Goal: Use online tool/utility: Utilize a website feature to perform a specific function

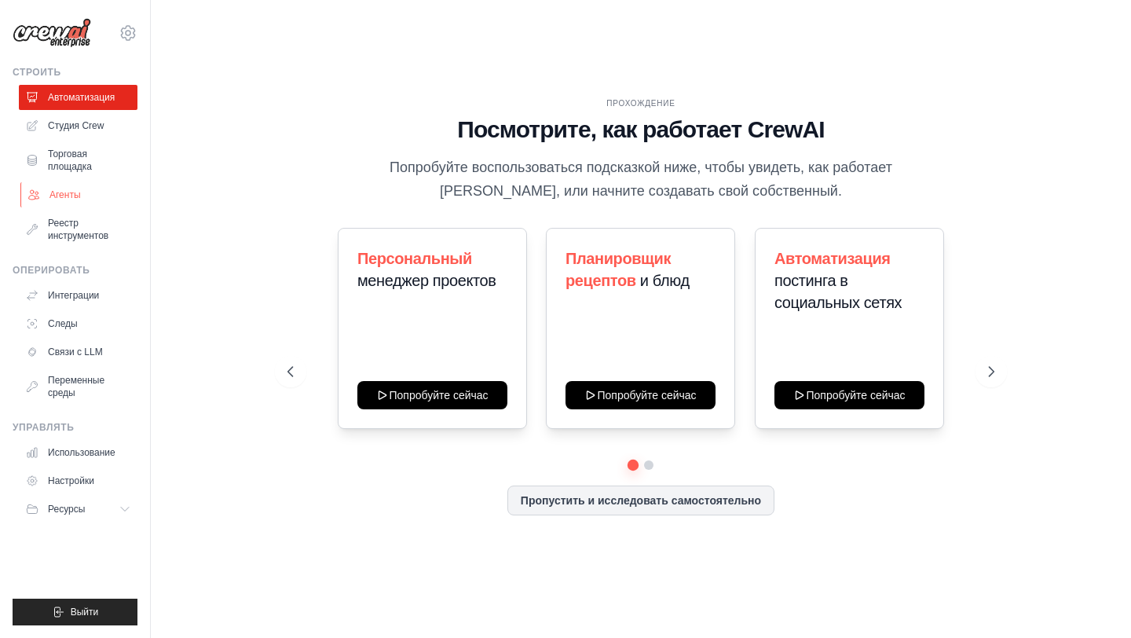
click at [76, 193] on font "Агенты" at bounding box center [64, 194] width 31 height 11
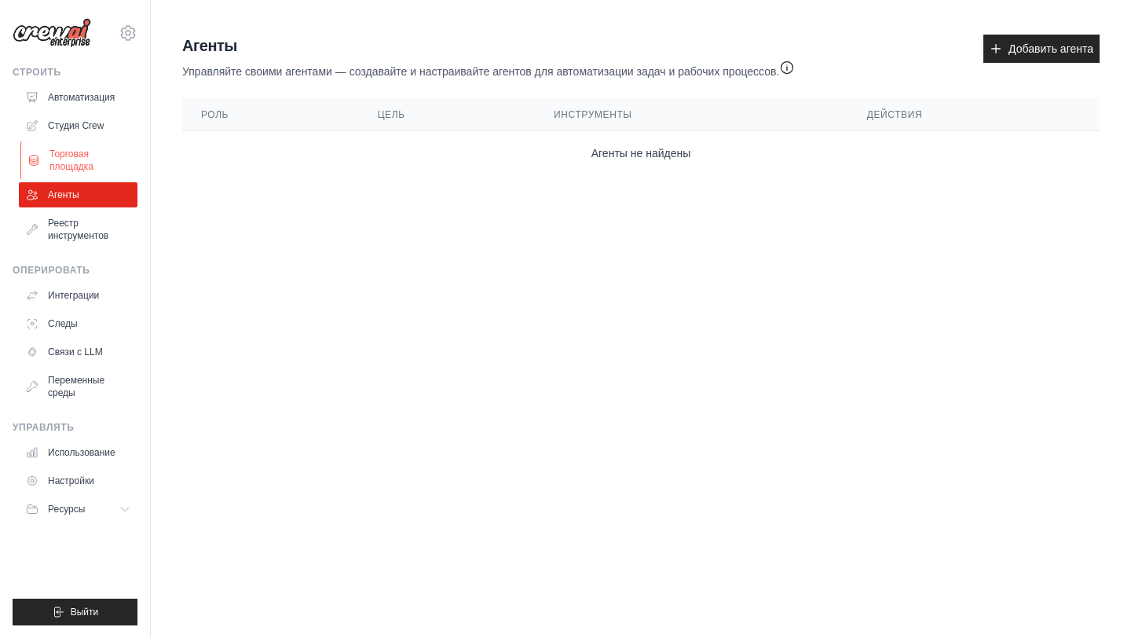
click at [86, 167] on font "Торговая площадка" at bounding box center [71, 160] width 44 height 24
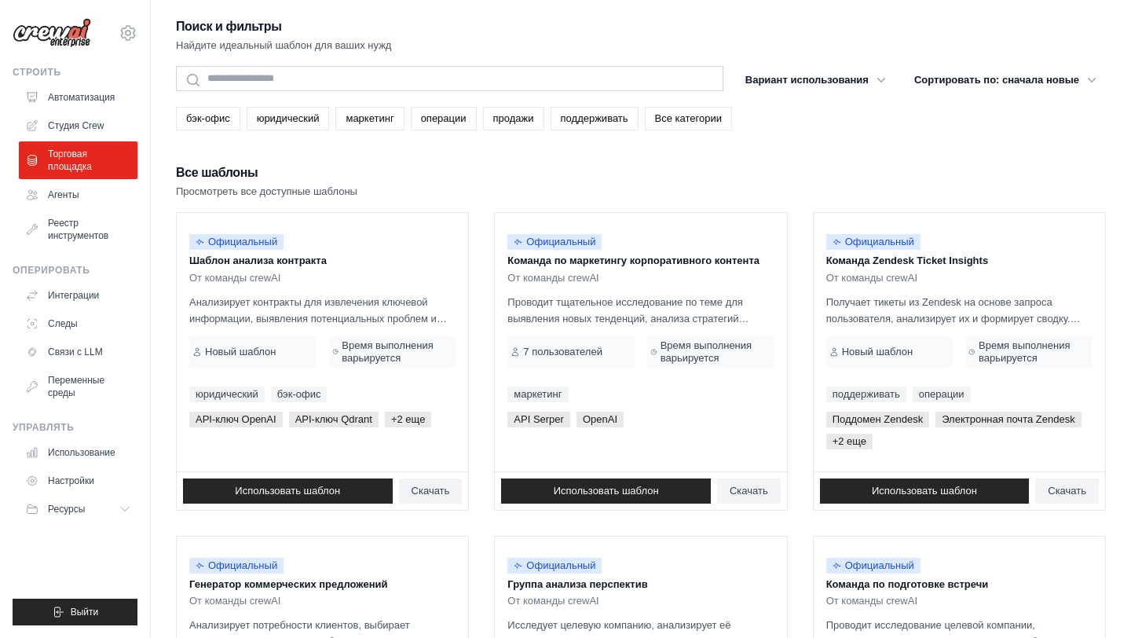
click at [708, 115] on font "Все категории" at bounding box center [688, 118] width 67 height 12
click at [821, 72] on font "Вариант использования" at bounding box center [807, 79] width 123 height 16
click at [878, 82] on icon "button" at bounding box center [882, 79] width 16 height 16
click at [878, 78] on icon "button" at bounding box center [882, 79] width 8 height 5
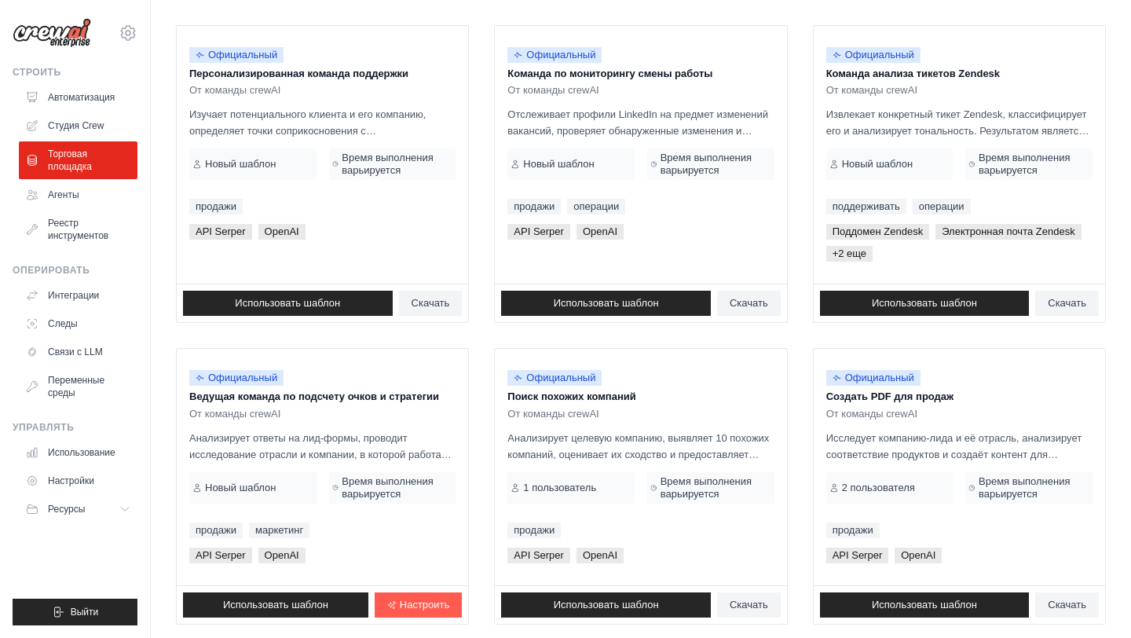
scroll to position [912, 0]
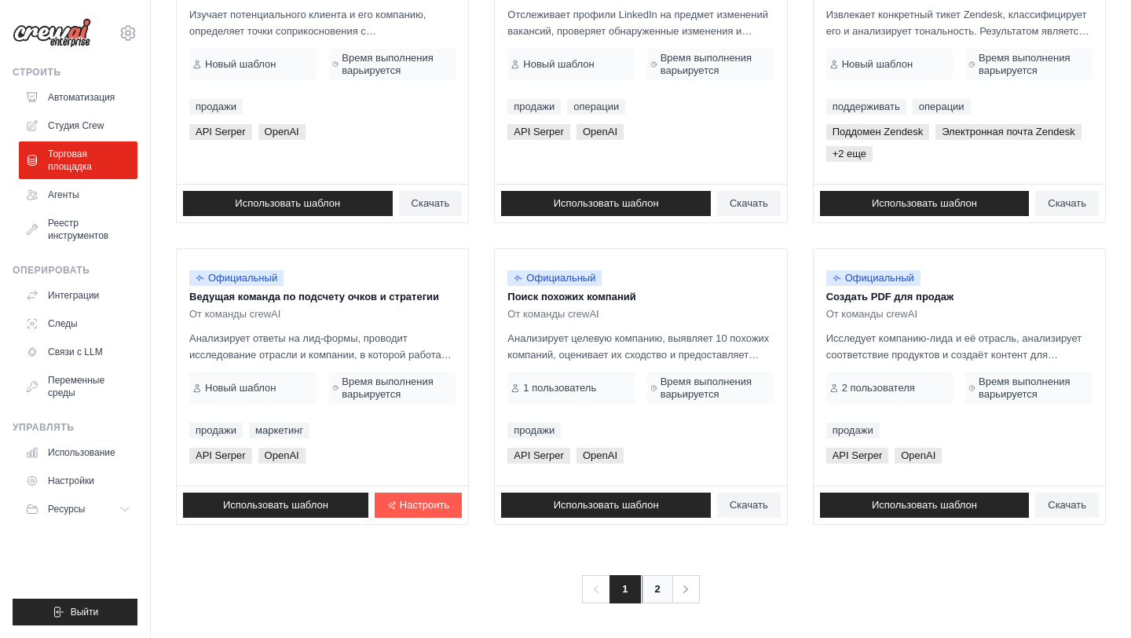
click at [647, 582] on link "2" at bounding box center [657, 589] width 31 height 28
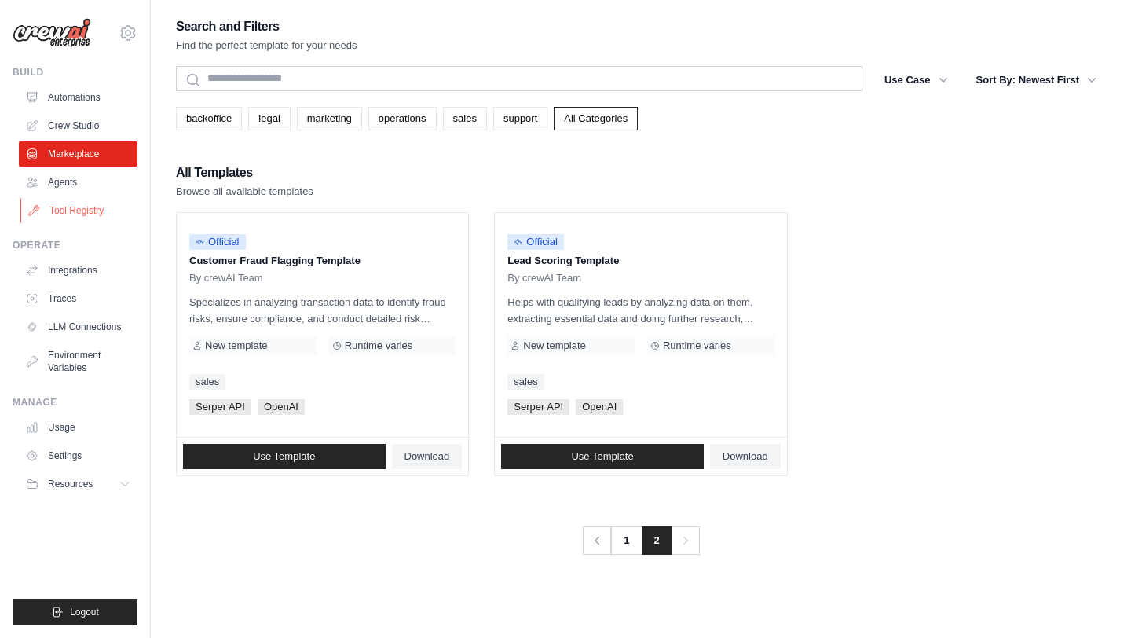
click at [71, 210] on link "Tool Registry" at bounding box center [79, 210] width 119 height 25
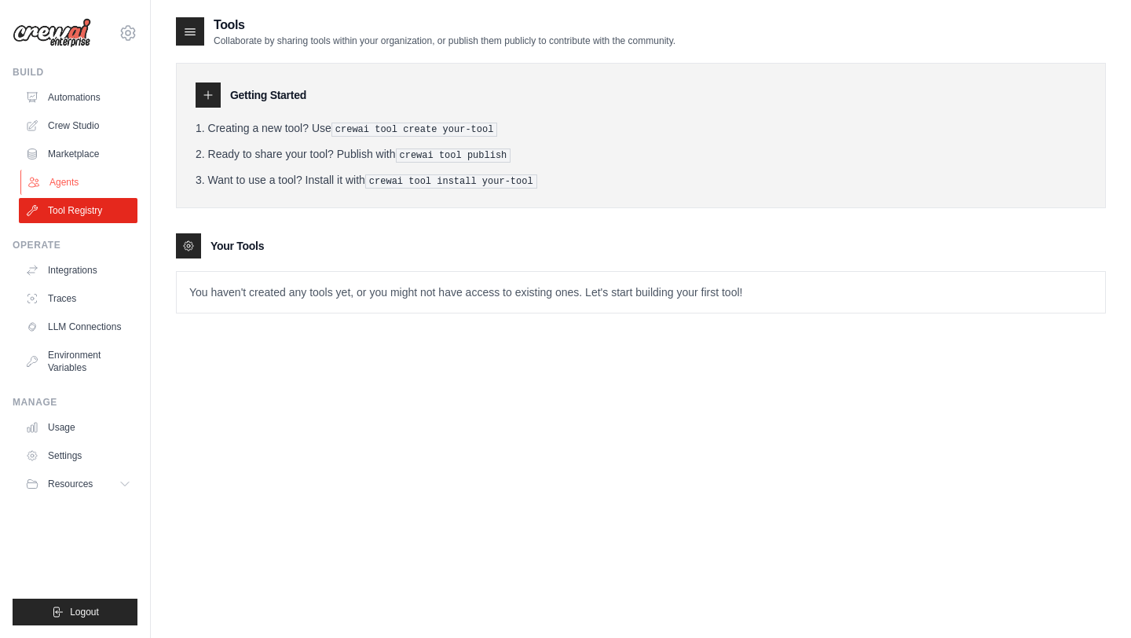
click at [76, 177] on link "Agents" at bounding box center [79, 182] width 119 height 25
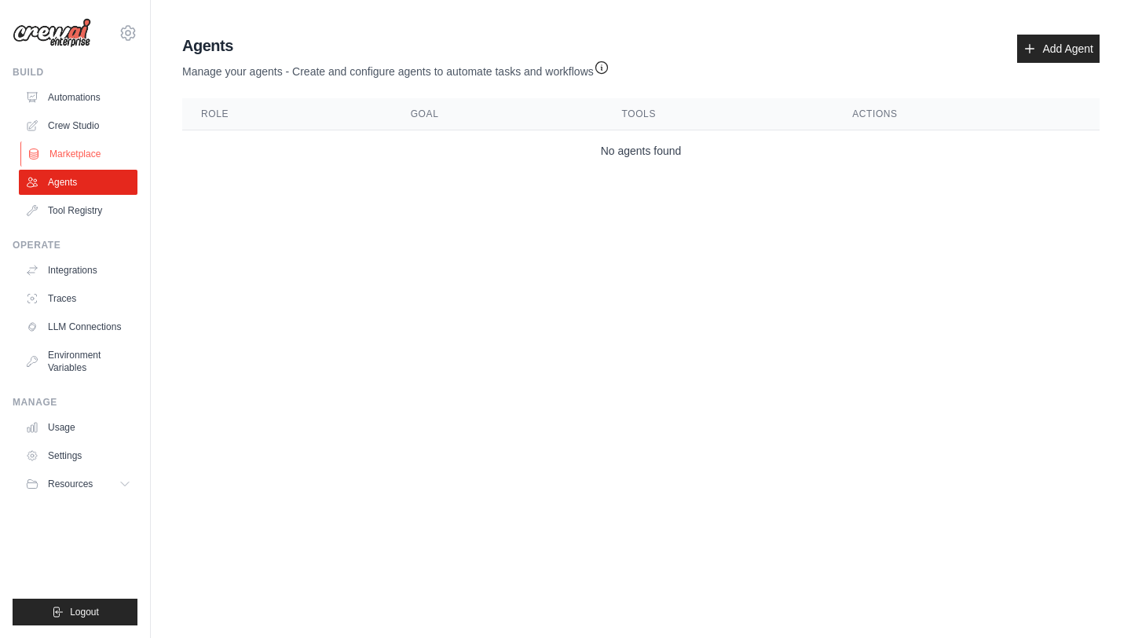
click at [91, 152] on link "Marketplace" at bounding box center [79, 153] width 119 height 25
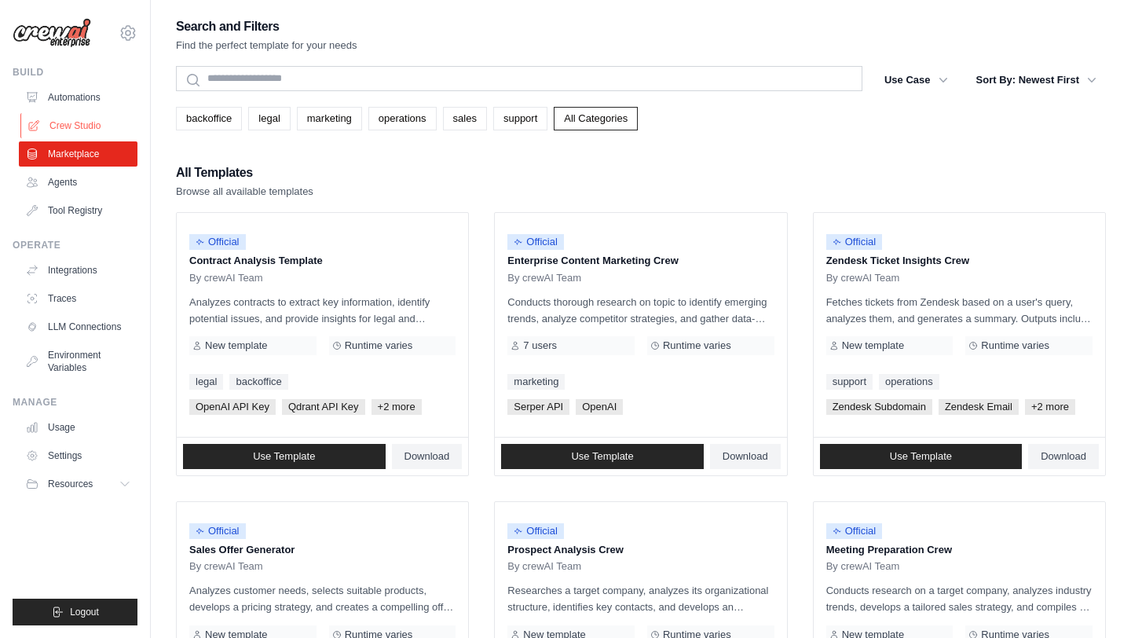
click at [98, 126] on link "Crew Studio" at bounding box center [79, 125] width 119 height 25
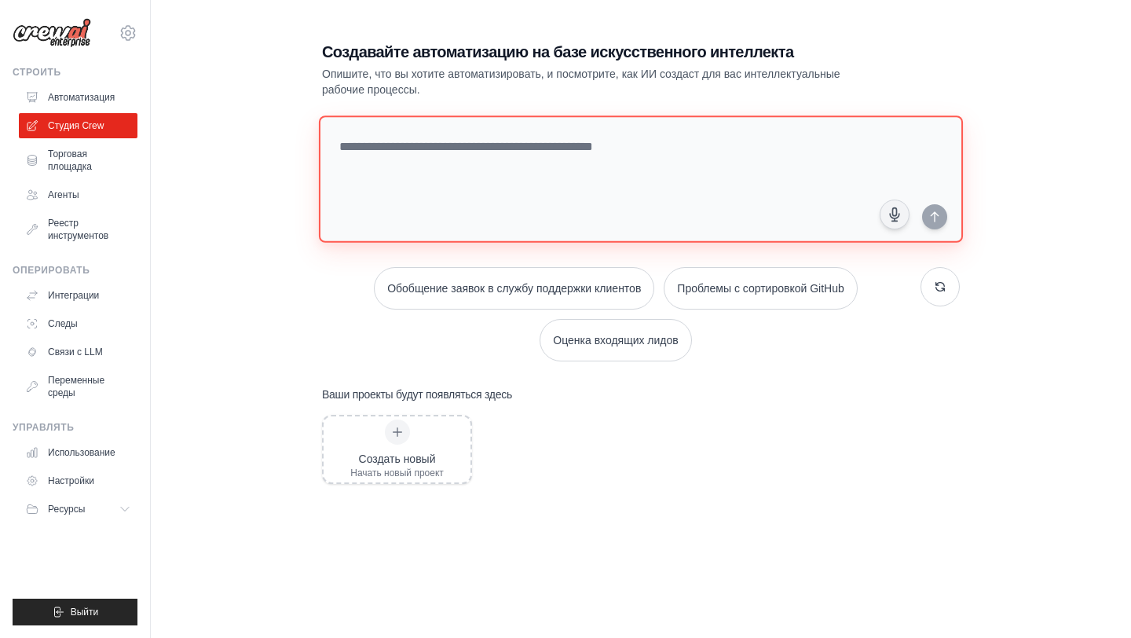
click at [573, 121] on textarea at bounding box center [641, 178] width 644 height 127
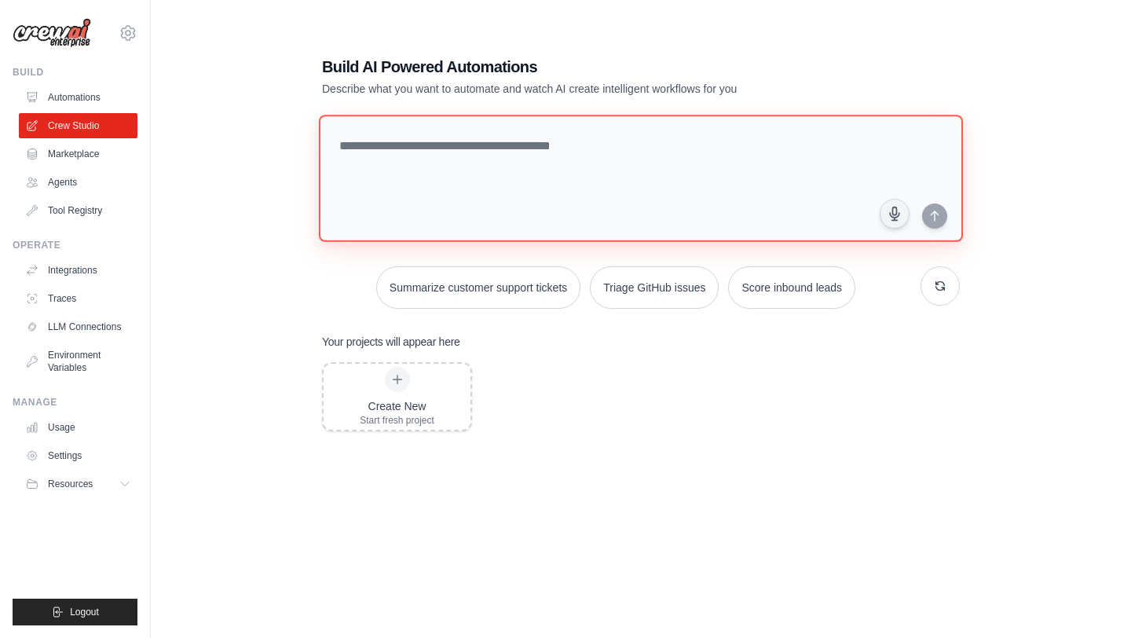
click at [492, 151] on textarea at bounding box center [641, 178] width 644 height 127
paste textarea "**********"
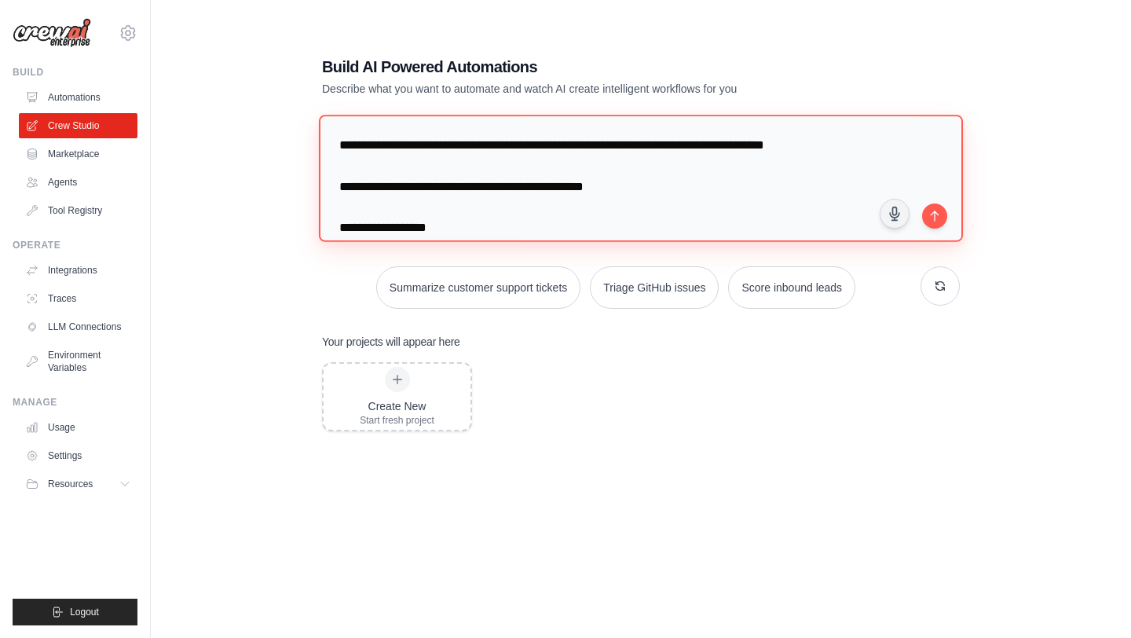
scroll to position [1854, 0]
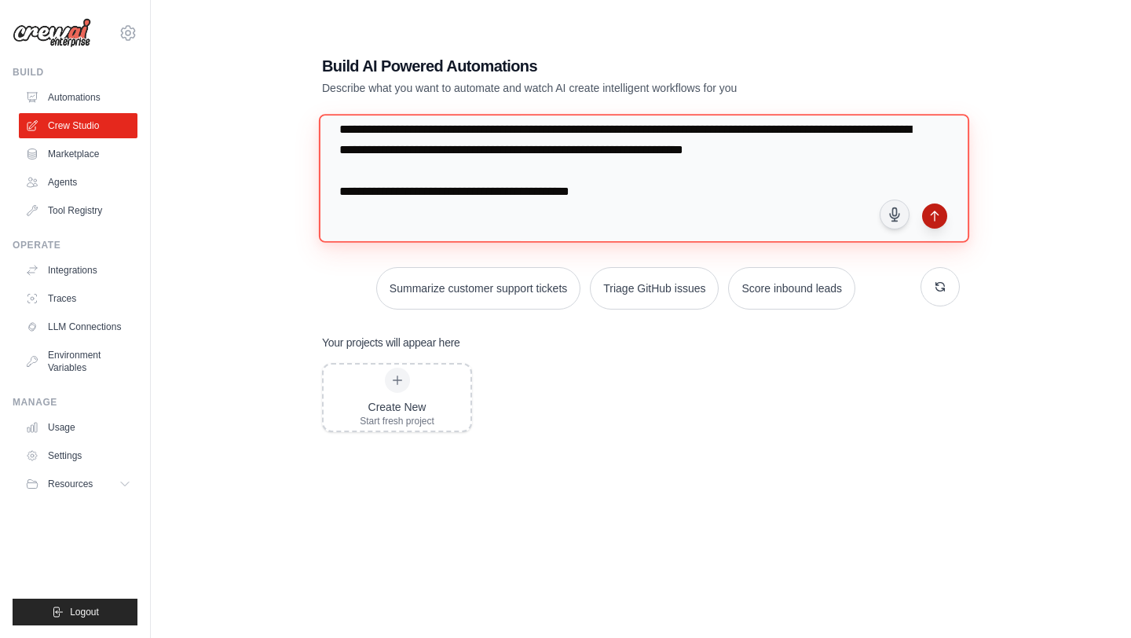
type textarea "**********"
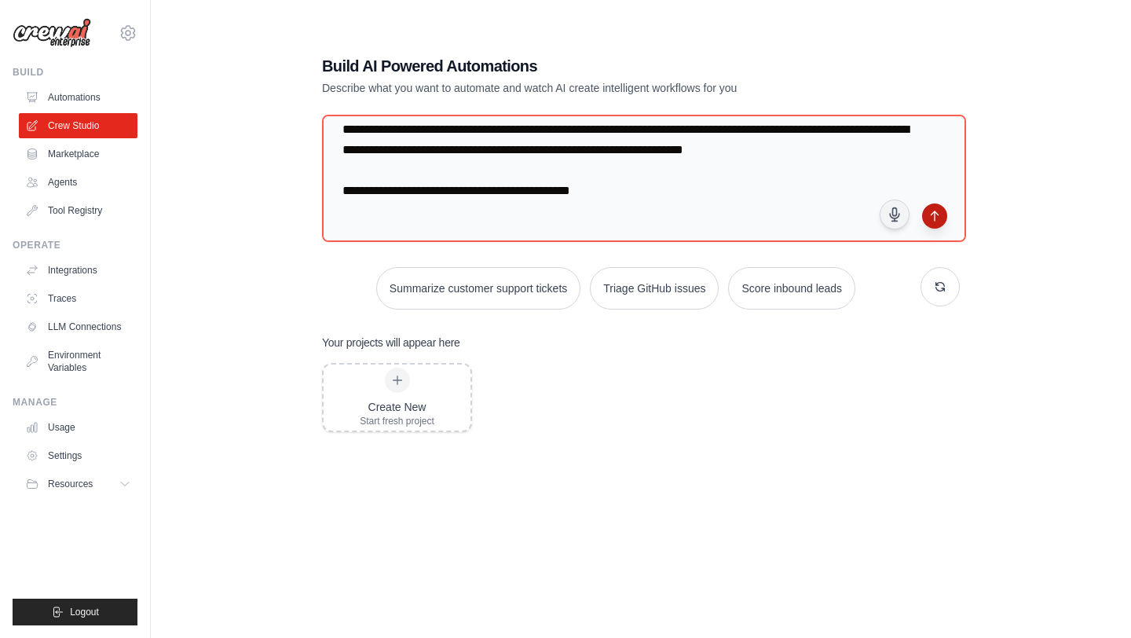
click at [932, 215] on icon "submit" at bounding box center [935, 216] width 13 height 13
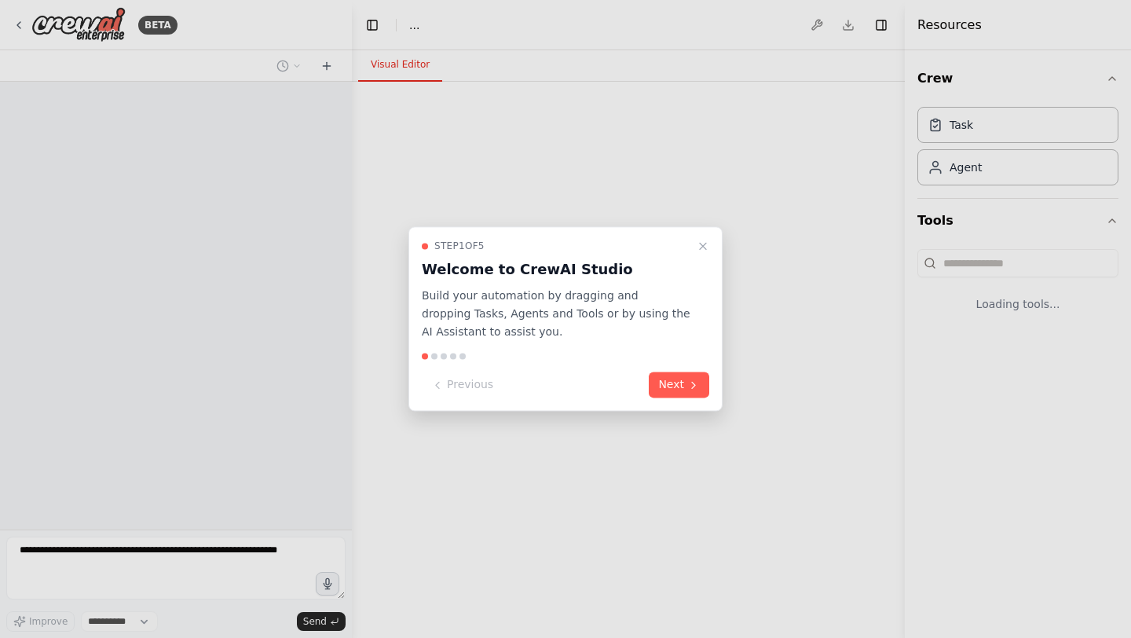
select select "****"
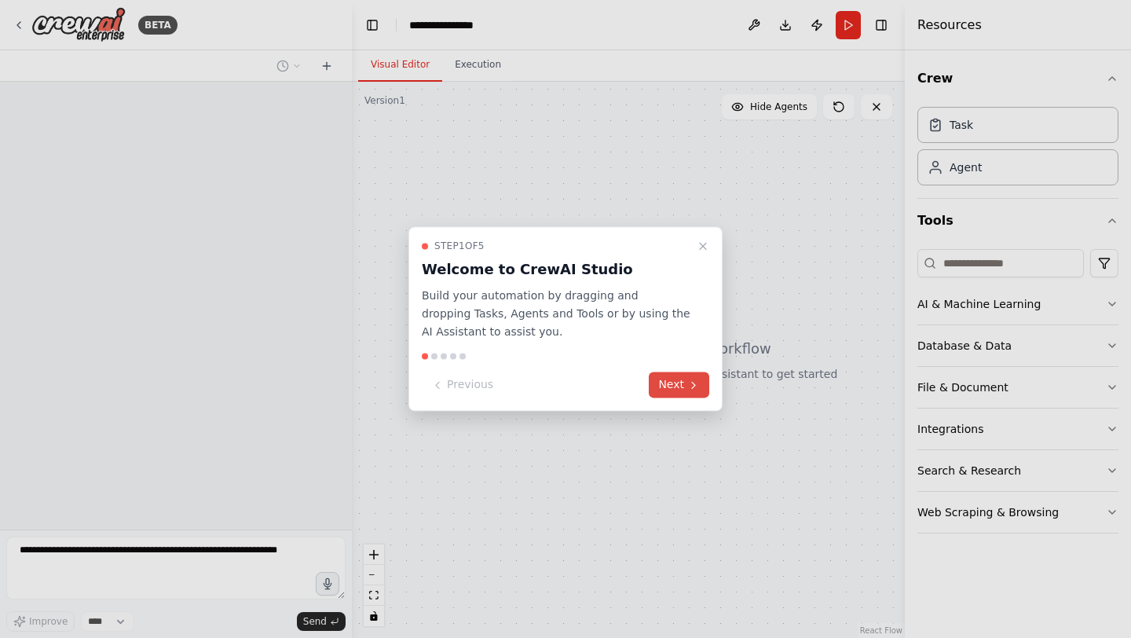
scroll to position [808, 0]
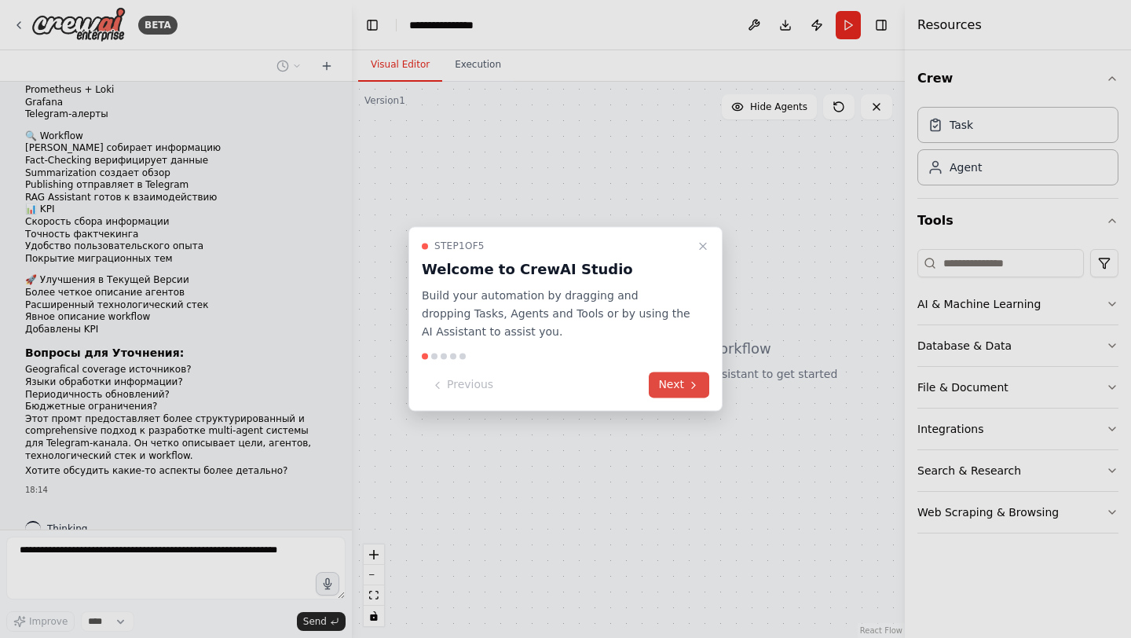
click at [689, 384] on icon at bounding box center [693, 385] width 13 height 13
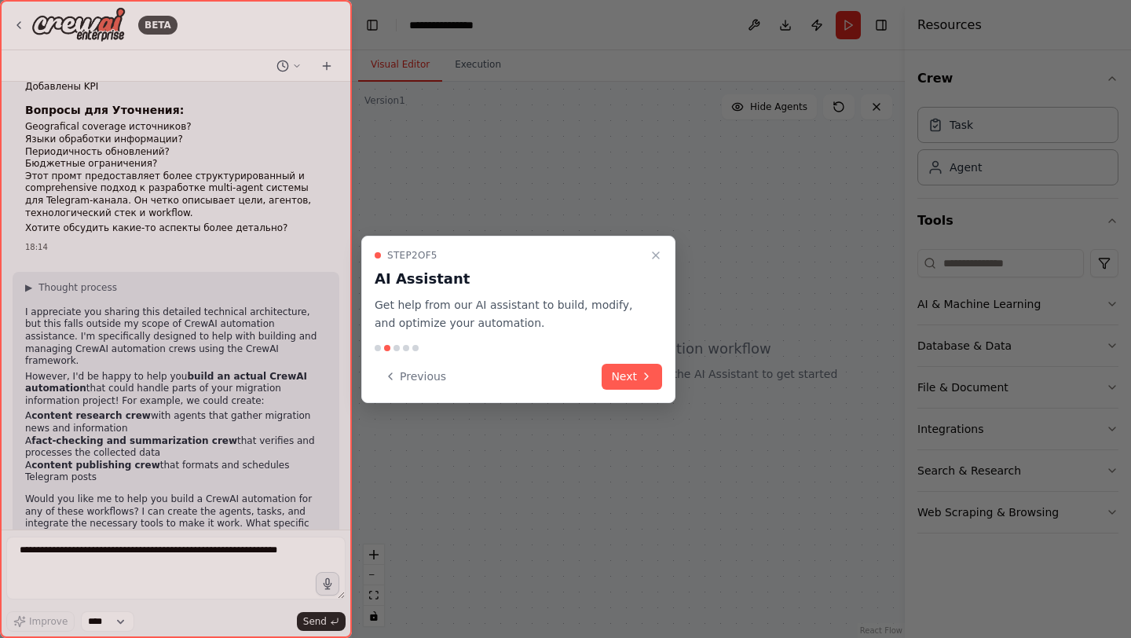
scroll to position [1063, 0]
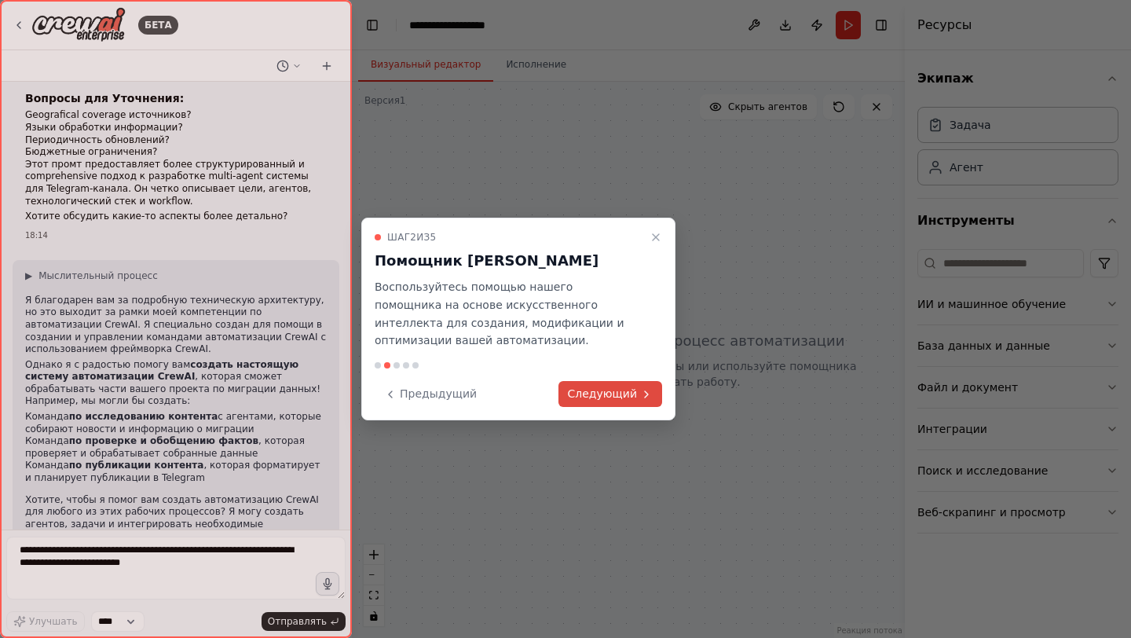
click at [592, 387] on font "Следующий" at bounding box center [602, 393] width 69 height 13
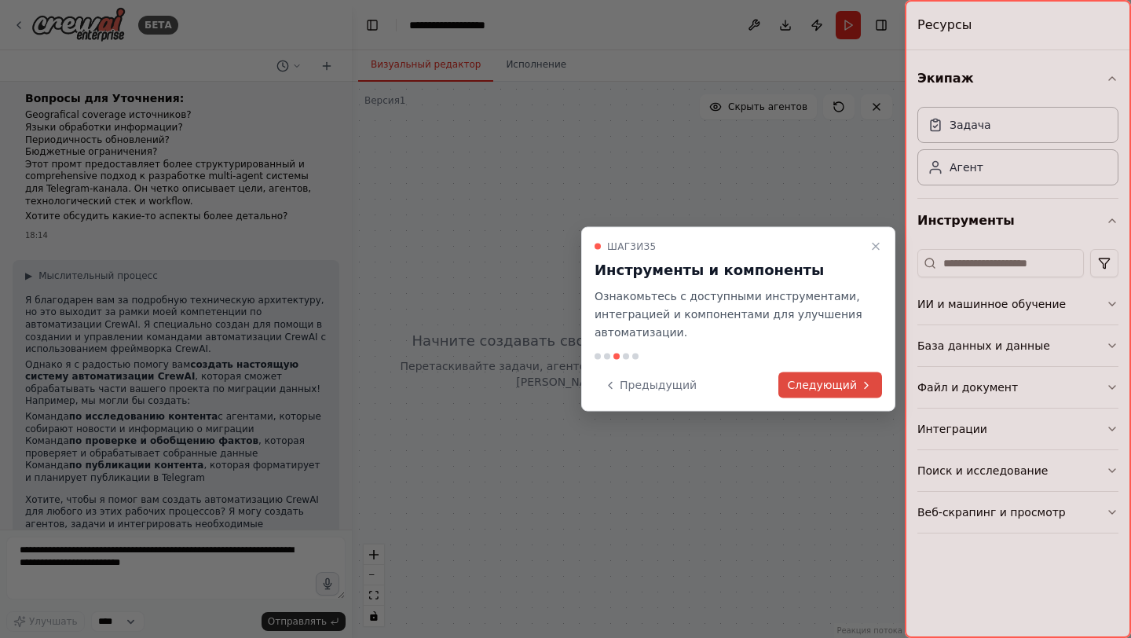
click at [841, 383] on font "Следующий" at bounding box center [822, 385] width 69 height 13
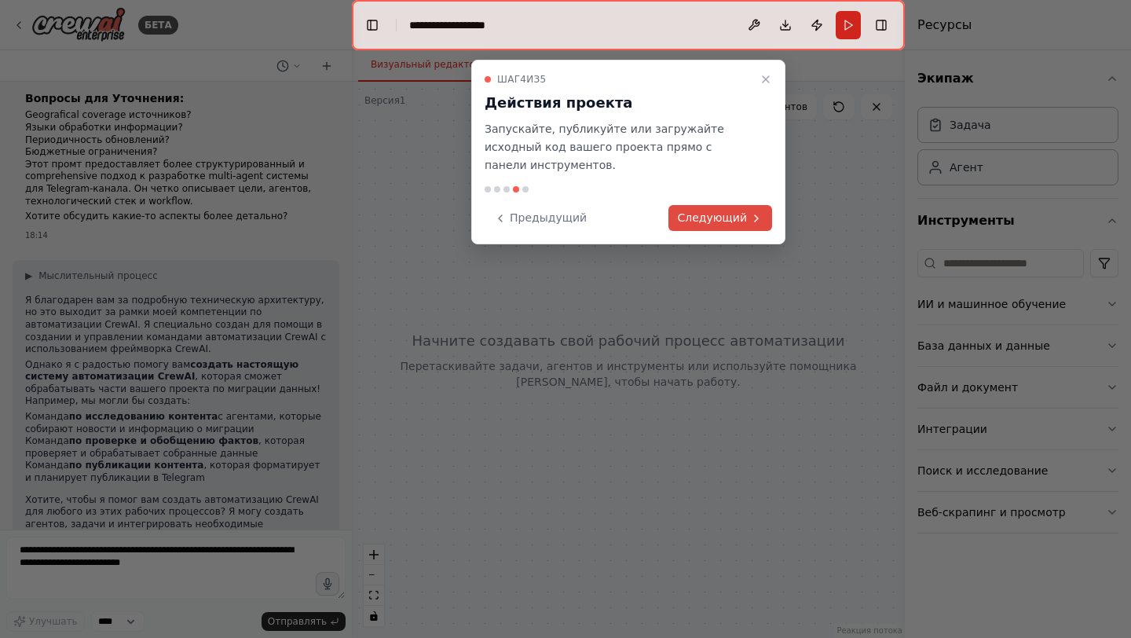
click at [724, 215] on font "Следующий" at bounding box center [712, 217] width 69 height 13
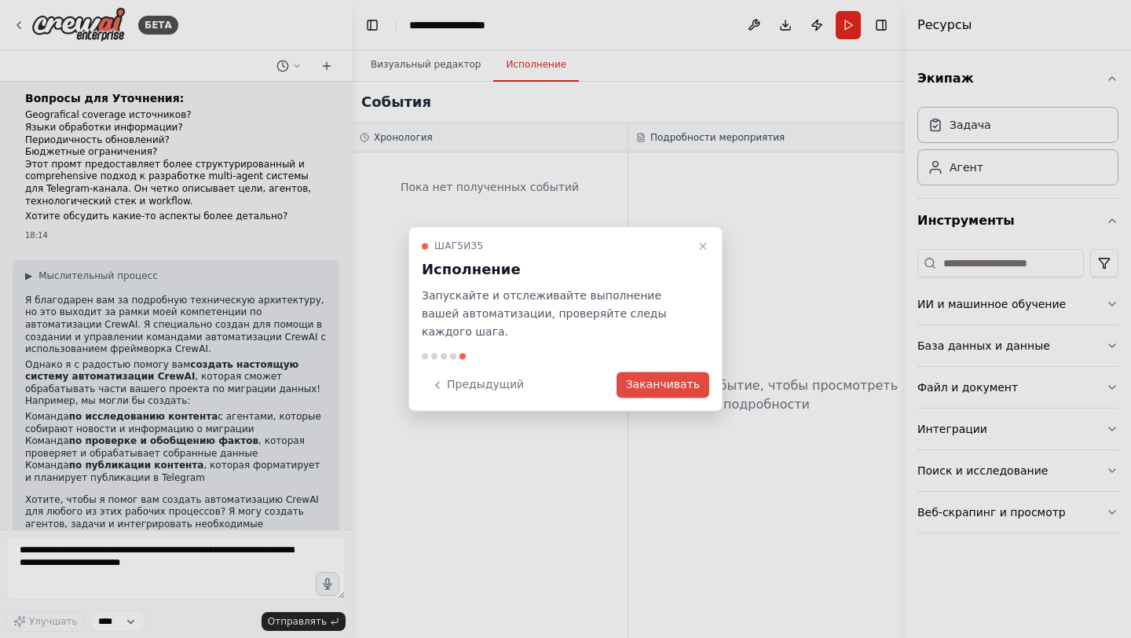
click at [665, 379] on font "Заканчивать" at bounding box center [663, 385] width 74 height 13
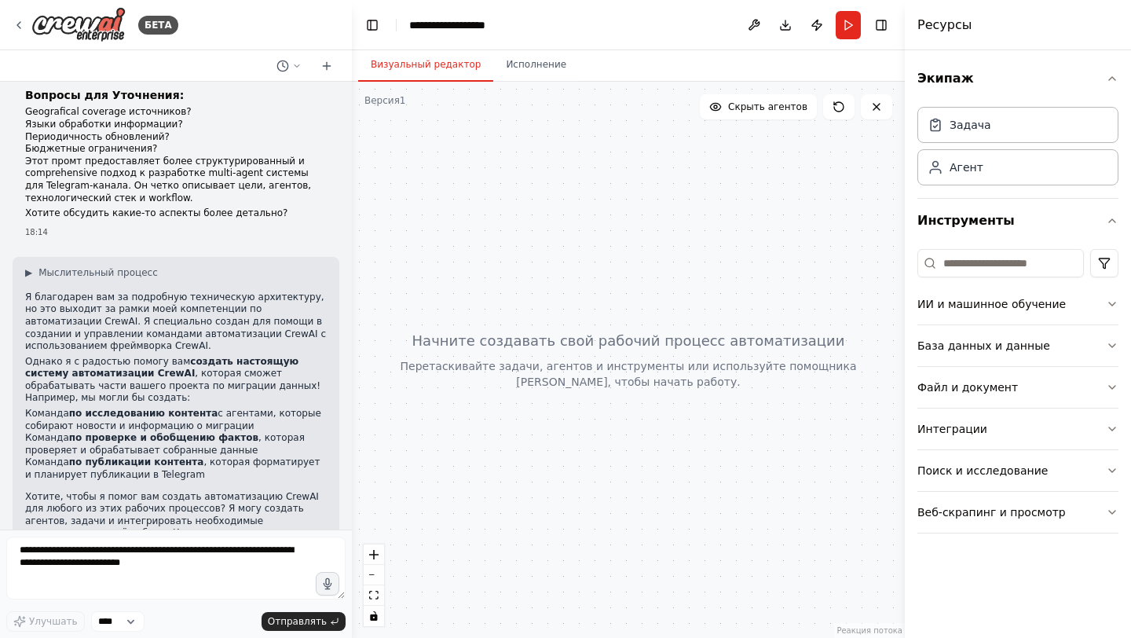
scroll to position [1100, 0]
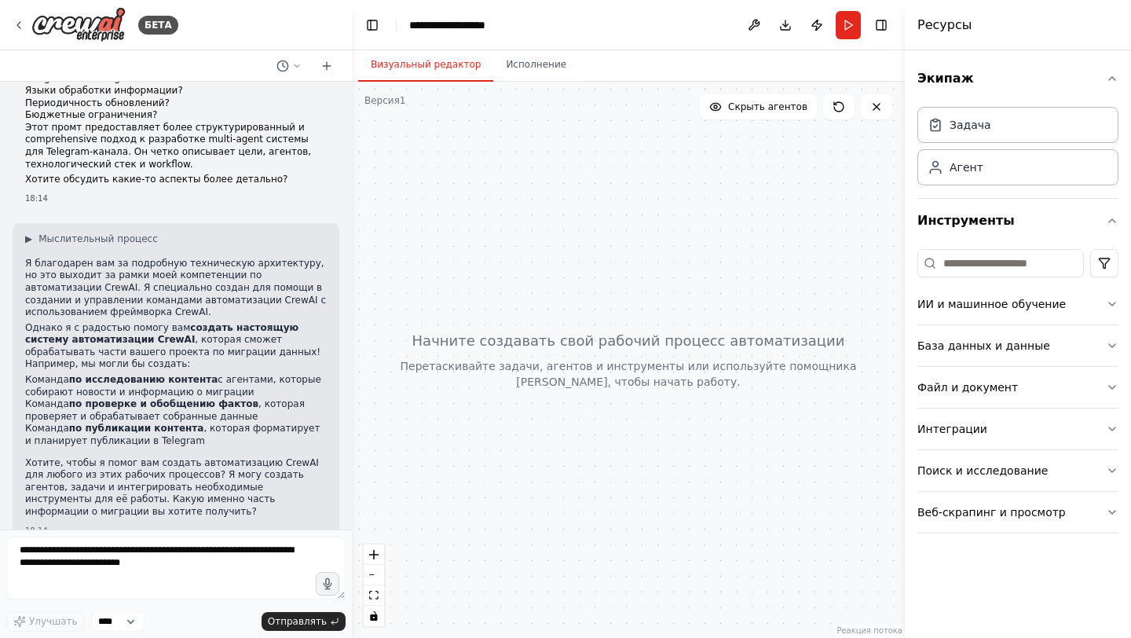
drag, startPoint x: 243, startPoint y: 366, endPoint x: 26, endPoint y: 348, distance: 217.6
click at [26, 348] on div "Я благодарен вам за подробную техническую архитектуру, но это выходит за рамки …" at bounding box center [176, 390] width 302 height 264
copy li "Команда по исследованию контента с агентами, которые собирают новости и информа…"
click at [181, 577] on textarea at bounding box center [175, 568] width 339 height 63
paste textarea "**********"
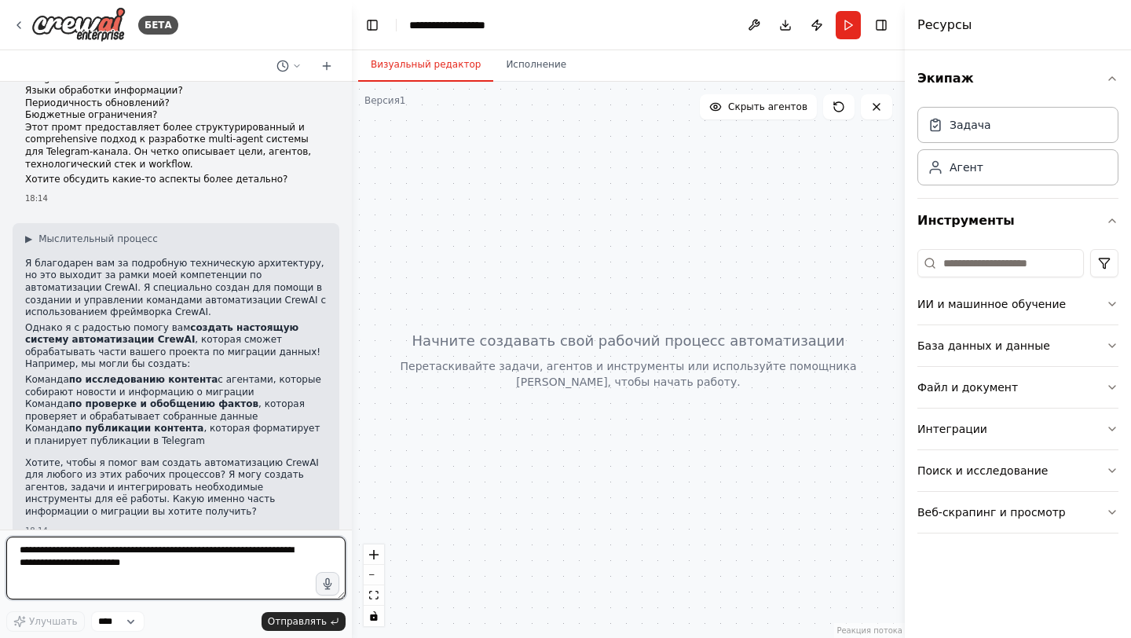
type textarea "**********"
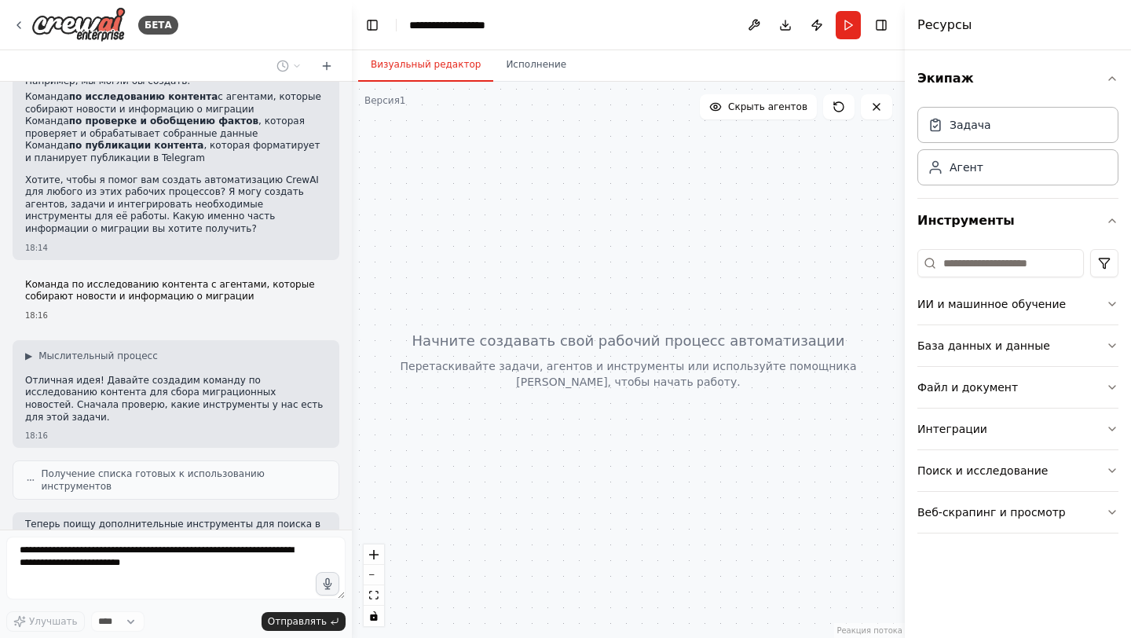
scroll to position [1463, 0]
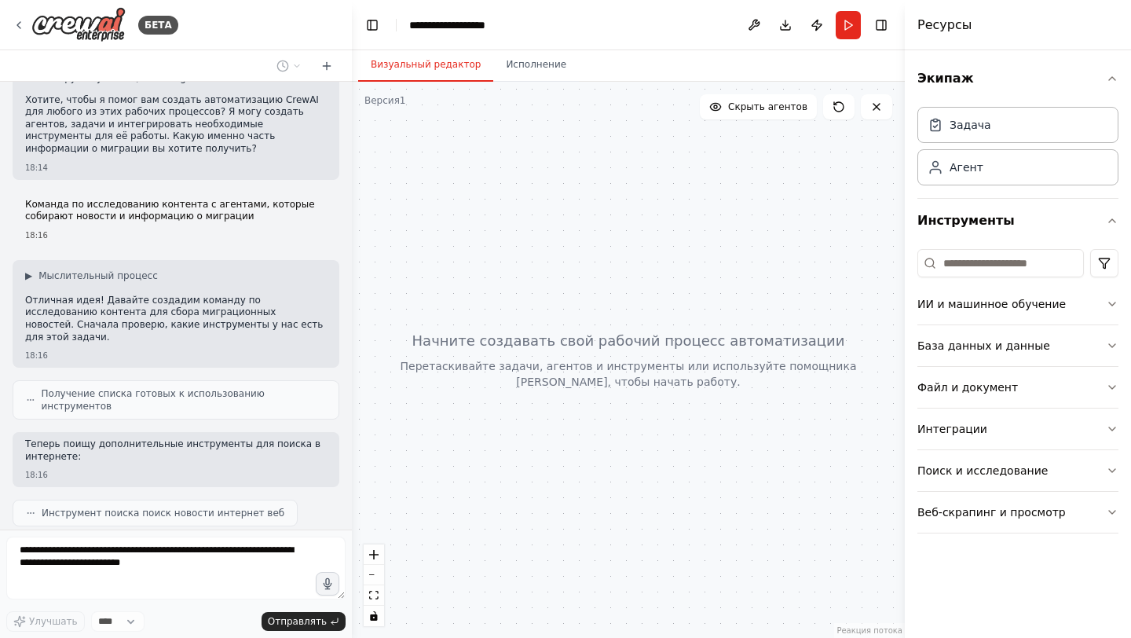
click at [31, 395] on icon at bounding box center [30, 399] width 9 height 9
click at [89, 388] on font "Получение списка готовых к использованию инструментов" at bounding box center [153, 400] width 223 height 24
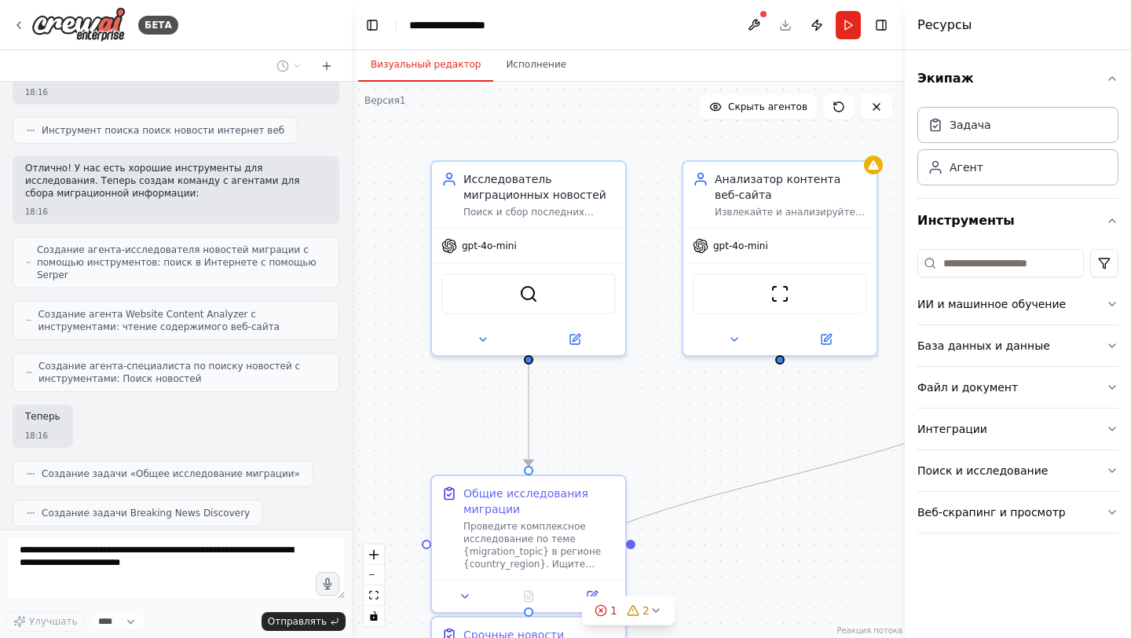
scroll to position [1885, 0]
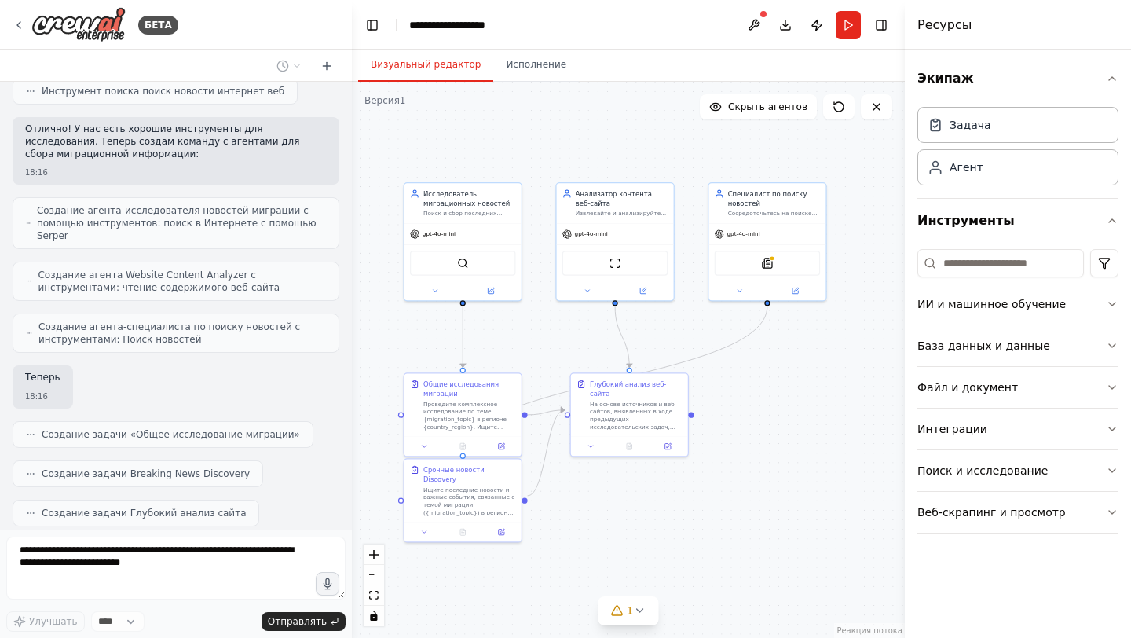
drag, startPoint x: 865, startPoint y: 558, endPoint x: 786, endPoint y: 493, distance: 102.7
click at [786, 493] on div ".deletable-edge-delete-btn { width: 20px; height: 20px; border: 0px solid #ffff…" at bounding box center [628, 360] width 553 height 556
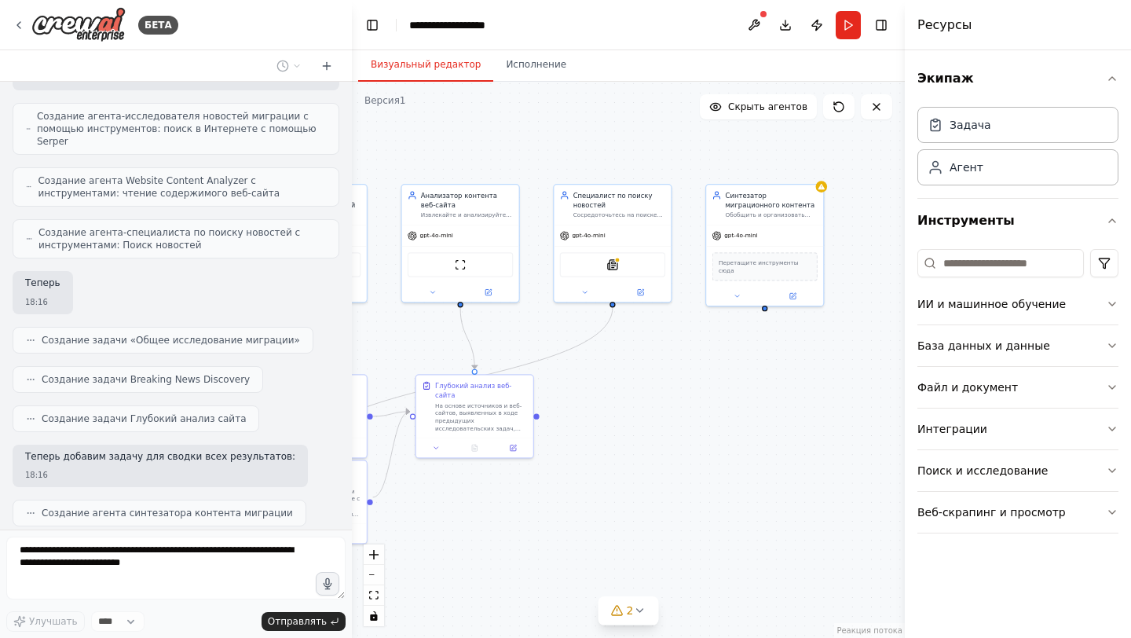
drag, startPoint x: 785, startPoint y: 493, endPoint x: 626, endPoint y: 494, distance: 158.7
click at [626, 494] on div ".deletable-edge-delete-btn { width: 20px; height: 20px; border: 0px solid #ffff…" at bounding box center [628, 360] width 553 height 556
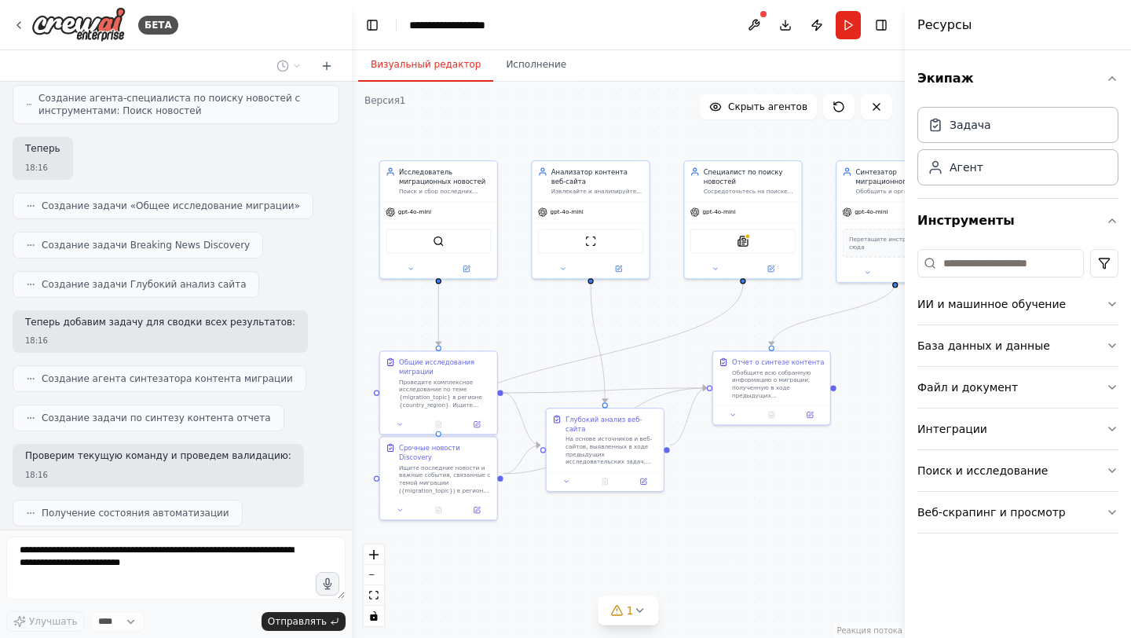
scroll to position [2153, 0]
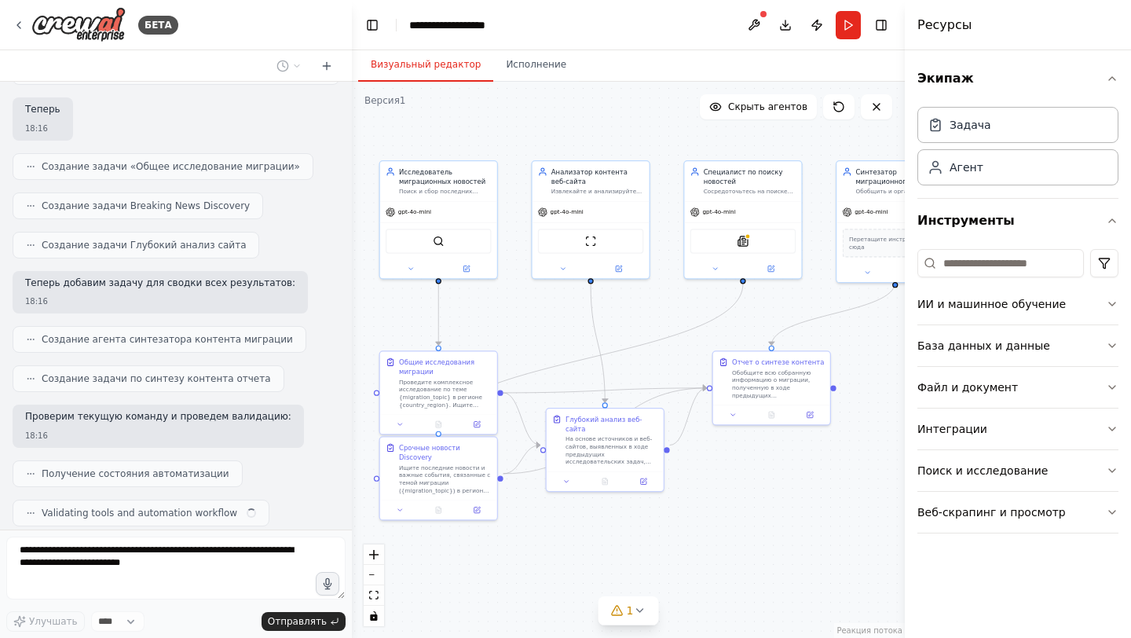
drag, startPoint x: 626, startPoint y: 494, endPoint x: 756, endPoint y: 471, distance: 131.6
click at [756, 471] on div ".deletable-edge-delete-btn { width: 20px; height: 20px; border: 0px solid #ffff…" at bounding box center [628, 360] width 553 height 556
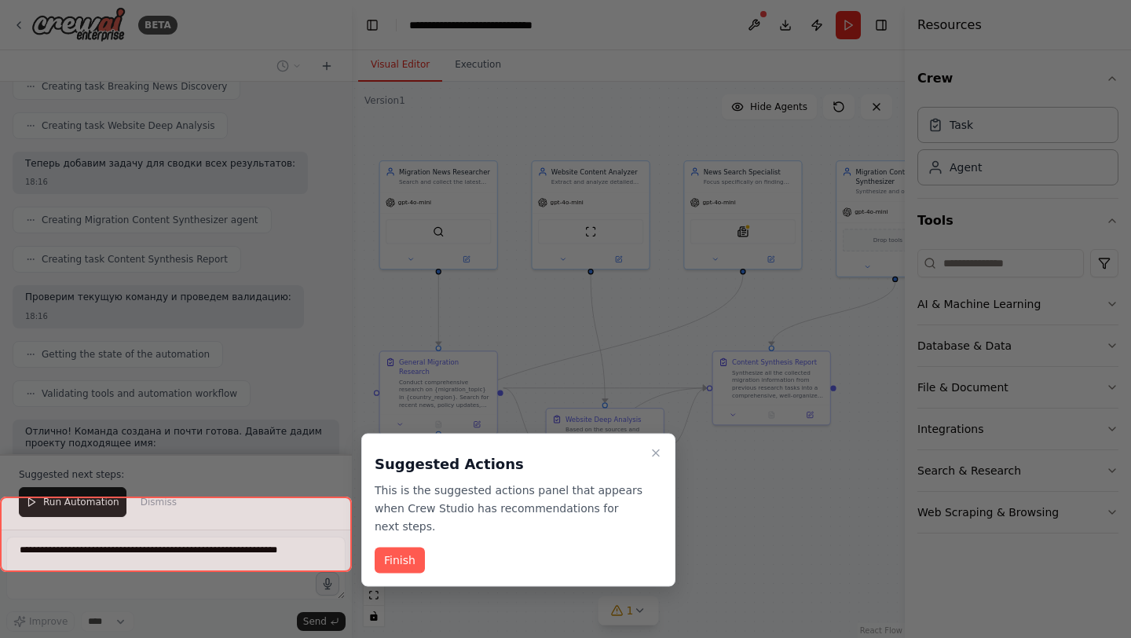
scroll to position [2285, 0]
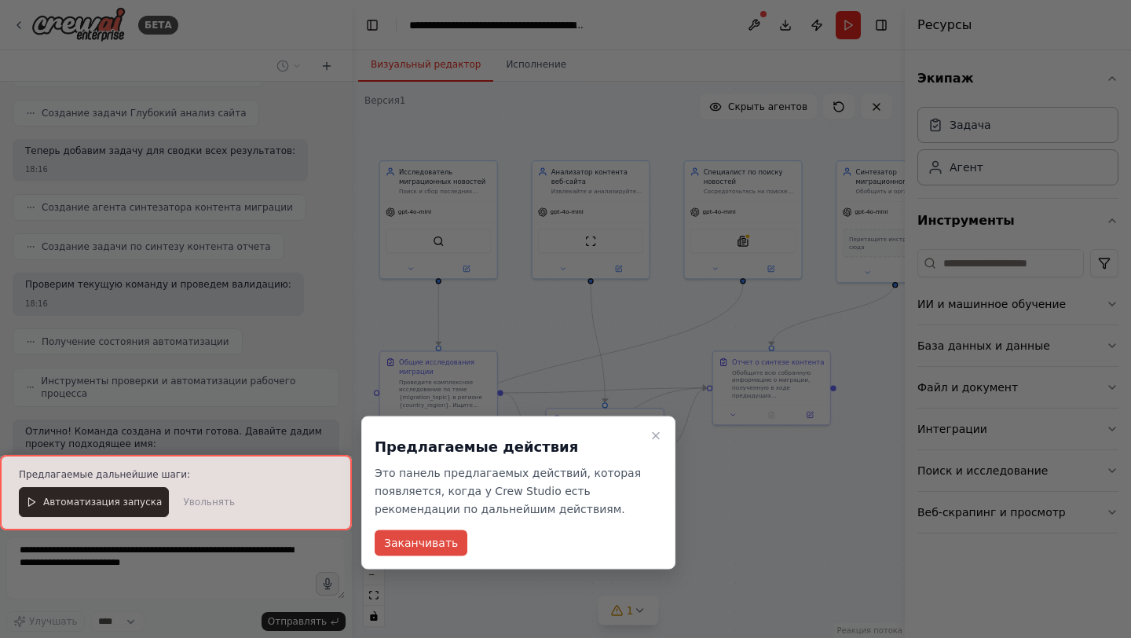
click at [430, 544] on font "Заканчивать" at bounding box center [421, 543] width 74 height 13
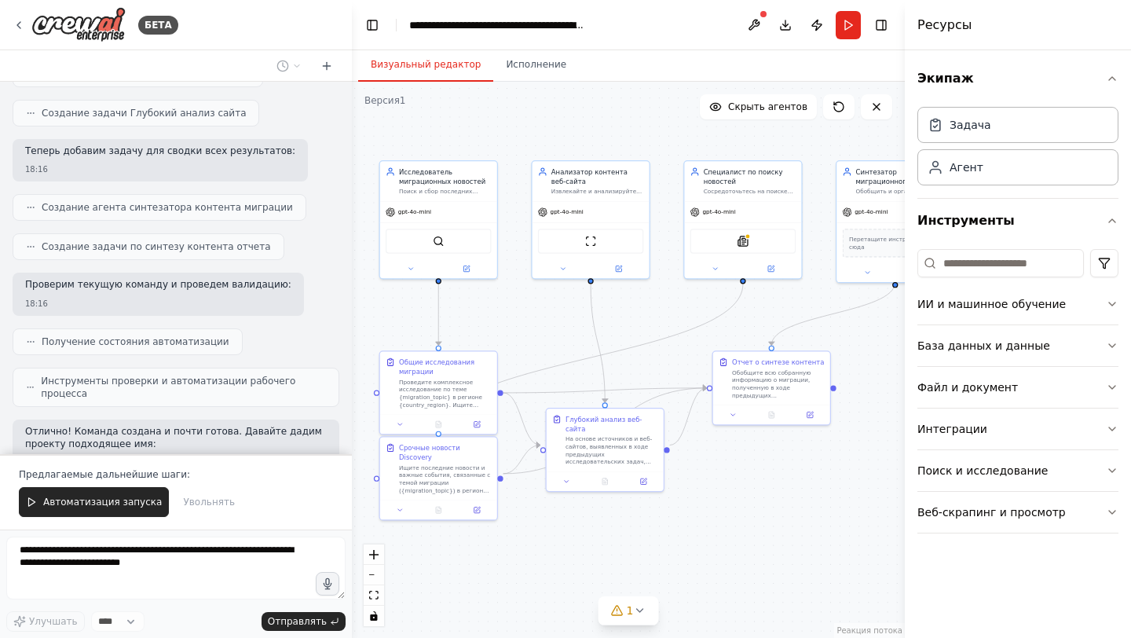
scroll to position [2360, 0]
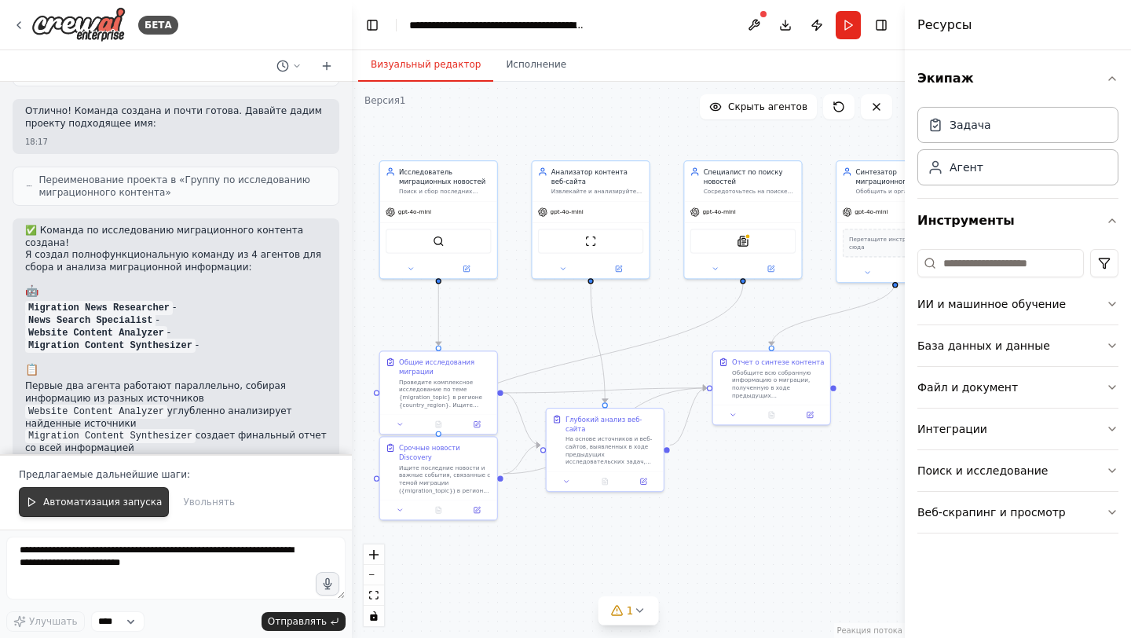
click at [133, 506] on font "Автоматизация запуска" at bounding box center [102, 502] width 119 height 11
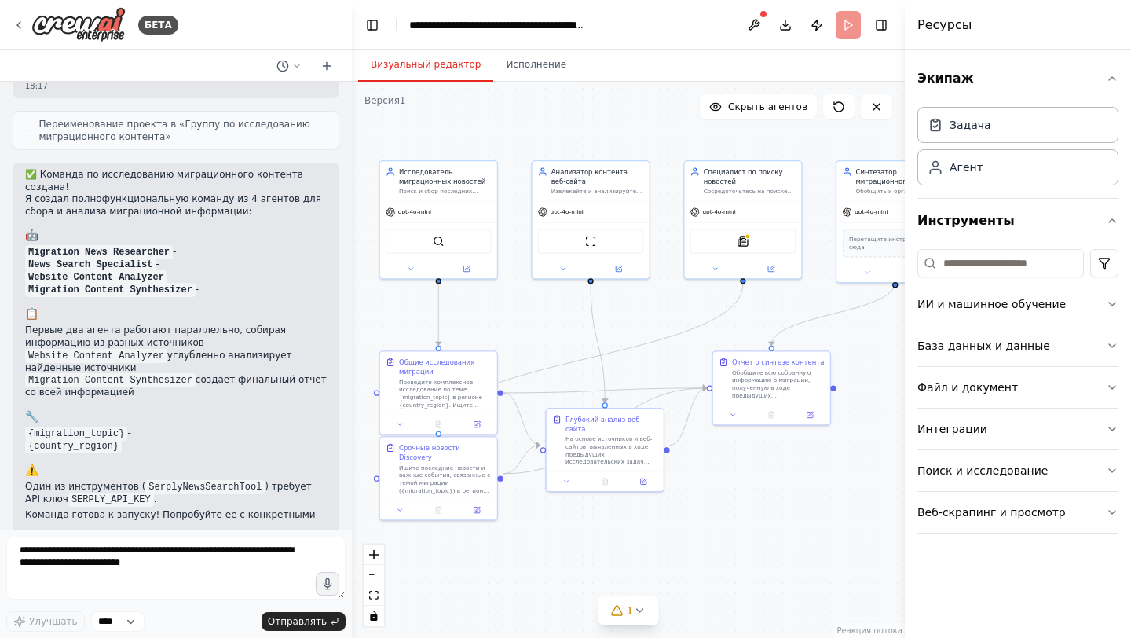
scroll to position [2674, 0]
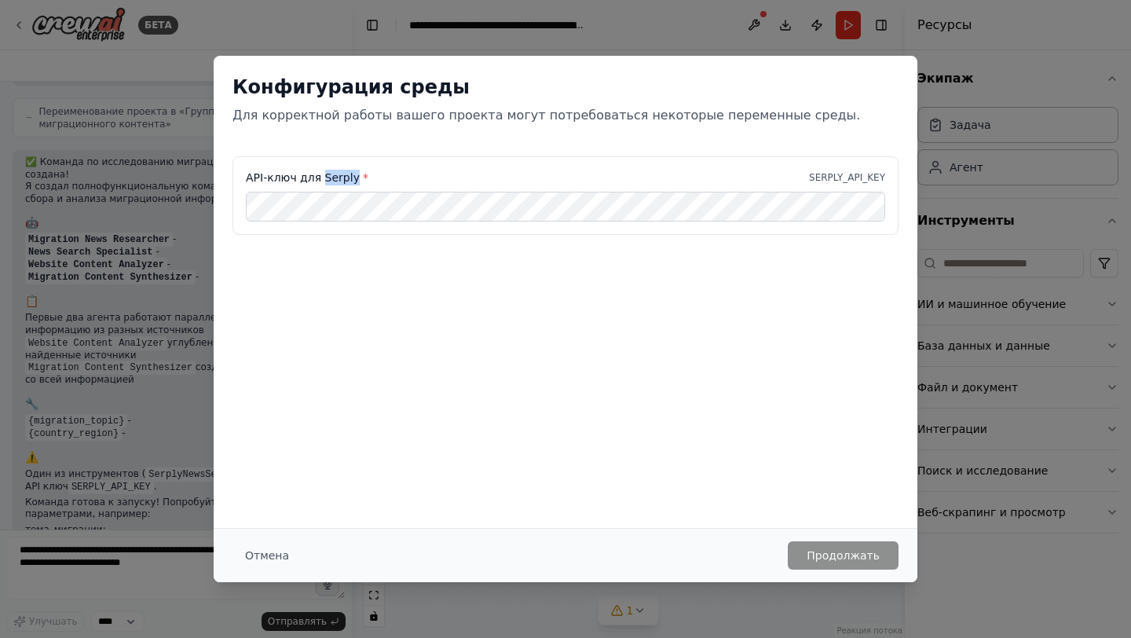
drag, startPoint x: 354, startPoint y: 178, endPoint x: 321, endPoint y: 176, distance: 32.2
click at [321, 176] on font "API-ключ для Serply" at bounding box center [303, 177] width 114 height 13
copy font "Serply"
click at [838, 555] on font "Продолжать" at bounding box center [843, 555] width 73 height 13
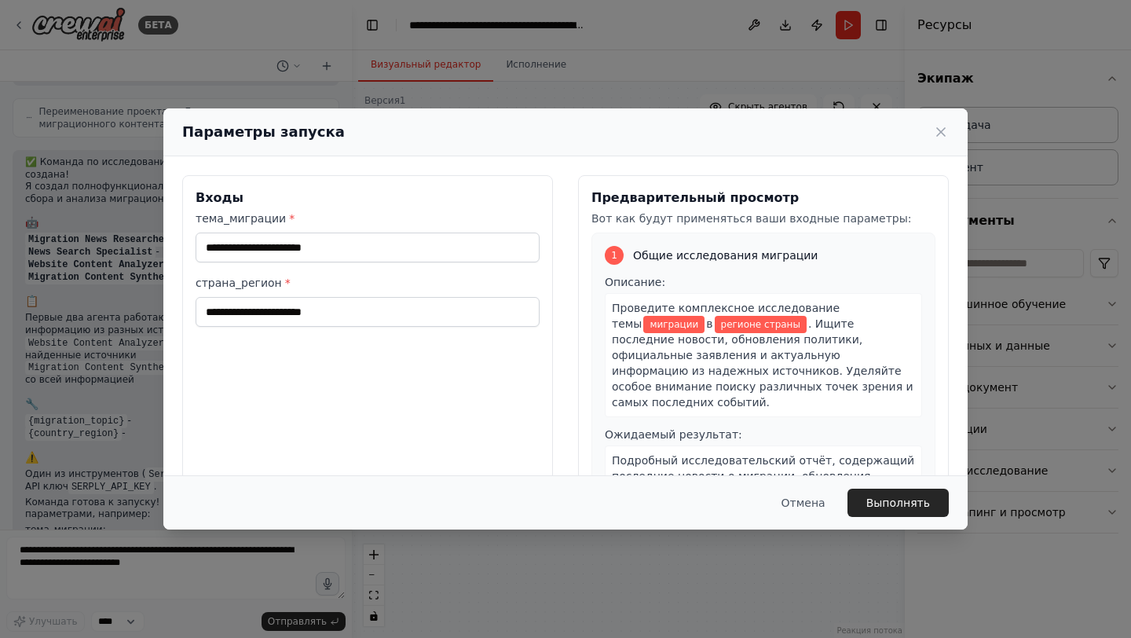
click at [721, 323] on font "регионе страны" at bounding box center [760, 324] width 79 height 11
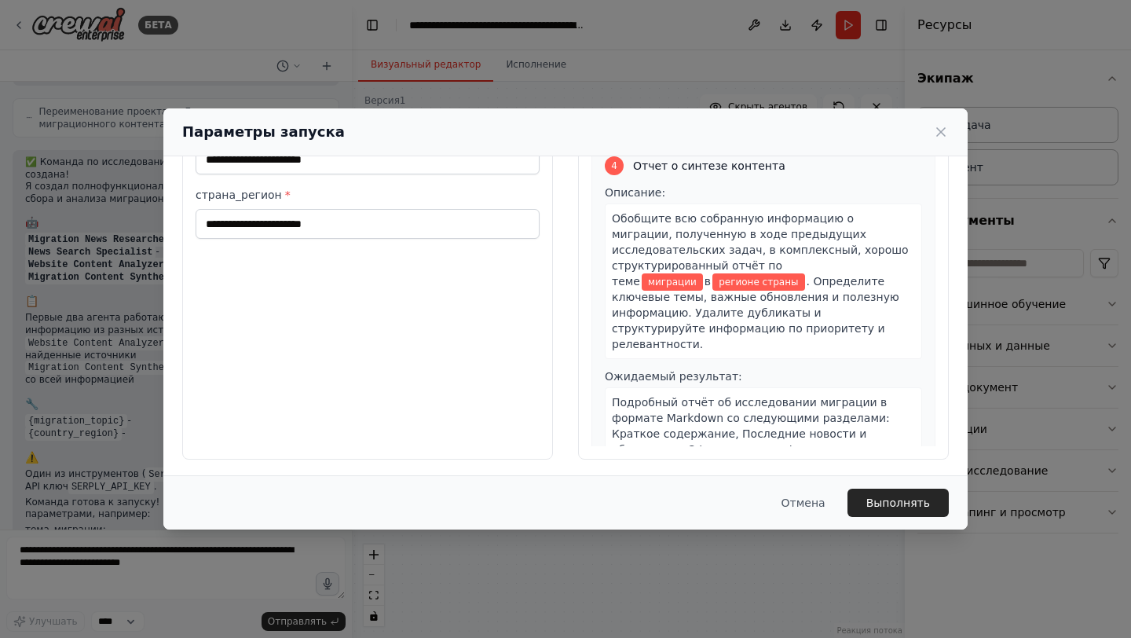
scroll to position [91, 0]
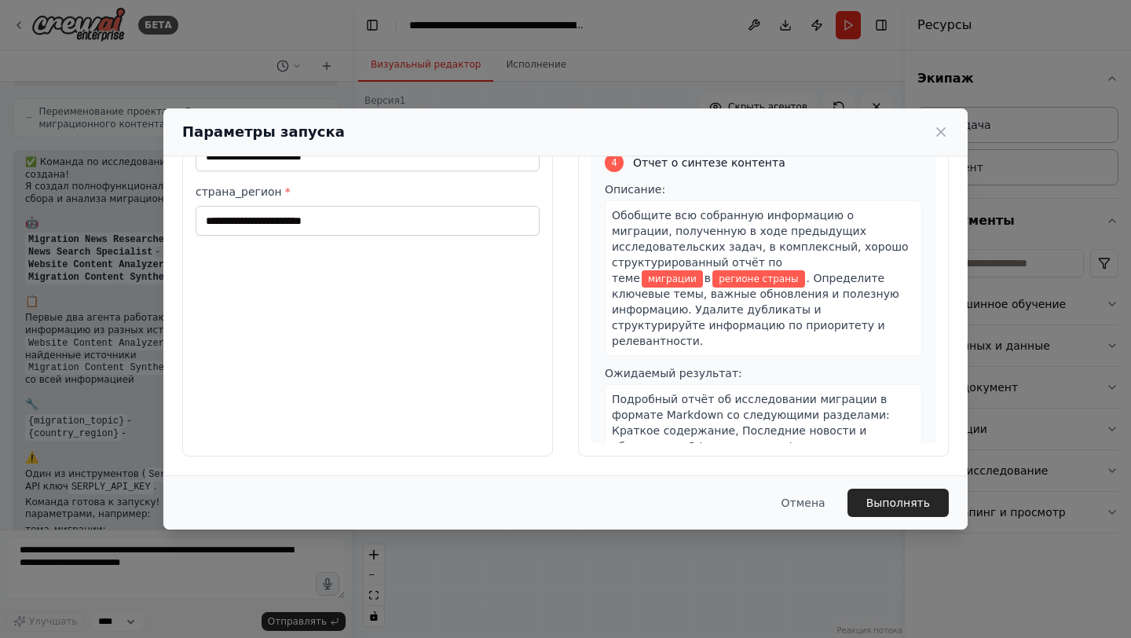
click at [811, 393] on font "Подробный отчёт об исследовании миграции в формате Markdown со следующими разде…" at bounding box center [755, 446] width 286 height 107
click at [821, 393] on font "Подробный отчёт об исследовании миграции в формате Markdown со следующими разде…" at bounding box center [755, 446] width 286 height 107
click at [885, 500] on font "Выполнять" at bounding box center [899, 503] width 64 height 13
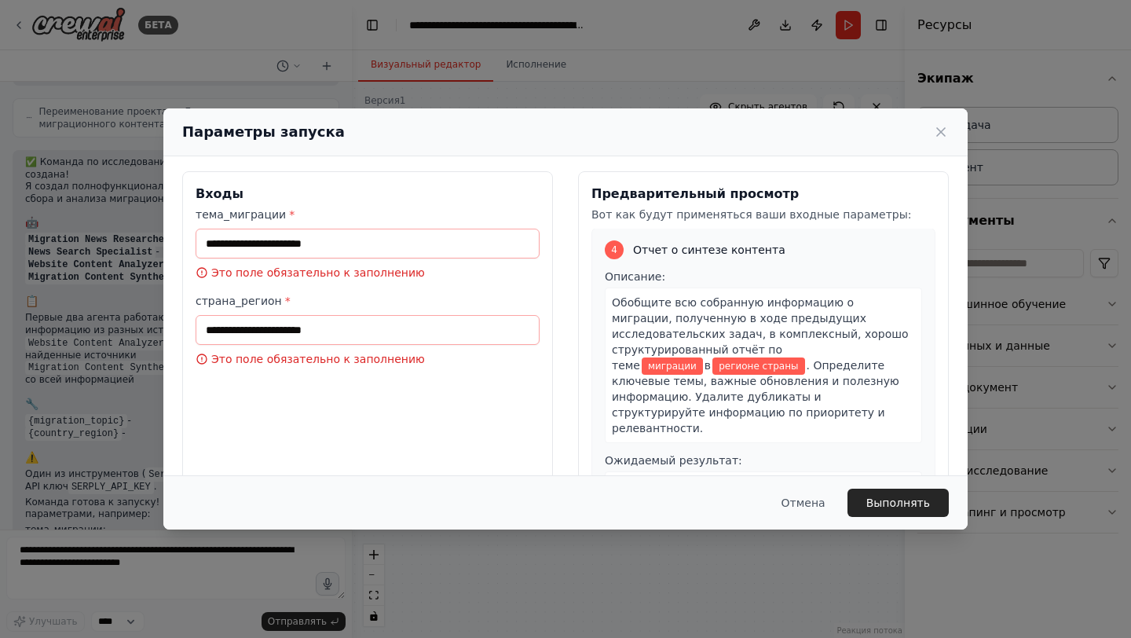
scroll to position [0, 0]
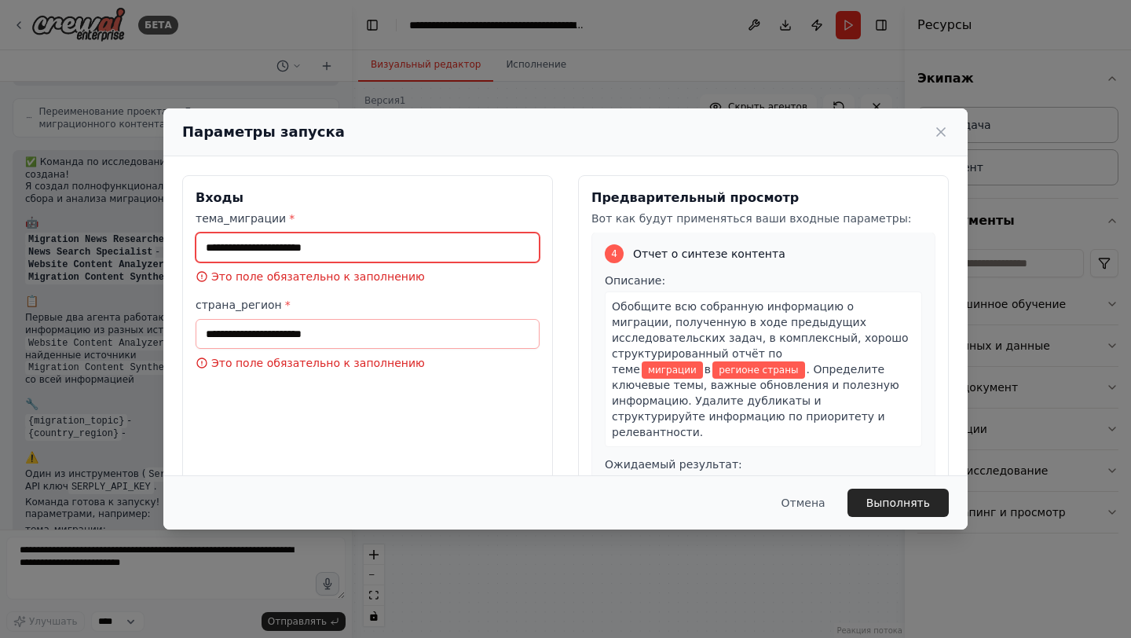
click at [345, 251] on input "тема_миграции *" at bounding box center [368, 248] width 344 height 30
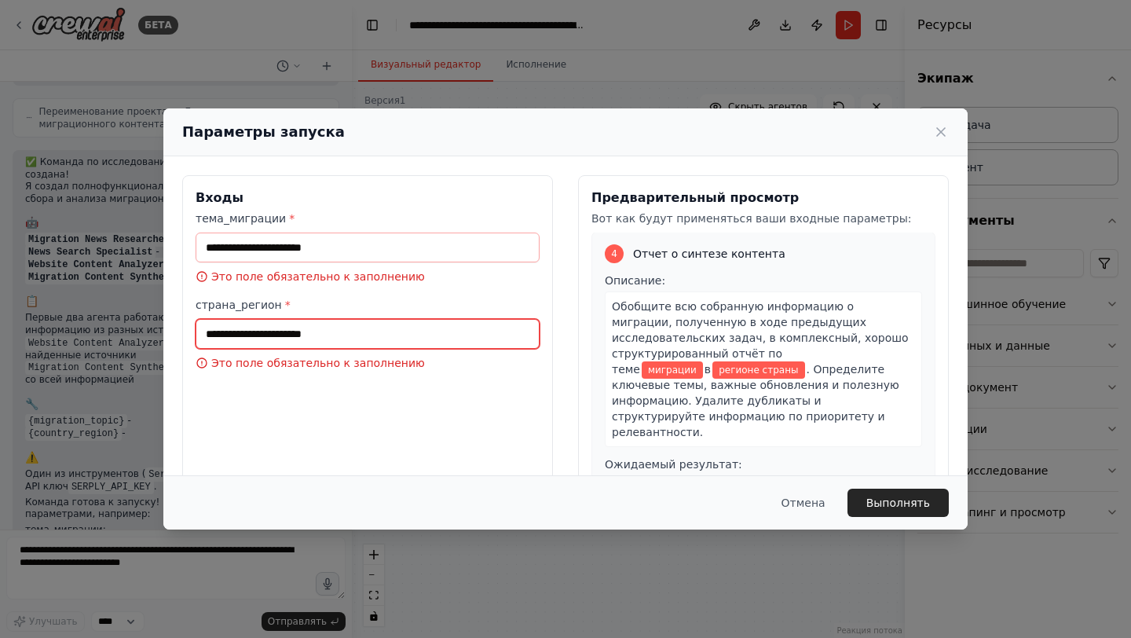
click at [348, 332] on input "страна_регион *" at bounding box center [368, 334] width 344 height 30
type input "*"
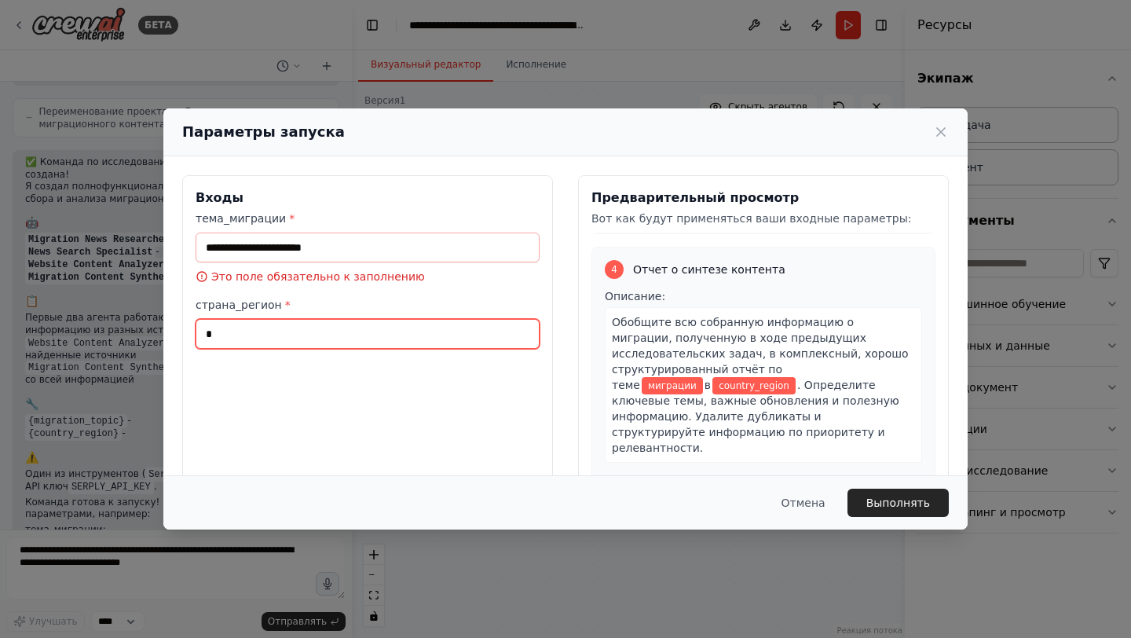
scroll to position [1012, 0]
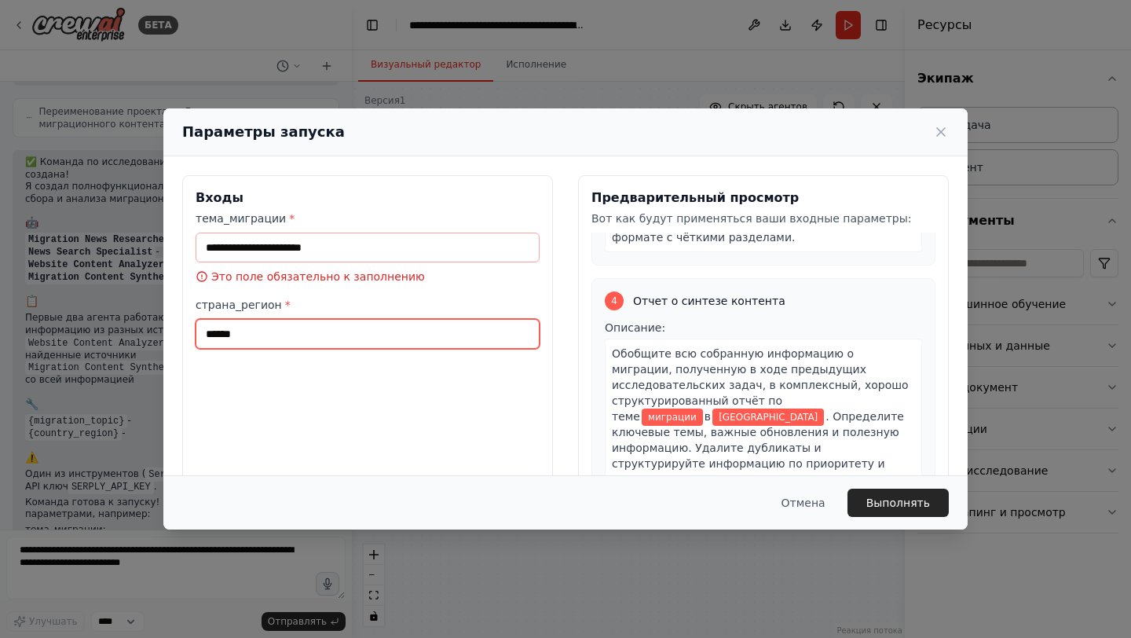
type input "******"
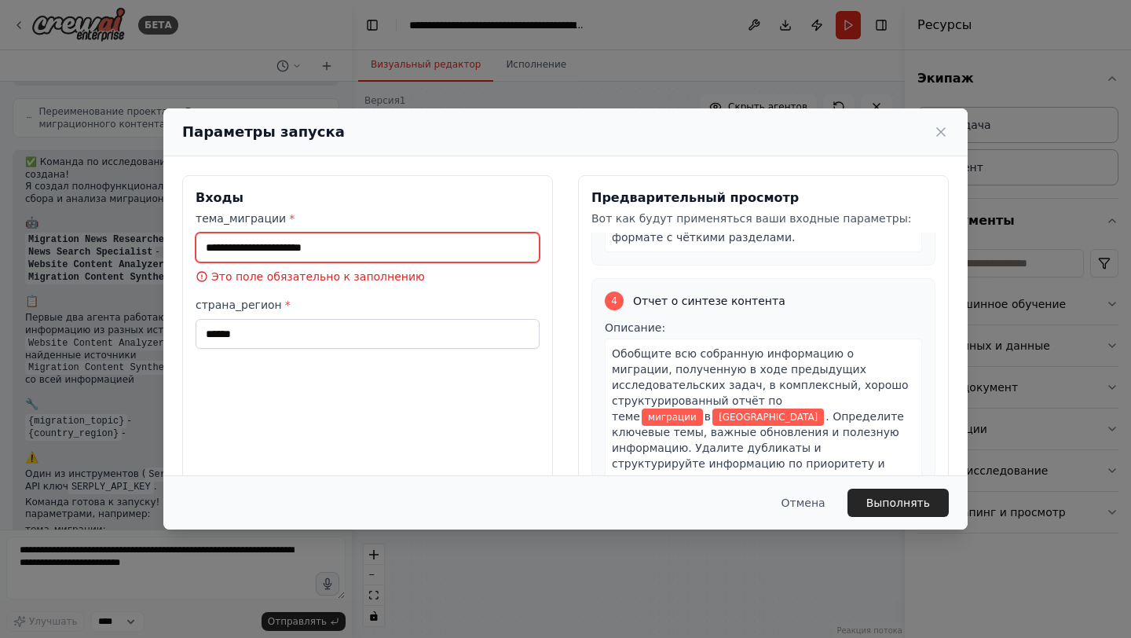
click at [390, 255] on input "тема_миграции *" at bounding box center [368, 248] width 344 height 30
click at [332, 254] on input "тема_миграции *" at bounding box center [368, 248] width 344 height 30
click at [341, 247] on input "тема_миграции *" at bounding box center [368, 248] width 344 height 30
paste input "**********"
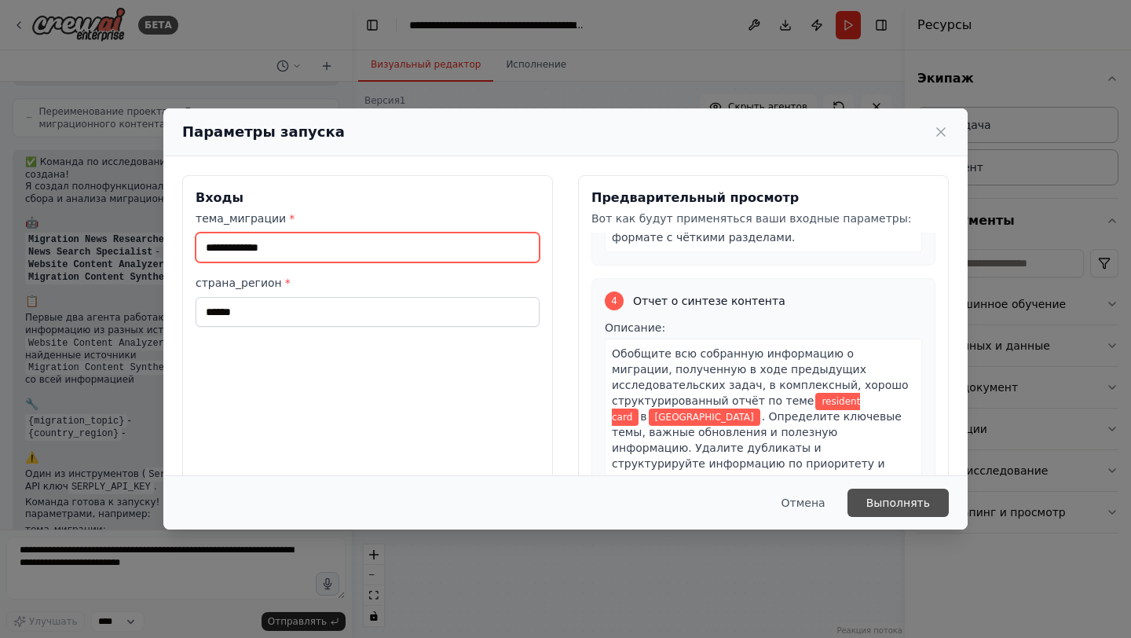
type input "**********"
click at [915, 497] on font "Выполнять" at bounding box center [899, 503] width 64 height 13
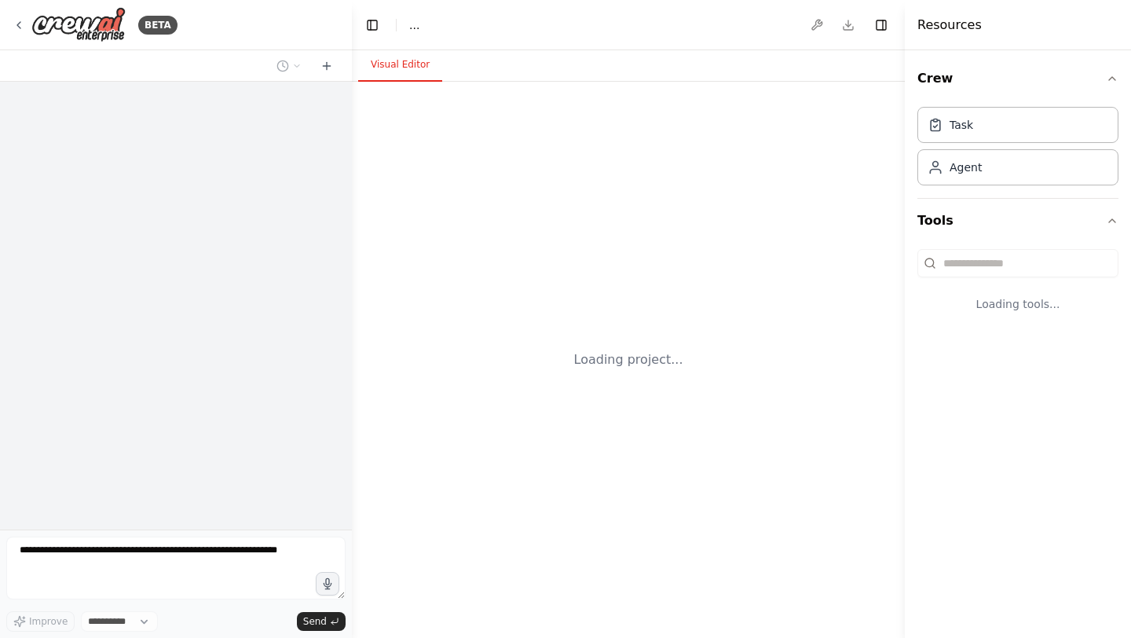
select select "****"
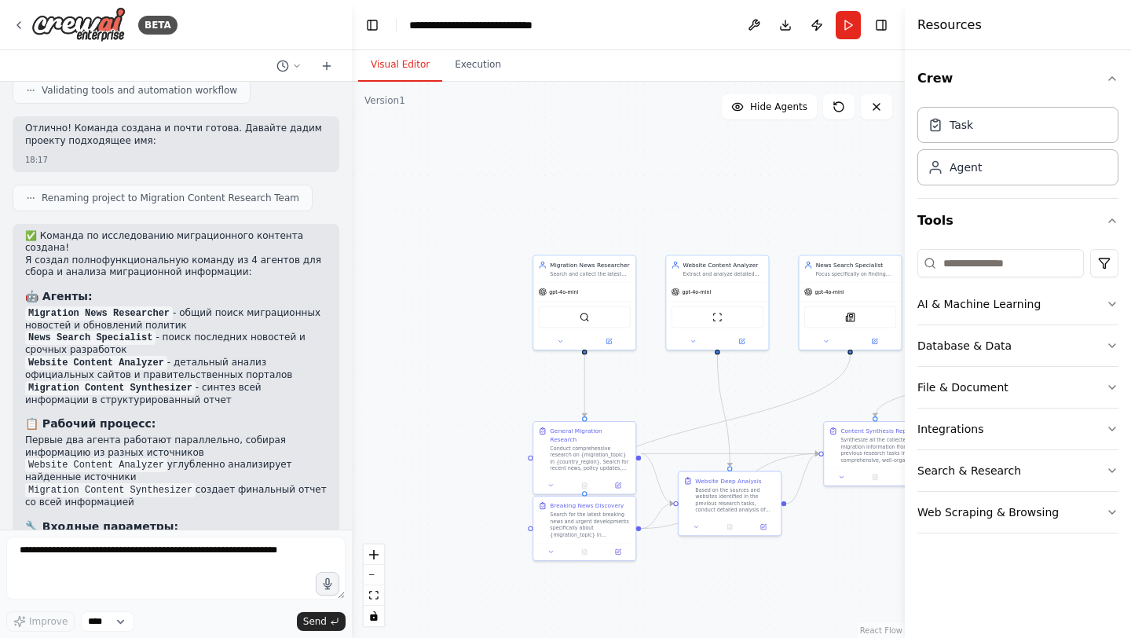
scroll to position [2685, 0]
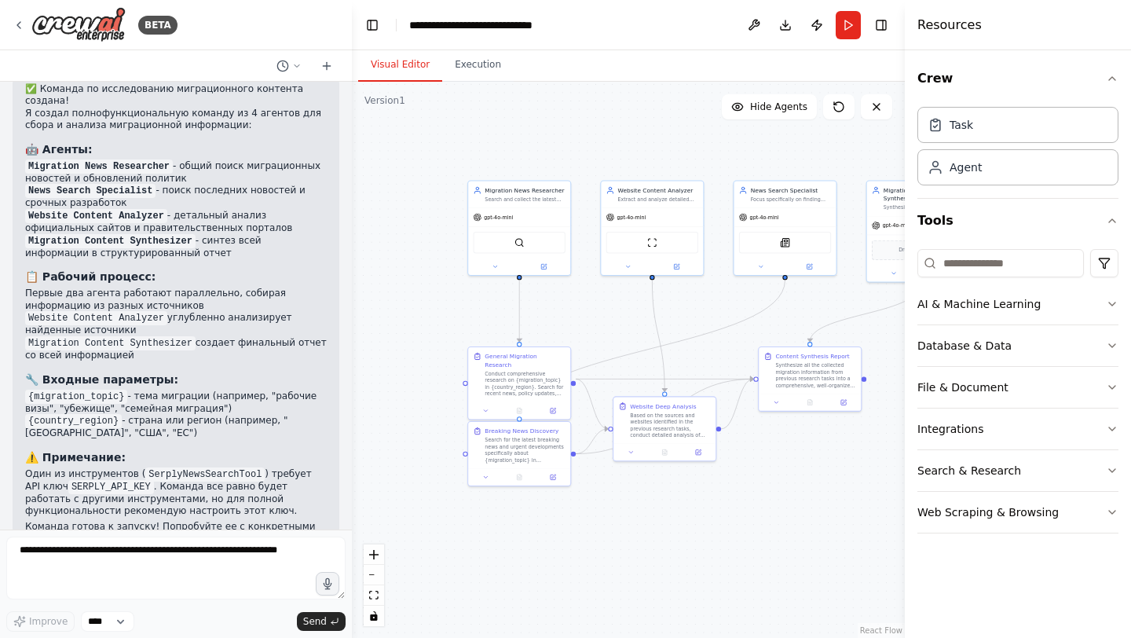
drag, startPoint x: 462, startPoint y: 398, endPoint x: 397, endPoint y: 323, distance: 99.1
click at [397, 323] on div ".deletable-edge-delete-btn { width: 20px; height: 20px; border: 0px solid #ffff…" at bounding box center [628, 360] width 553 height 556
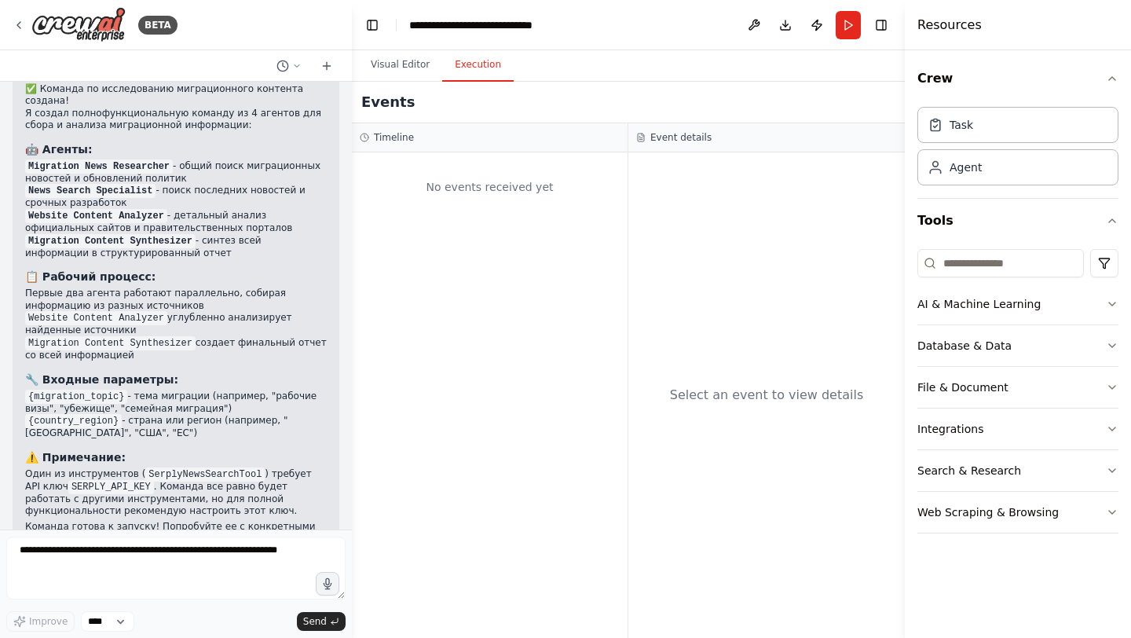
click at [482, 74] on button "Execution" at bounding box center [477, 65] width 71 height 33
click at [399, 75] on button "Visual Editor" at bounding box center [400, 65] width 84 height 33
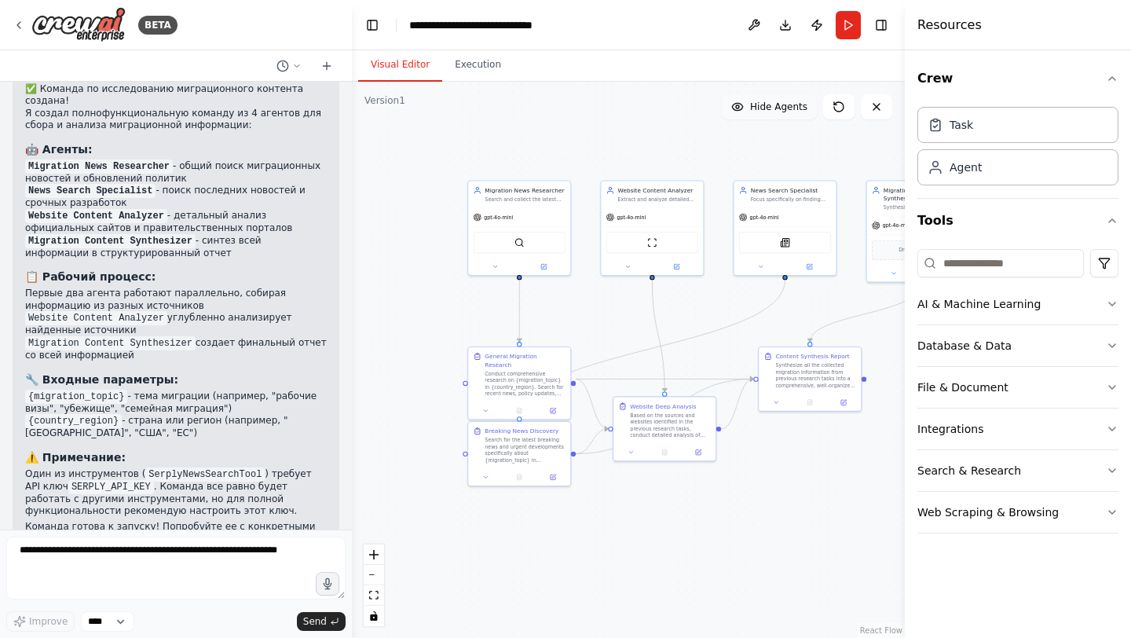
click at [771, 115] on button "Hide Agents" at bounding box center [769, 106] width 95 height 25
click at [772, 112] on span "Show Agents" at bounding box center [776, 107] width 61 height 13
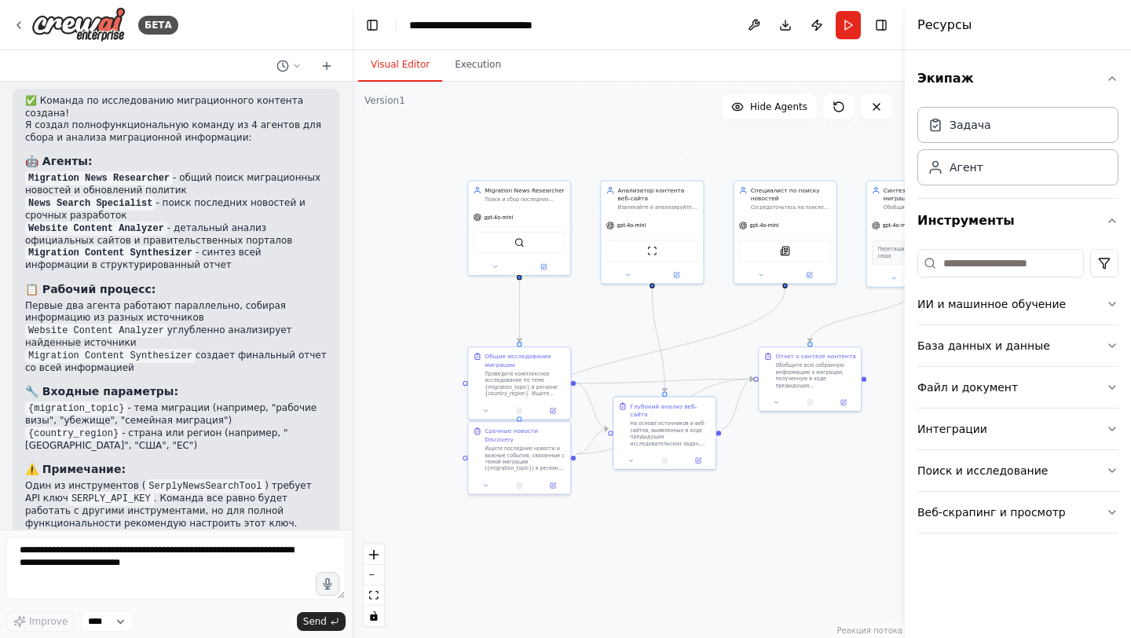
scroll to position [2784, 0]
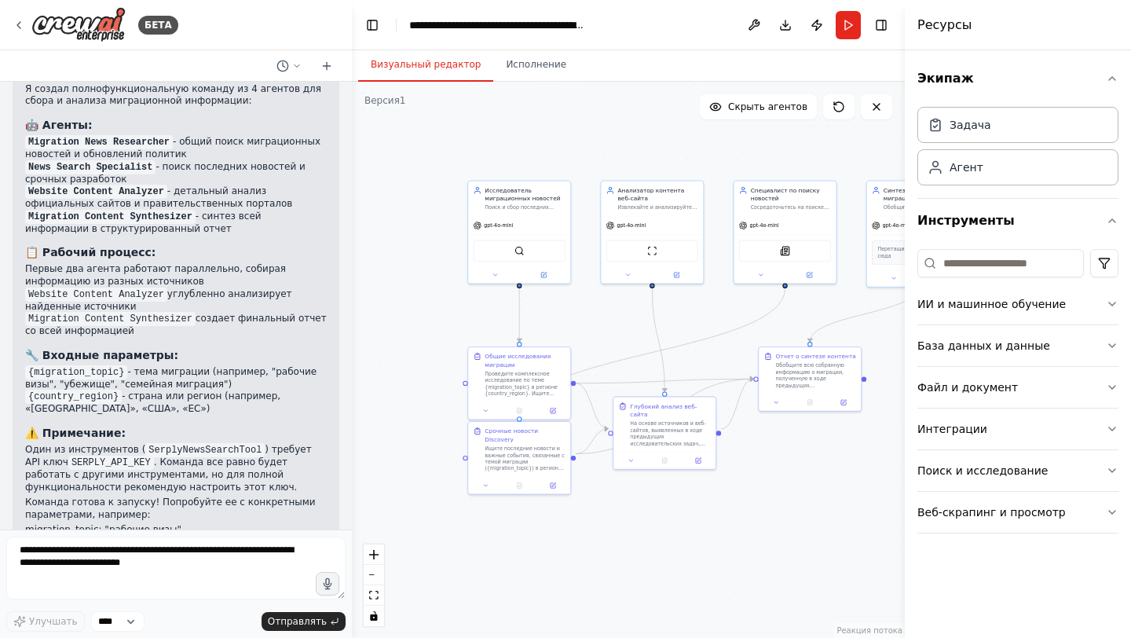
click at [562, 121] on div ".deletable-edge-delete-btn { width: 20px; height: 20px; border: 0px solid #ffff…" at bounding box center [628, 360] width 553 height 556
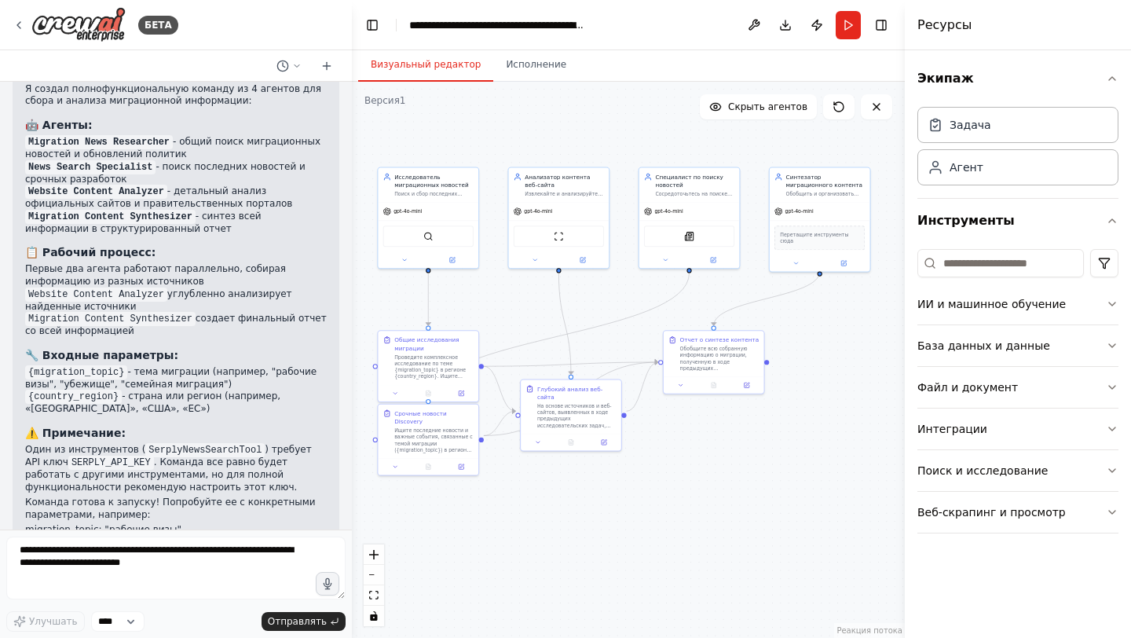
drag, startPoint x: 617, startPoint y: 329, endPoint x: 518, endPoint y: 313, distance: 100.2
click at [518, 313] on div ".deletable-edge-delete-btn { width: 20px; height: 20px; border: 0px solid #ffff…" at bounding box center [628, 360] width 553 height 556
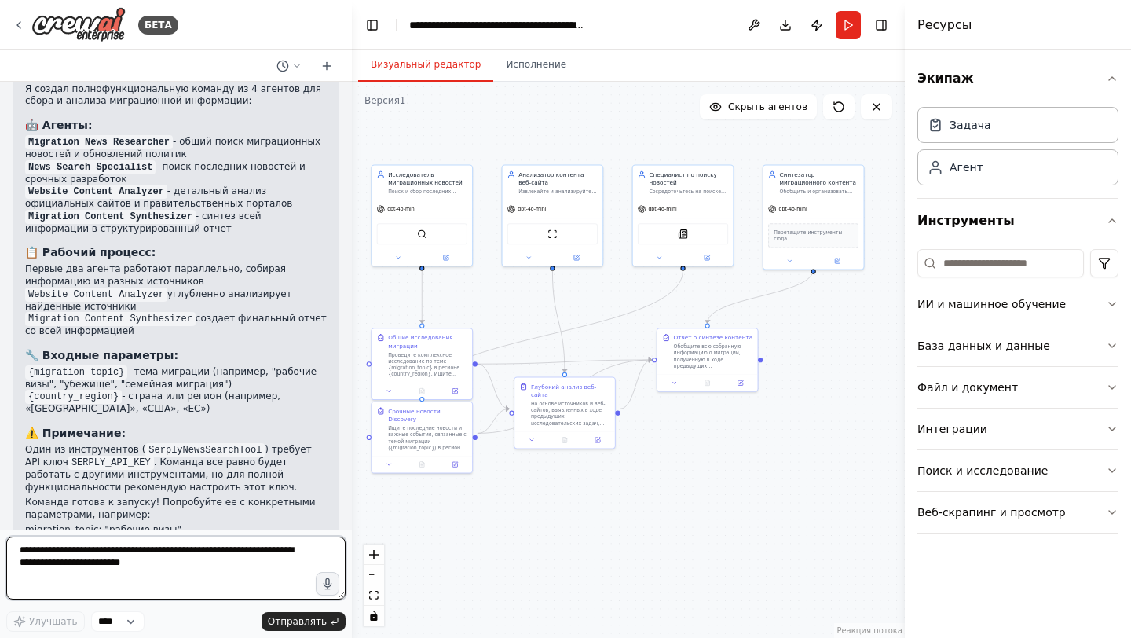
click at [229, 588] on textarea at bounding box center [175, 568] width 339 height 63
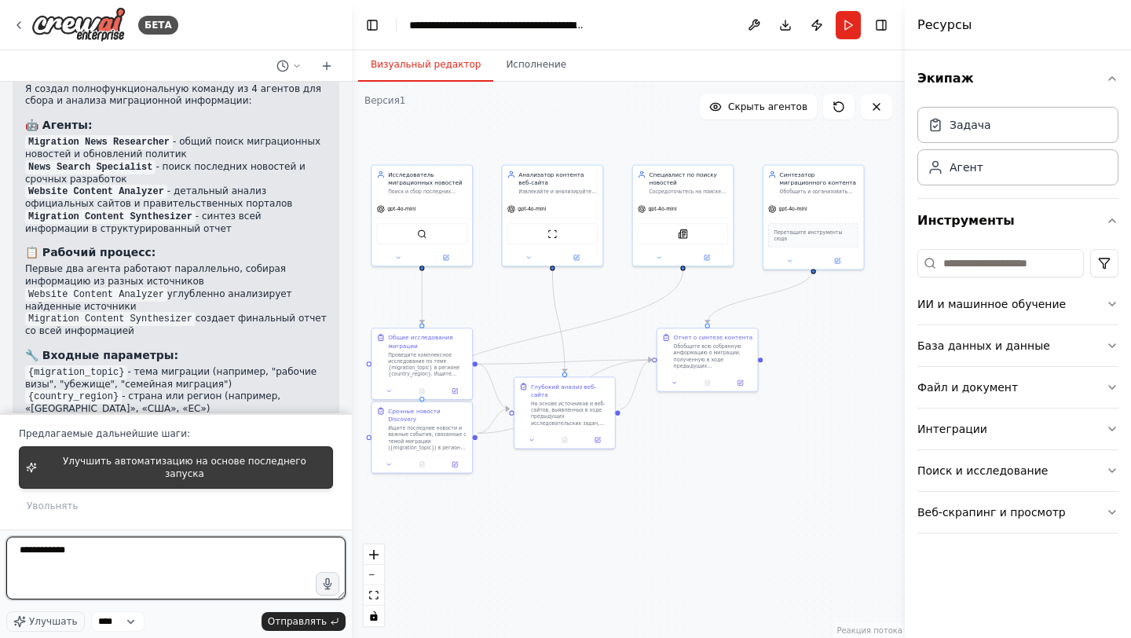
type textarea "**********"
click at [236, 469] on font "Улучшить автоматизацию на основе последнего запуска" at bounding box center [185, 468] width 244 height 24
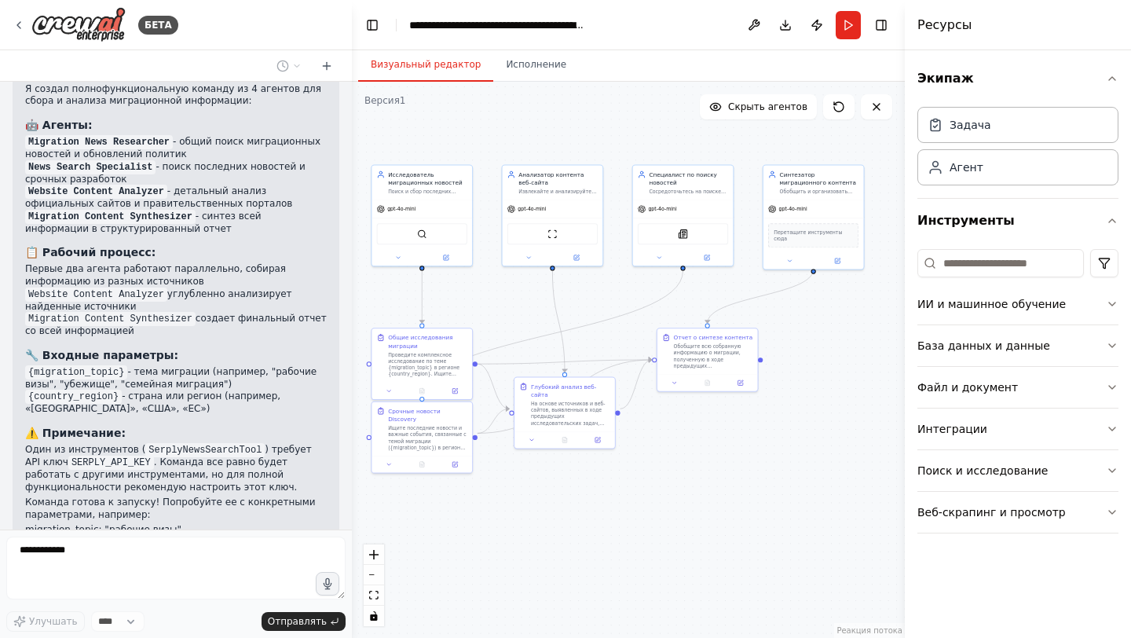
scroll to position [2824, 0]
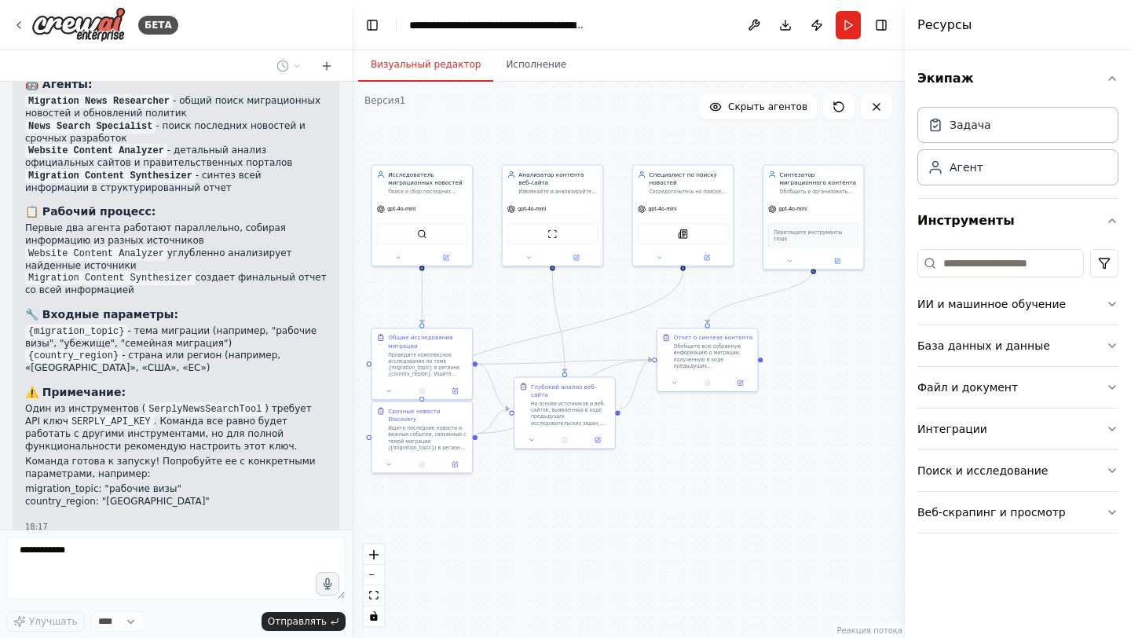
click at [0, 550] on div "БЕТА Я помогу вам улучшить промт для CrewAI. Вот расширенная и более структурир…" at bounding box center [176, 319] width 352 height 638
click at [437, 359] on font "Проведите комплексное исследование по теме {migration_topic} в регионе {country…" at bounding box center [425, 392] width 74 height 84
click at [557, 335] on icon "Edge from bce01079-a077-444e-9236-fe1096815b21 to 3b38dbb6-2be5-40a9-b682-a8a14…" at bounding box center [552, 334] width 261 height 126
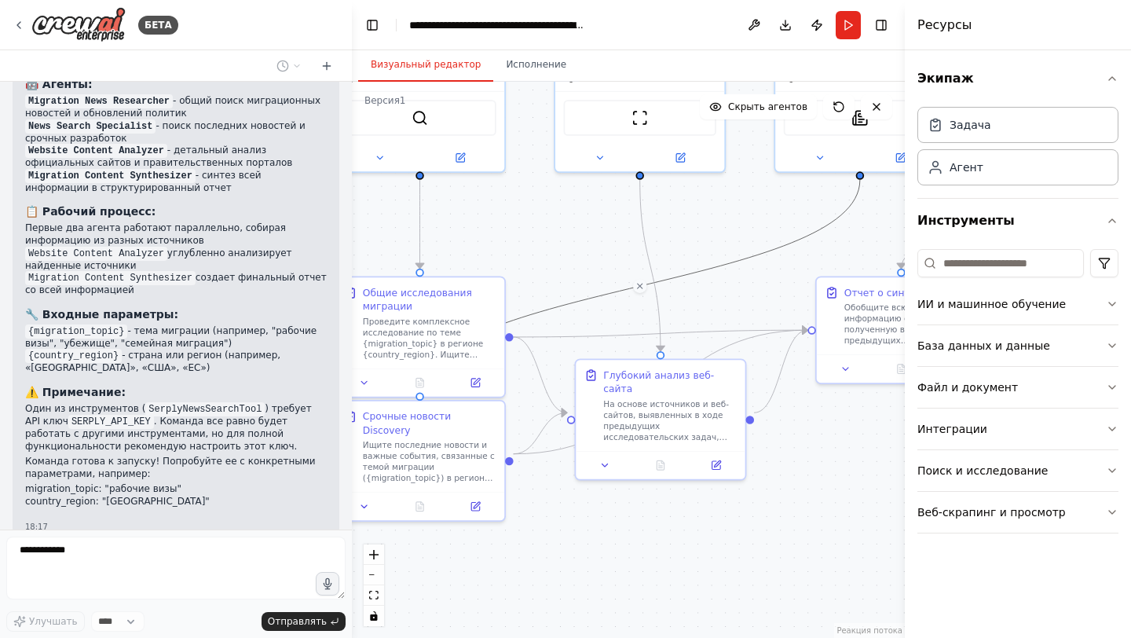
drag, startPoint x: 581, startPoint y: 305, endPoint x: 643, endPoint y: 304, distance: 62.1
click at [644, 304] on div ".deletable-edge-delete-btn { width: 20px; height: 20px; border: 0px solid #ffff…" at bounding box center [628, 360] width 553 height 556
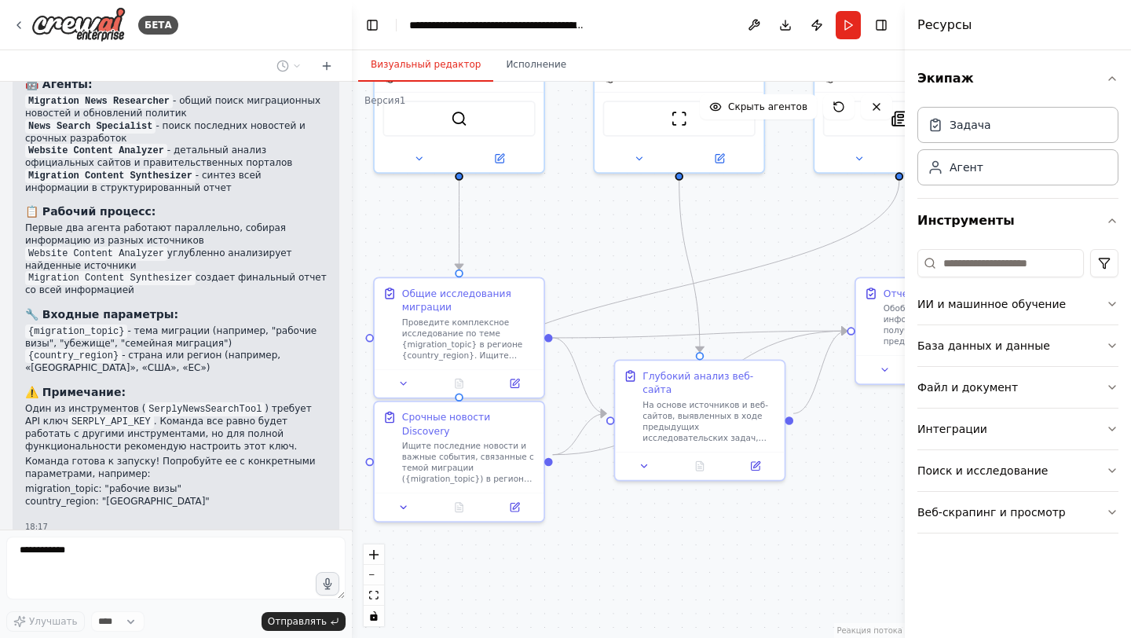
drag, startPoint x: 551, startPoint y: 267, endPoint x: 589, endPoint y: 268, distance: 38.5
click at [589, 268] on div ".deletable-edge-delete-btn { width: 20px; height: 20px; border: 0px solid #ffff…" at bounding box center [628, 360] width 553 height 556
click at [544, 72] on button "Исполнение" at bounding box center [536, 65] width 86 height 33
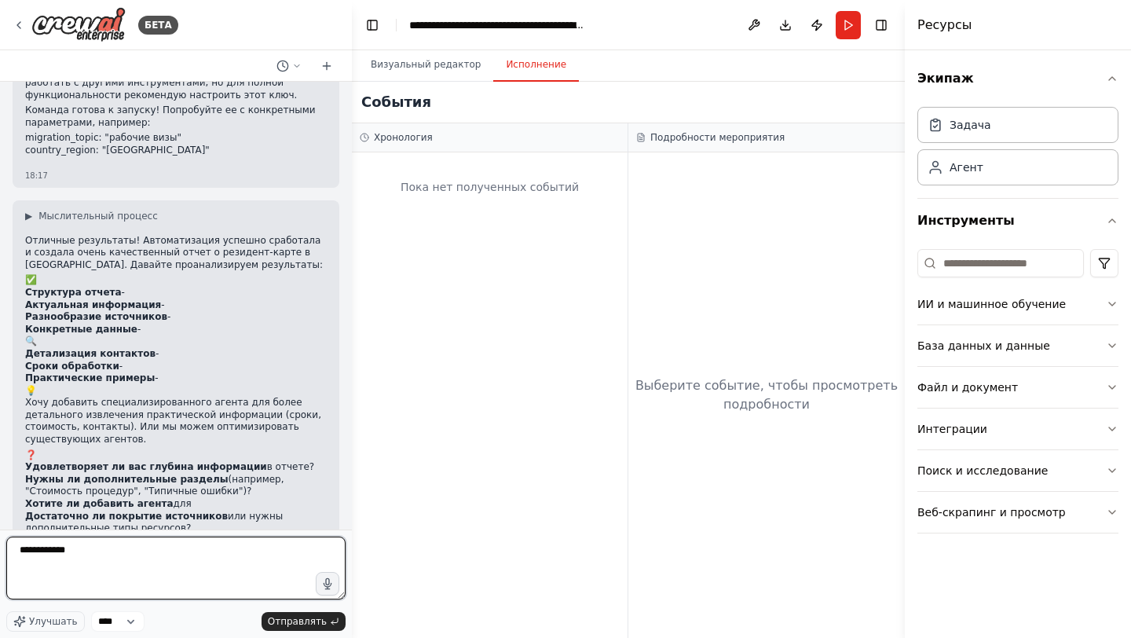
scroll to position [3176, 0]
click at [442, 70] on font "Визуальный редактор" at bounding box center [426, 64] width 110 height 13
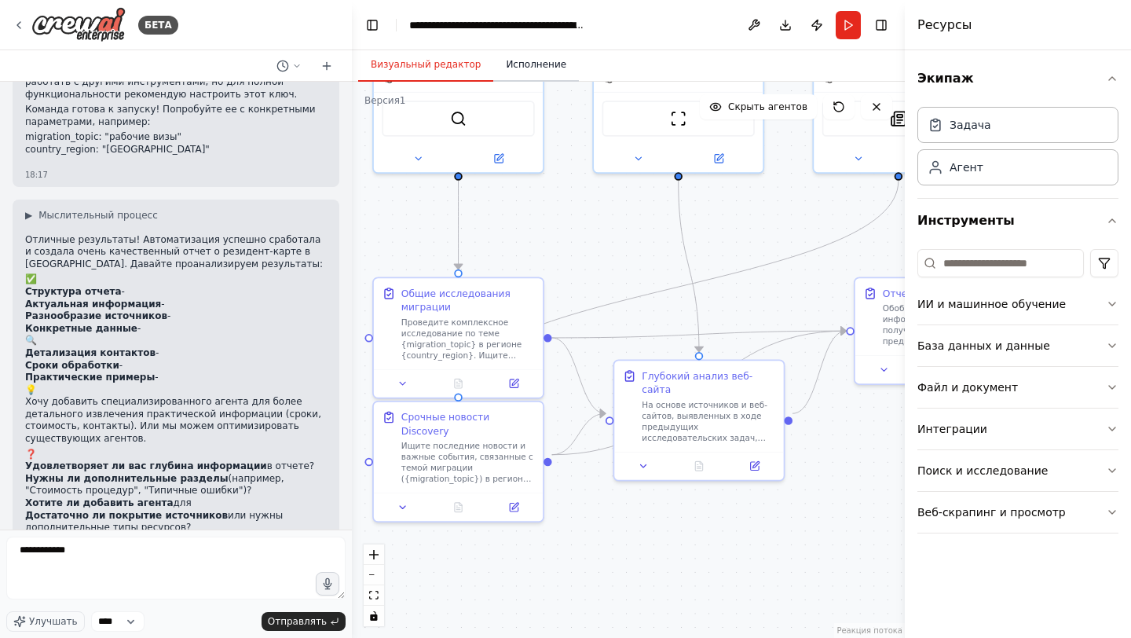
click at [533, 62] on font "Исполнение" at bounding box center [536, 64] width 60 height 11
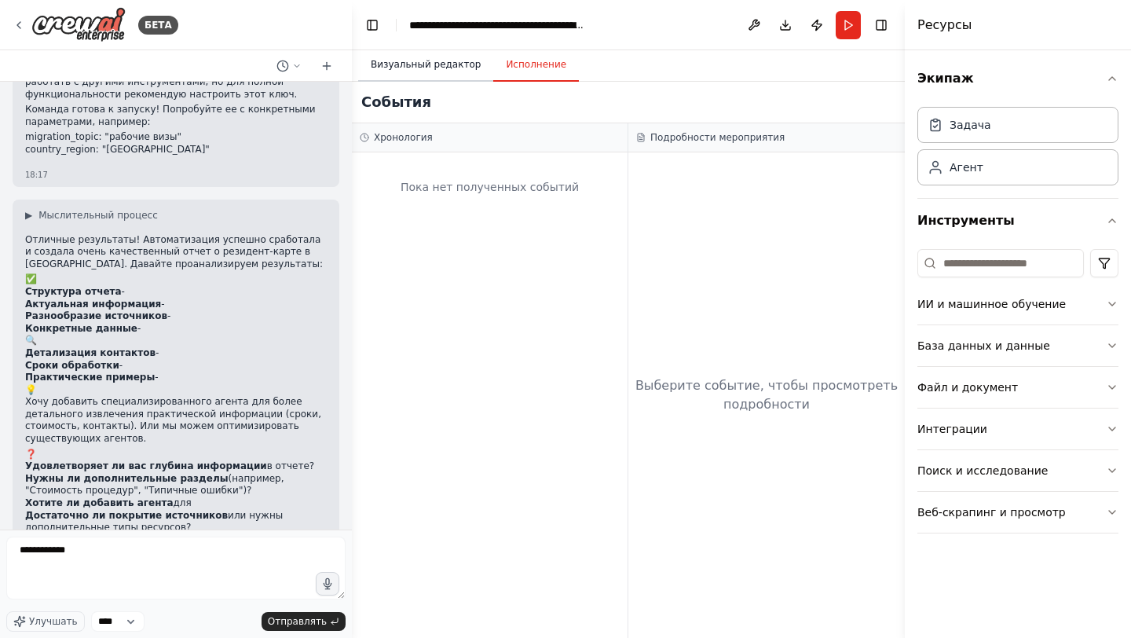
click at [438, 78] on button "Визуальный редактор" at bounding box center [425, 65] width 135 height 33
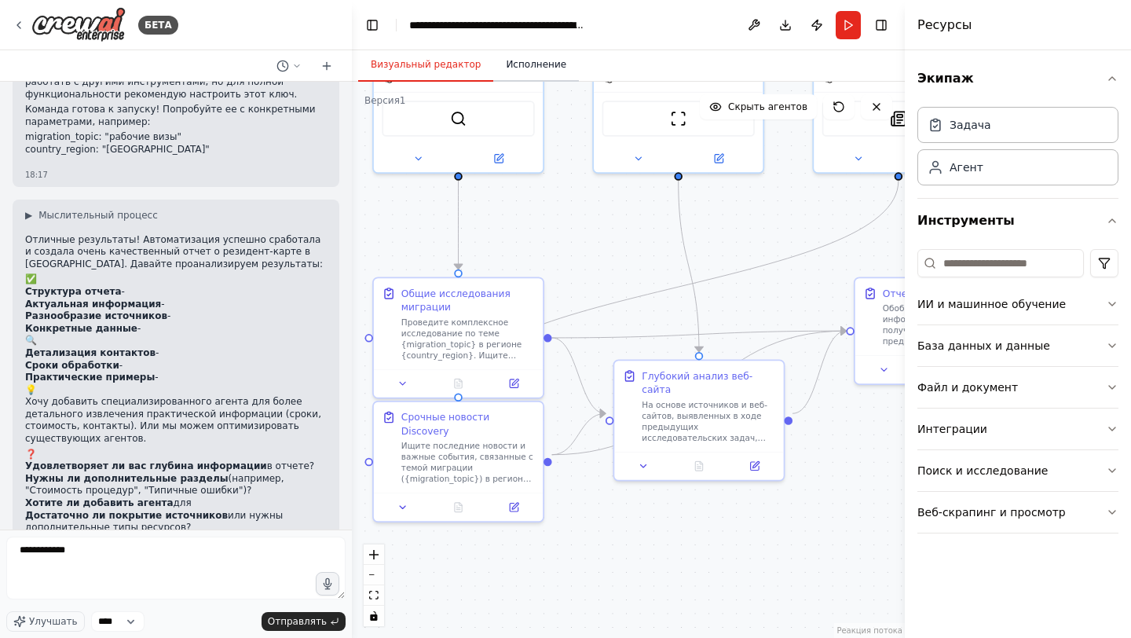
click at [501, 71] on button "Исполнение" at bounding box center [536, 65] width 86 height 33
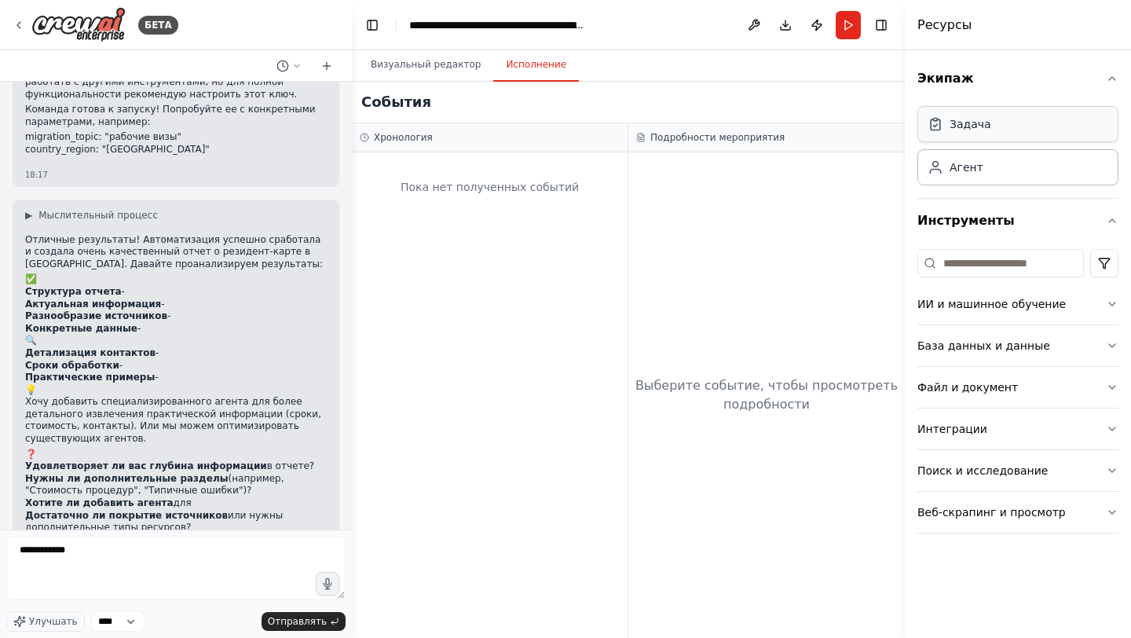
click at [1019, 131] on div "Задача" at bounding box center [1018, 124] width 201 height 36
click at [998, 169] on div "Агент" at bounding box center [1018, 166] width 201 height 36
click at [1021, 123] on div "Задача" at bounding box center [1018, 124] width 201 height 36
click at [1109, 217] on icon "button" at bounding box center [1112, 220] width 13 height 13
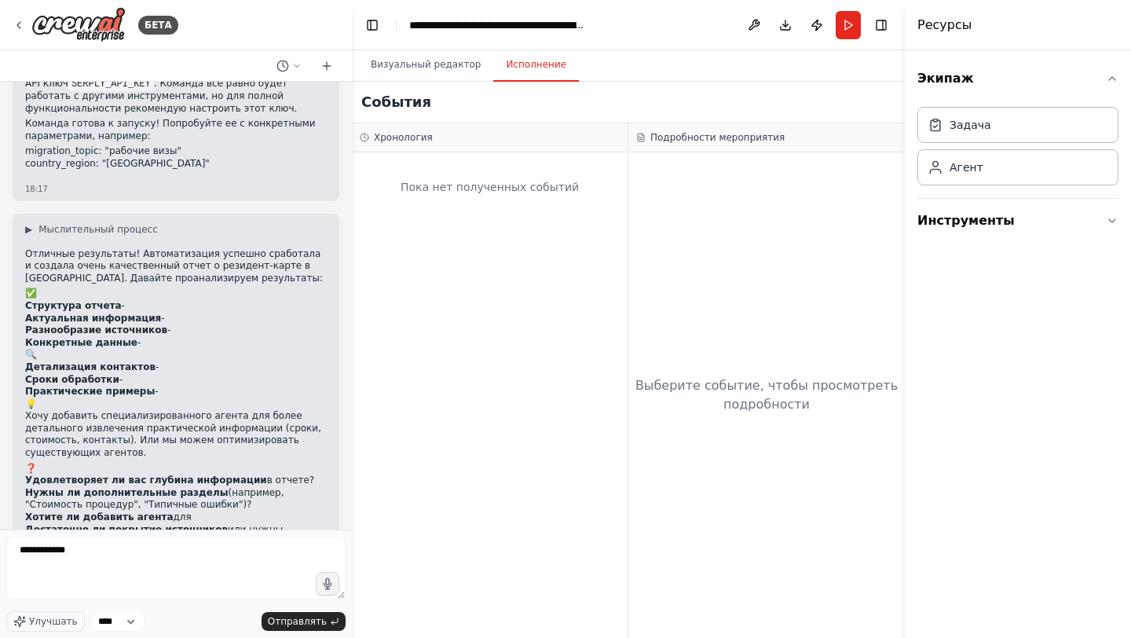
scroll to position [3179, 0]
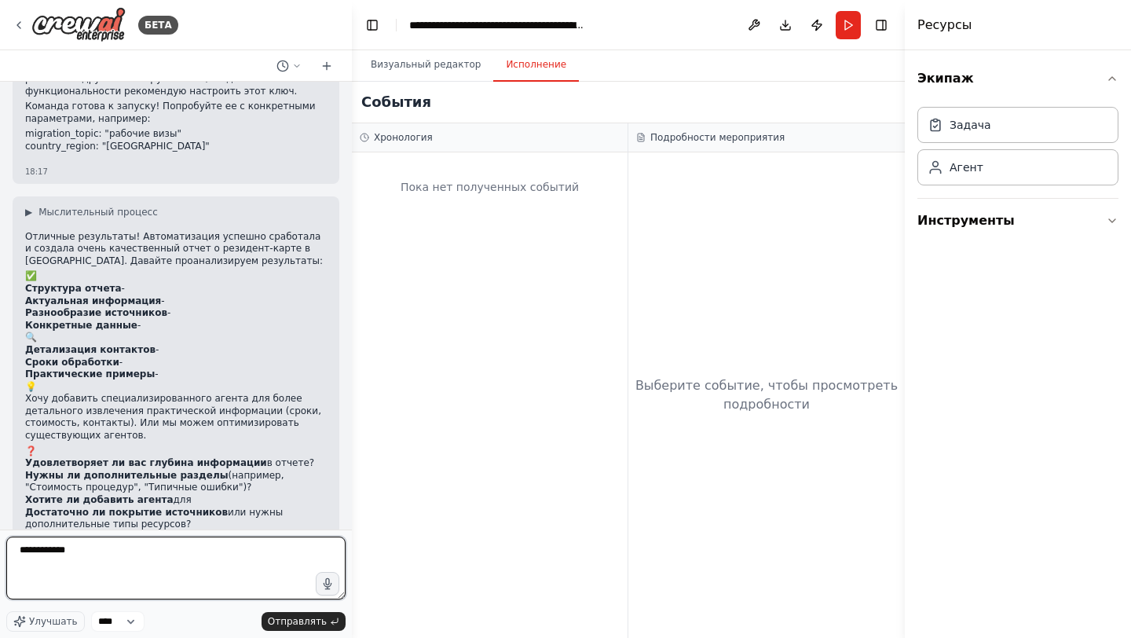
drag, startPoint x: 167, startPoint y: 563, endPoint x: 4, endPoint y: 539, distance: 164.4
click at [4, 539] on div "БЕТА Я помогу вам улучшить промт для CrewAI. Вот расширенная и более структурир…" at bounding box center [176, 319] width 352 height 638
type textarea "**********"
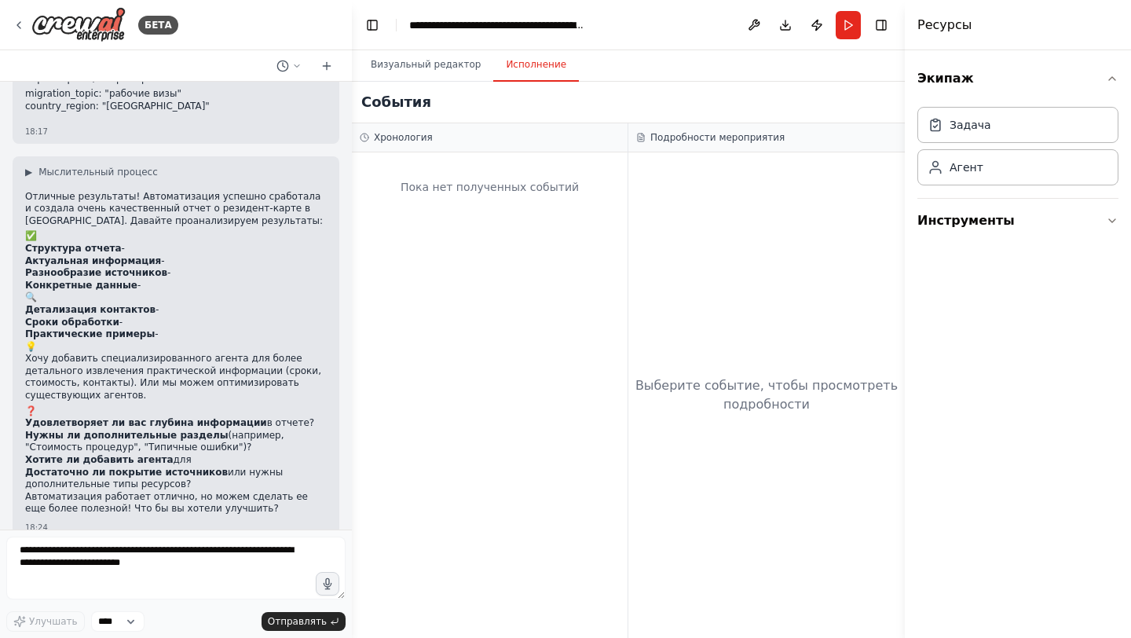
scroll to position [3276, 0]
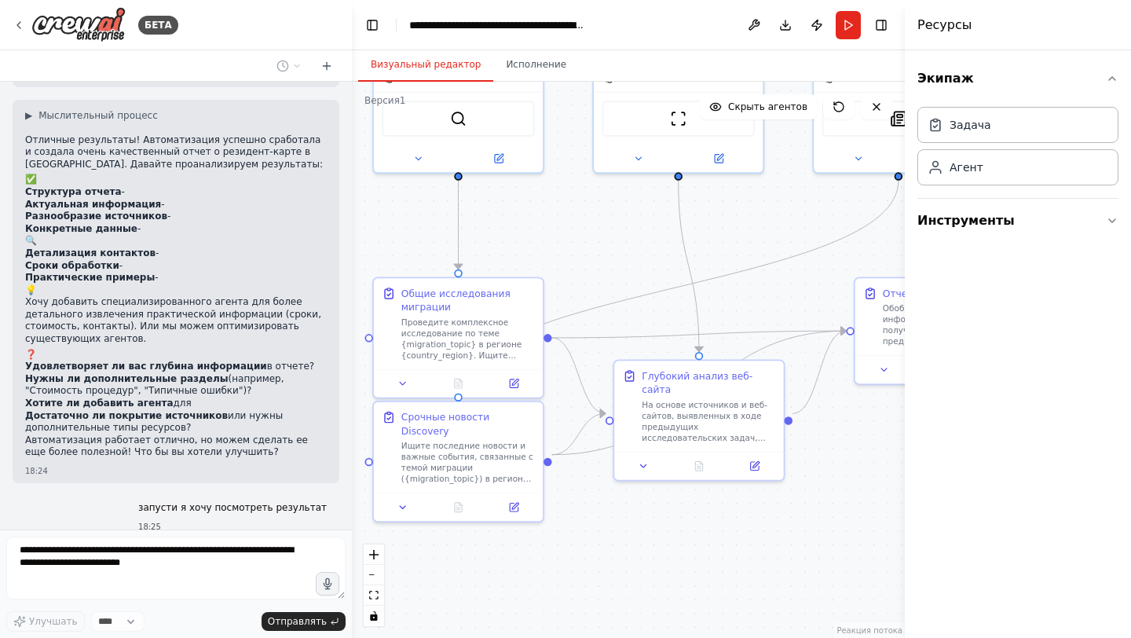
click at [466, 64] on font "Визуальный редактор" at bounding box center [426, 64] width 110 height 11
click at [849, 25] on button "Бегать" at bounding box center [848, 25] width 25 height 28
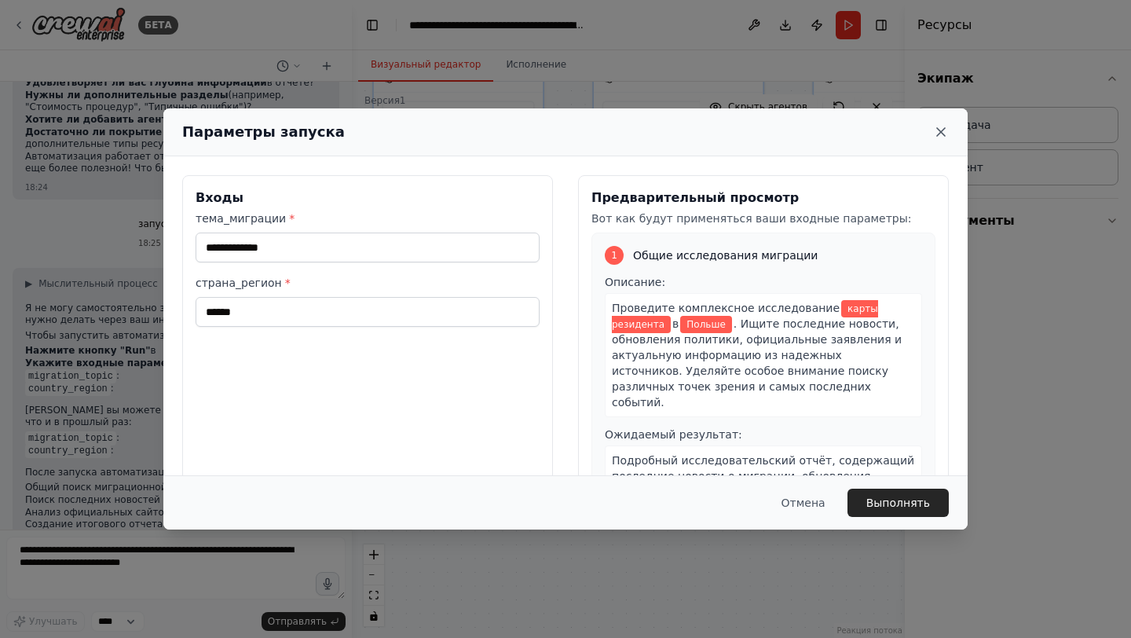
click at [943, 135] on icon at bounding box center [941, 132] width 16 height 16
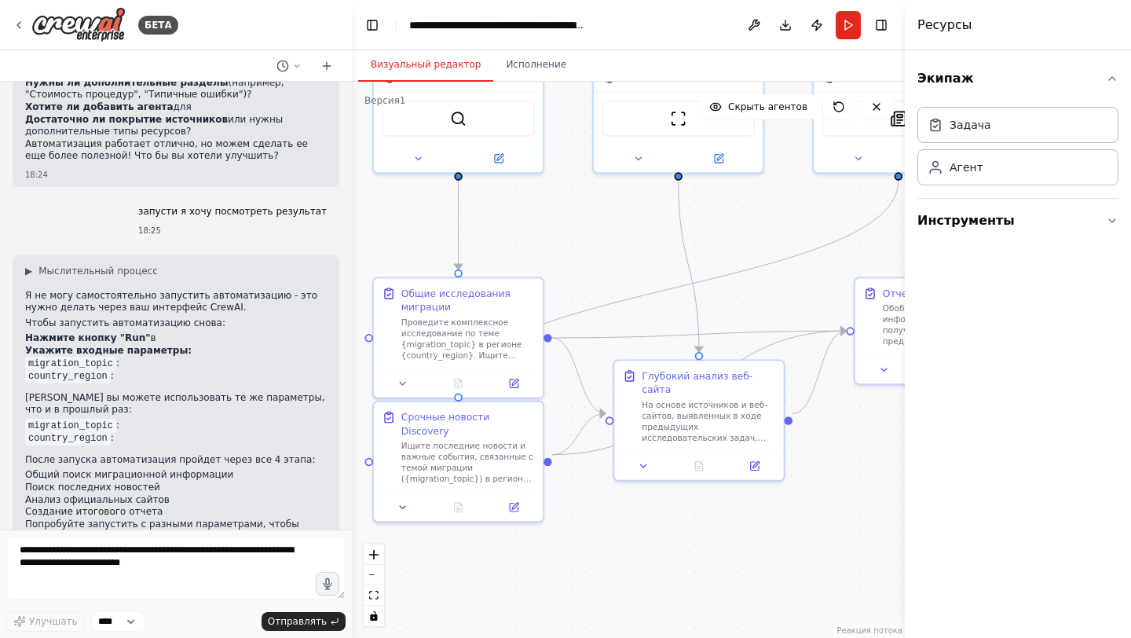
scroll to position [3571, 0]
click at [848, 24] on button "Бегать" at bounding box center [848, 25] width 25 height 28
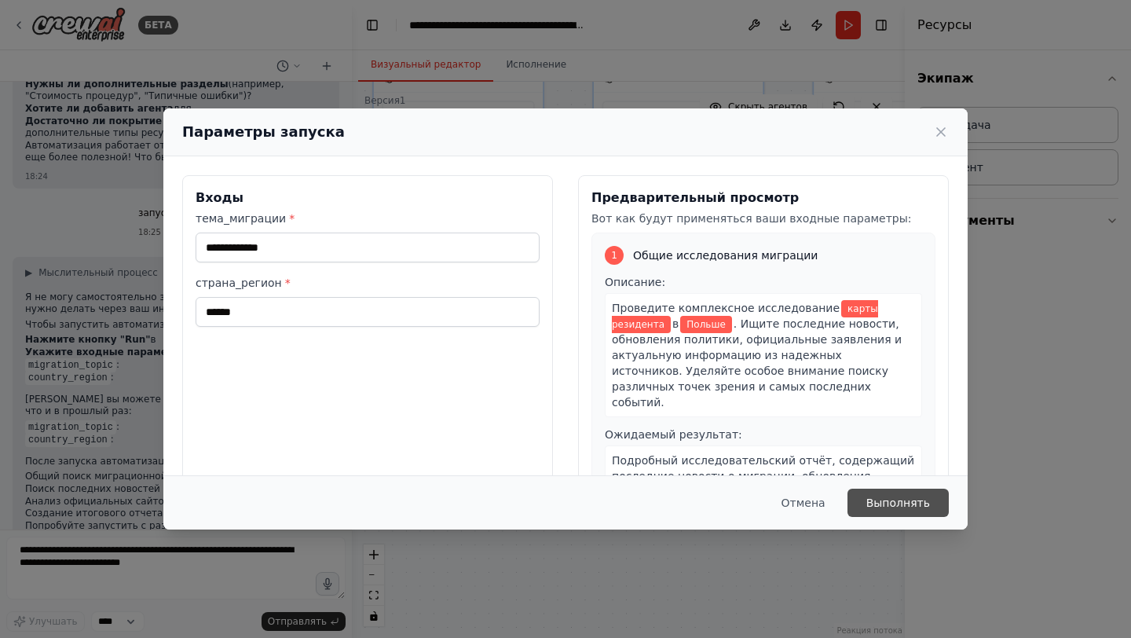
click at [904, 492] on button "Выполнять" at bounding box center [898, 503] width 101 height 28
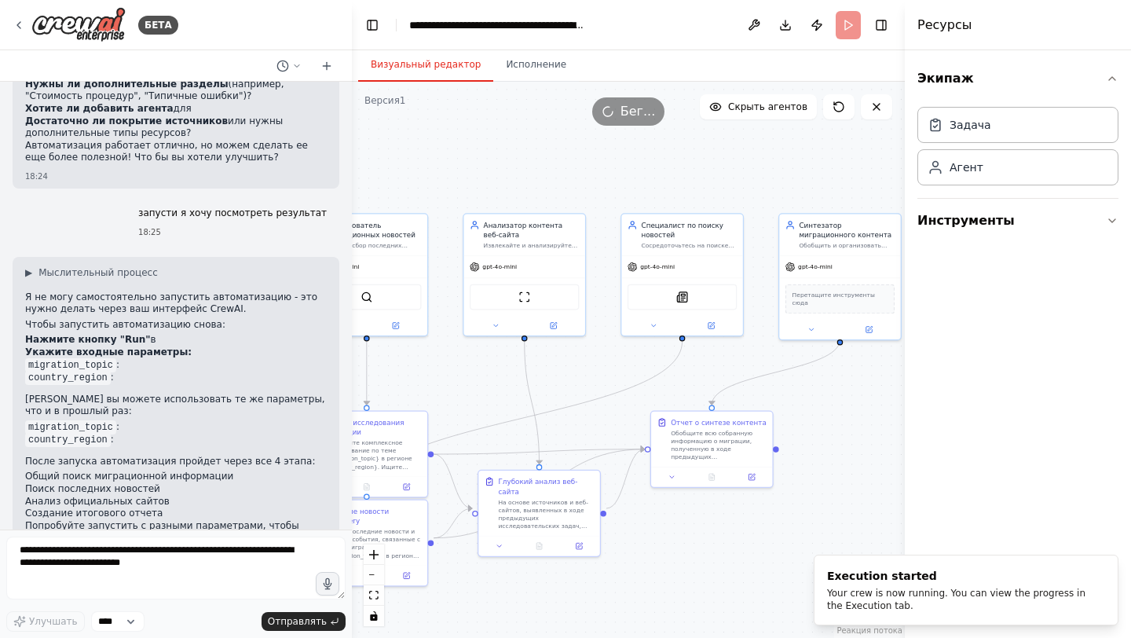
drag, startPoint x: 793, startPoint y: 321, endPoint x: 621, endPoint y: 430, distance: 203.8
click at [621, 430] on div ".deletable-edge-delete-btn { width: 20px; height: 20px; border: 0px solid #ffff…" at bounding box center [628, 360] width 553 height 556
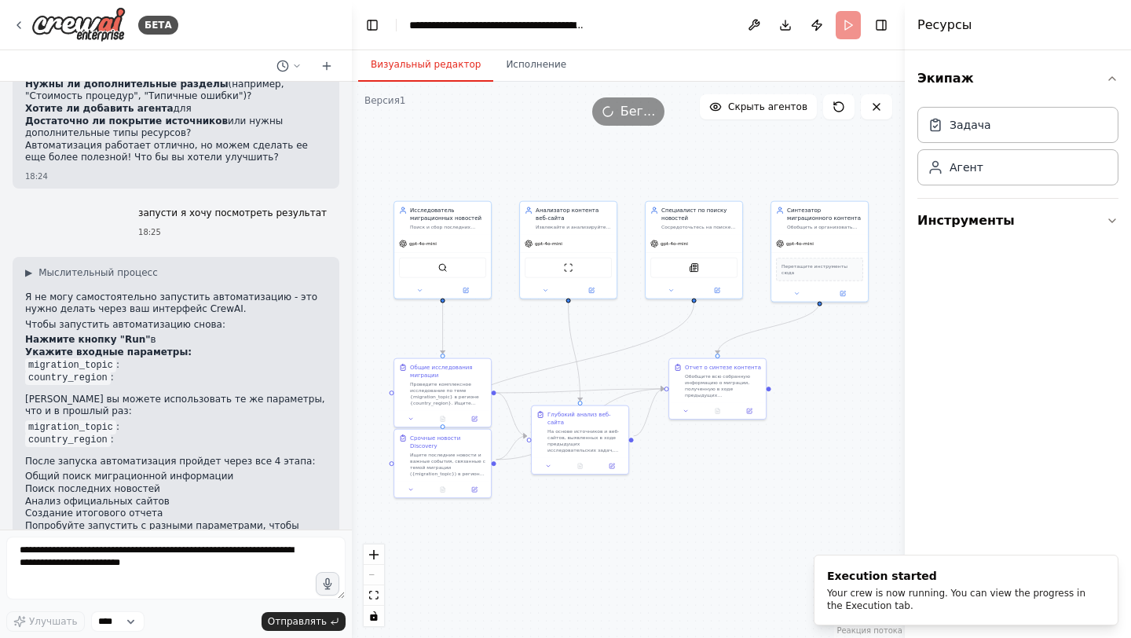
drag, startPoint x: 608, startPoint y: 412, endPoint x: 633, endPoint y: 354, distance: 64.1
click at [633, 354] on div ".deletable-edge-delete-btn { width: 20px; height: 20px; border: 0px solid #ffff…" at bounding box center [628, 360] width 553 height 556
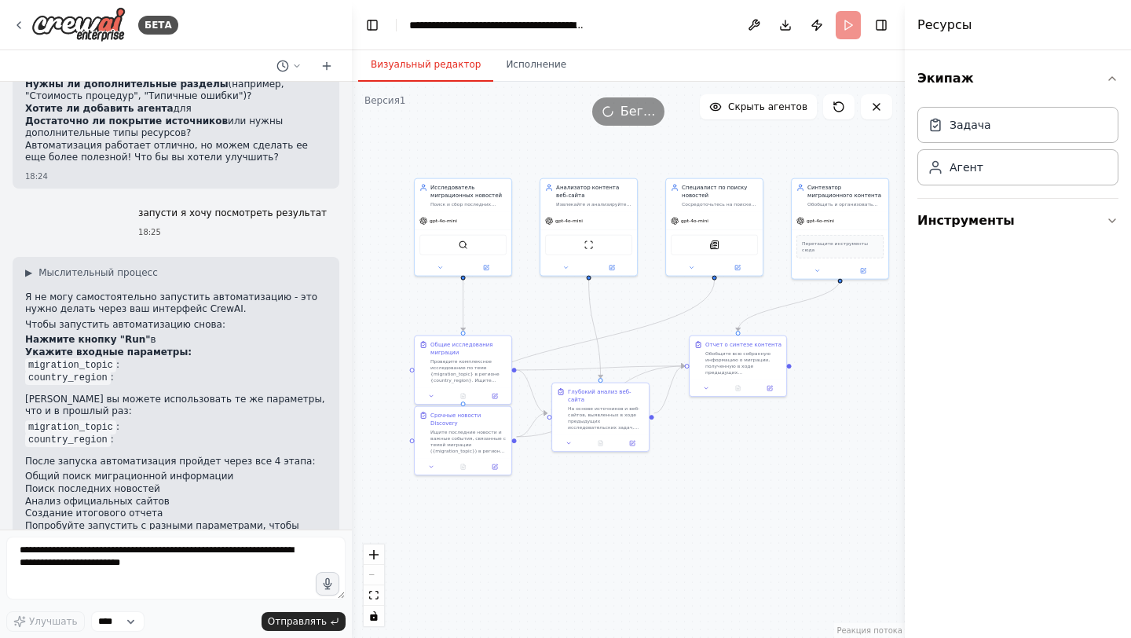
drag, startPoint x: 621, startPoint y: 333, endPoint x: 642, endPoint y: 310, distance: 30.6
click at [642, 310] on div ".deletable-edge-delete-btn { width: 20px; height: 20px; border: 0px solid #ffff…" at bounding box center [628, 360] width 553 height 556
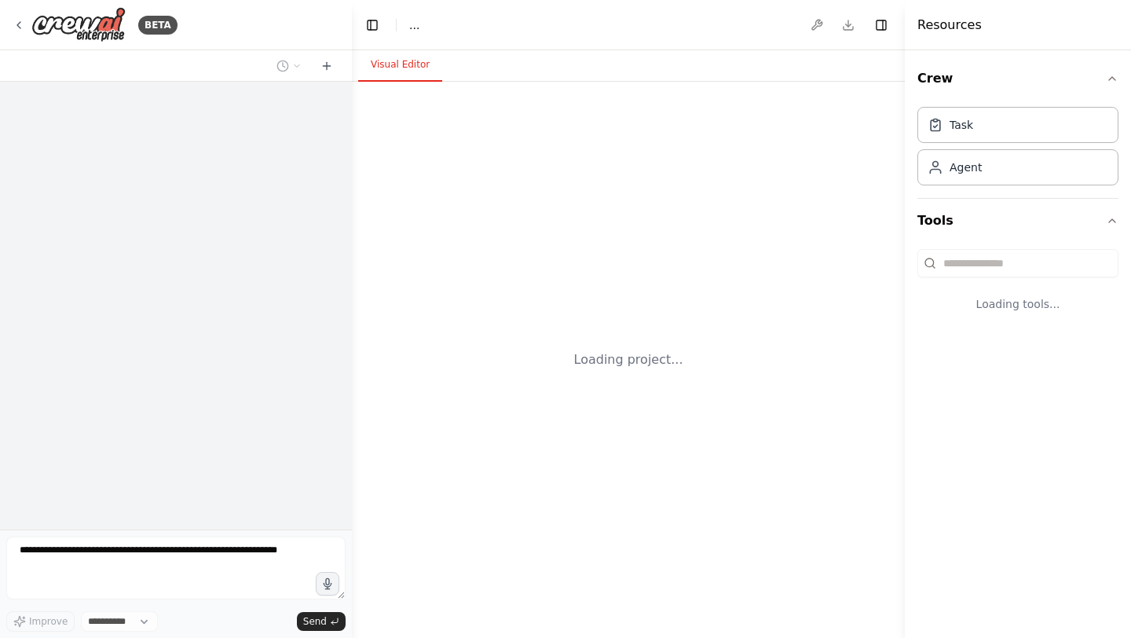
select select "****"
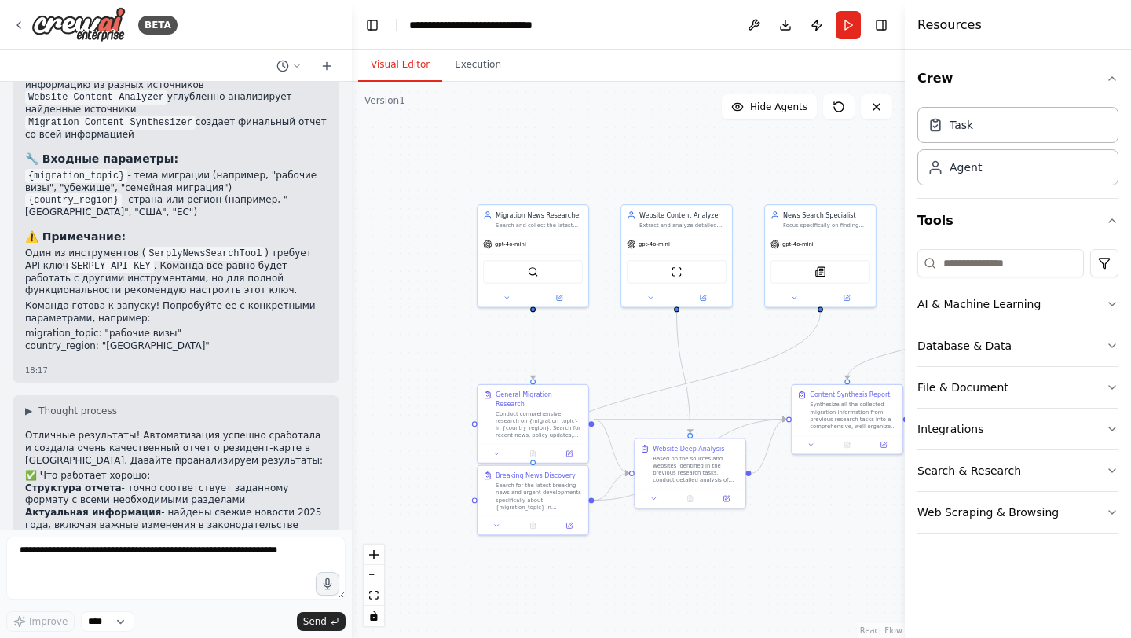
scroll to position [3595, 0]
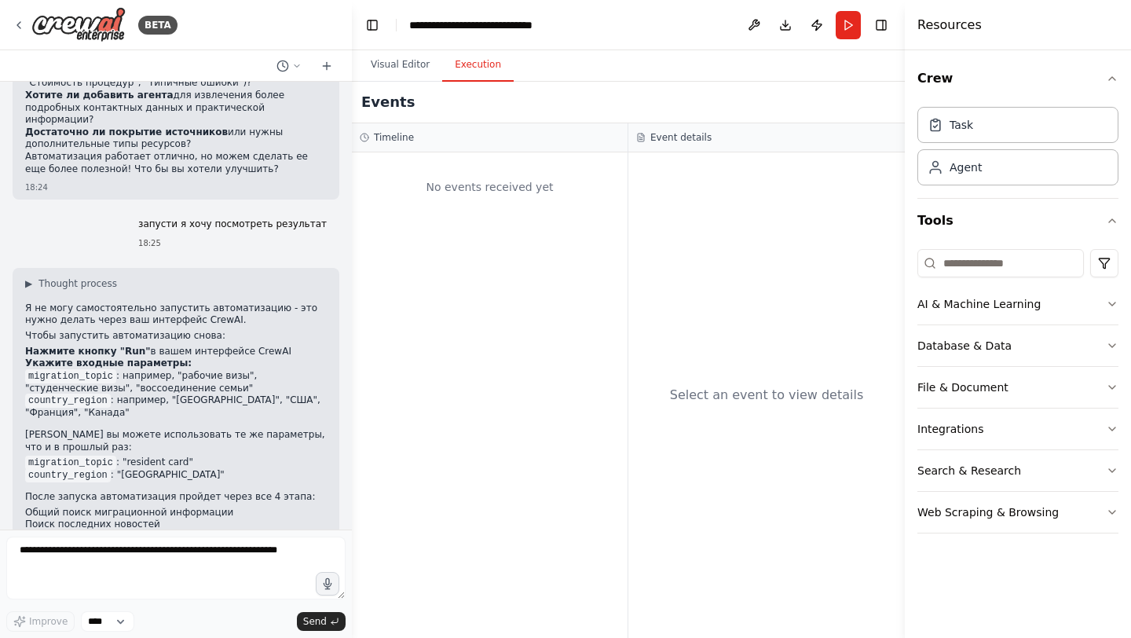
click at [471, 74] on button "Execution" at bounding box center [477, 65] width 71 height 33
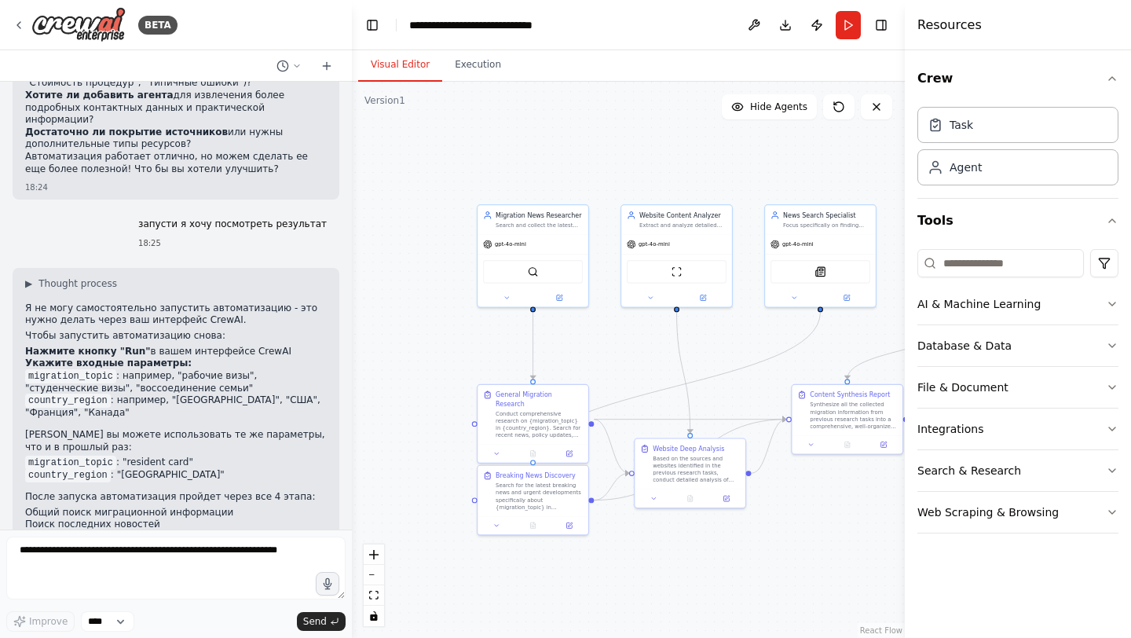
click at [401, 64] on button "Visual Editor" at bounding box center [400, 65] width 84 height 33
click at [230, 582] on textarea at bounding box center [175, 568] width 339 height 63
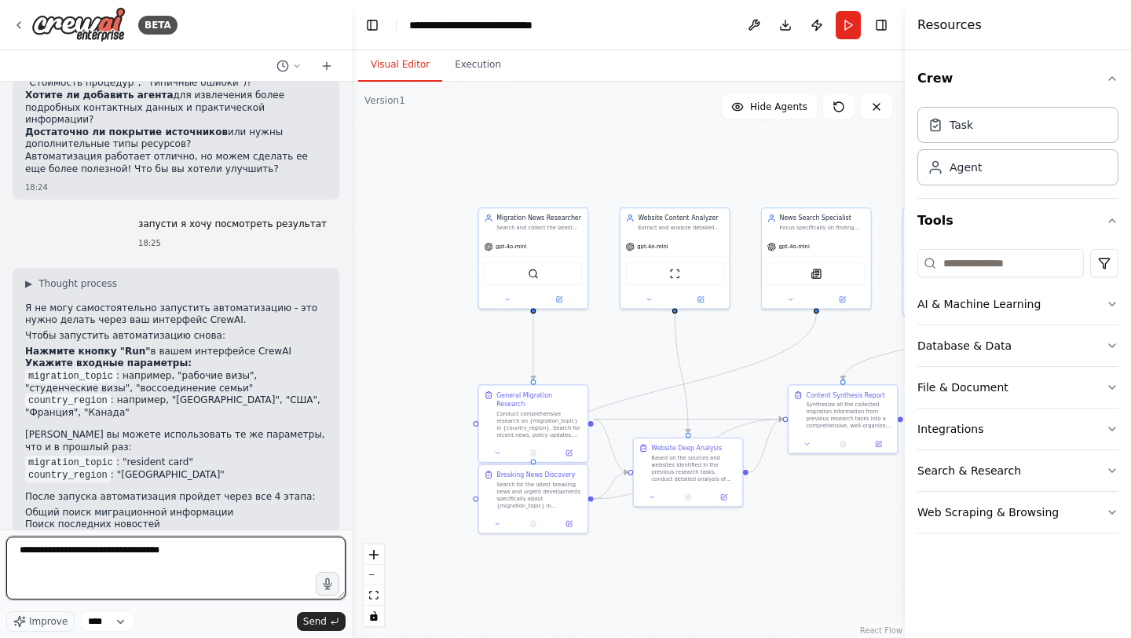
type textarea "**********"
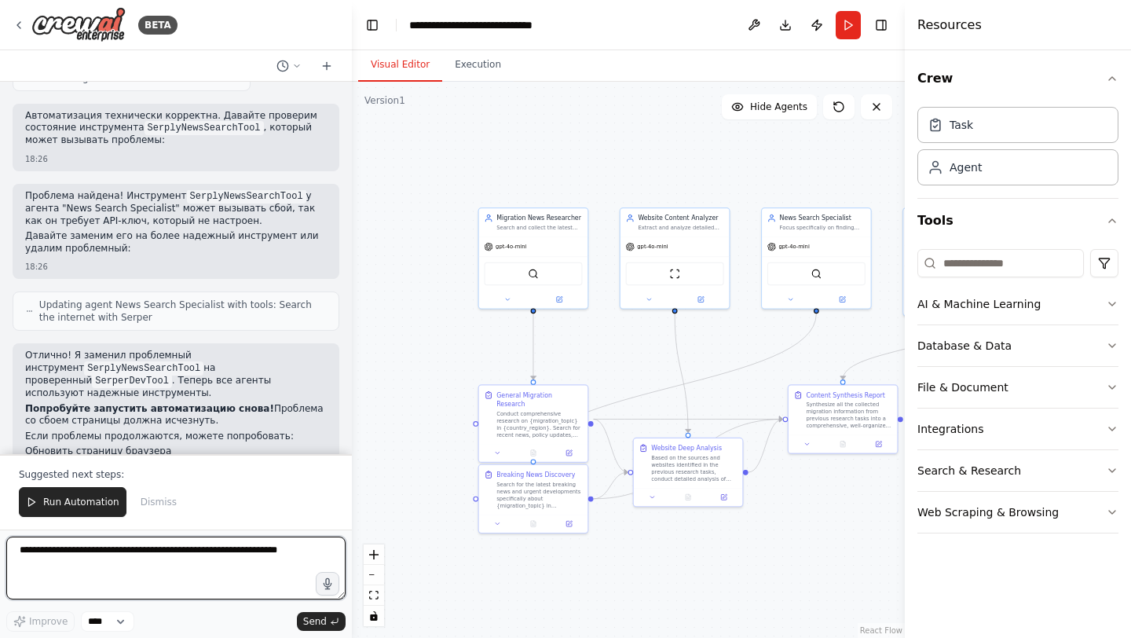
scroll to position [4404, 0]
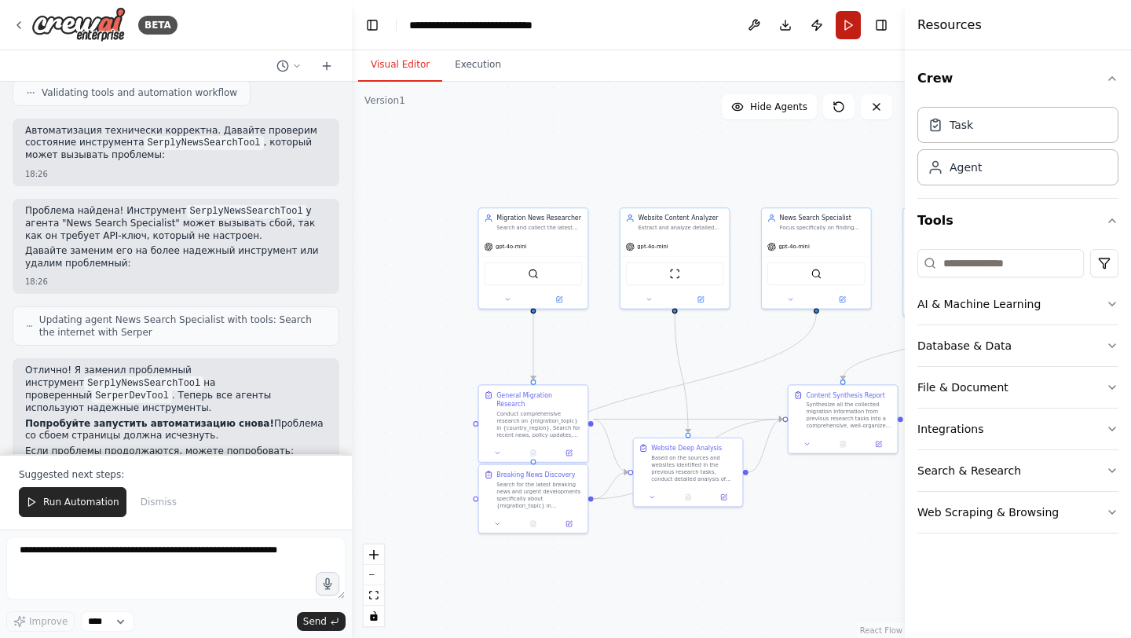
click at [856, 24] on button "Run" at bounding box center [848, 25] width 25 height 28
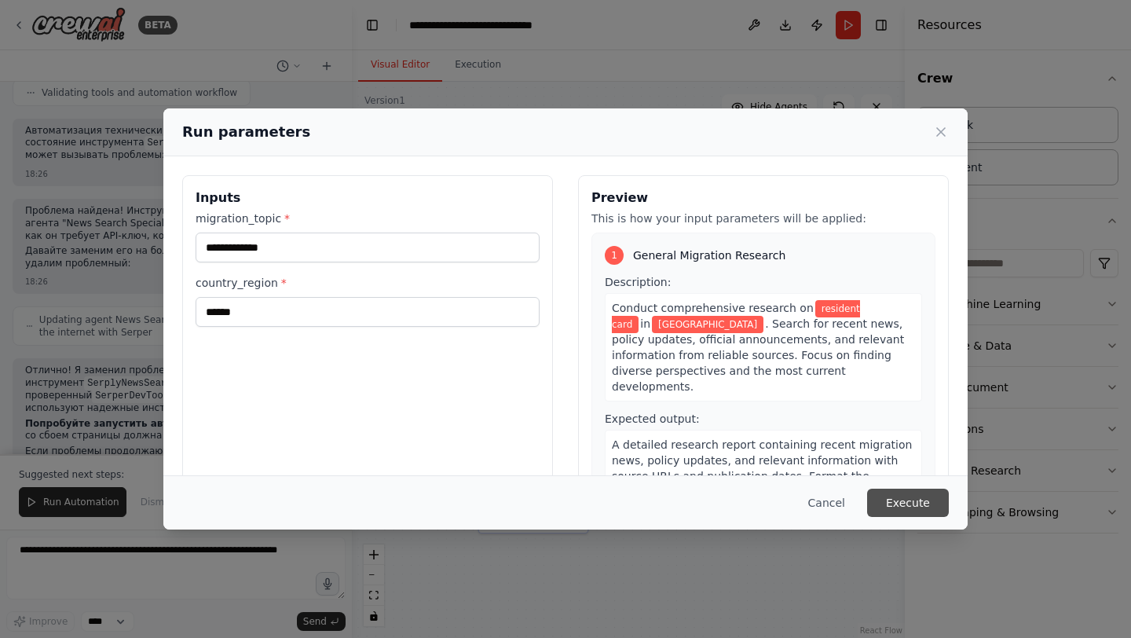
click at [922, 500] on button "Execute" at bounding box center [908, 503] width 82 height 28
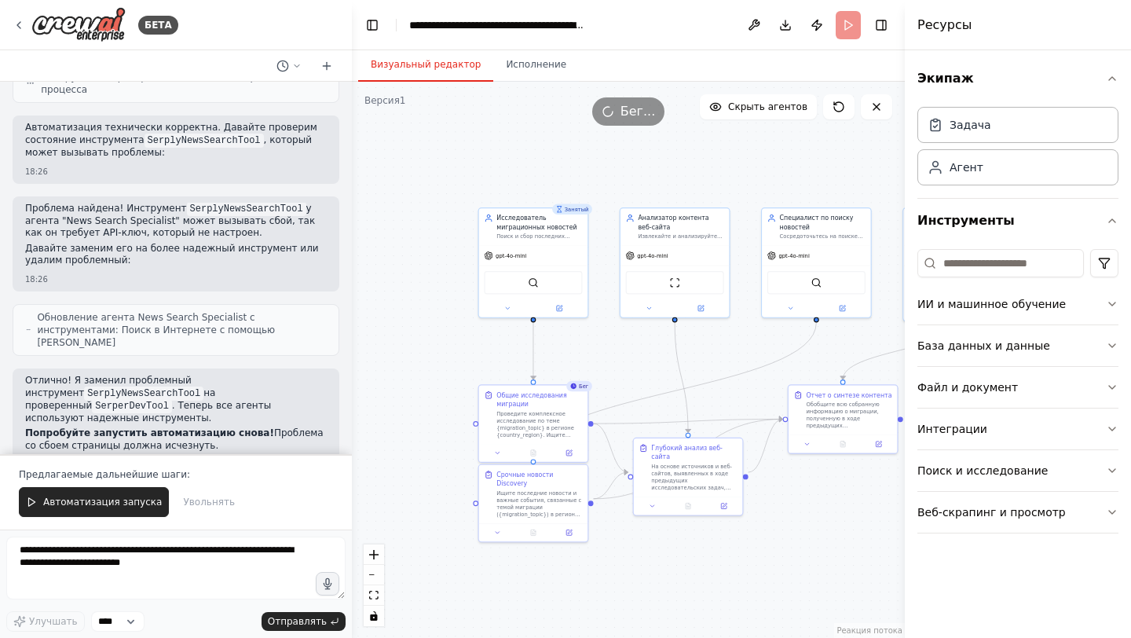
scroll to position [4455, 0]
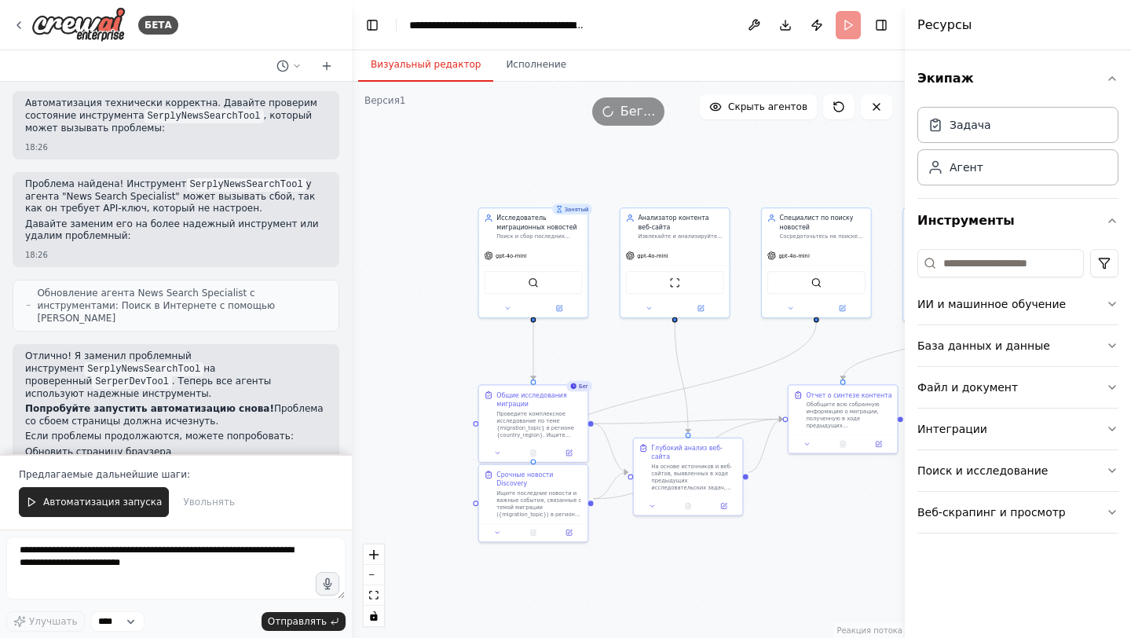
click at [502, 139] on div ".deletable-edge-delete-btn { width: 20px; height: 20px; border: 0px solid #ffff…" at bounding box center [628, 360] width 553 height 556
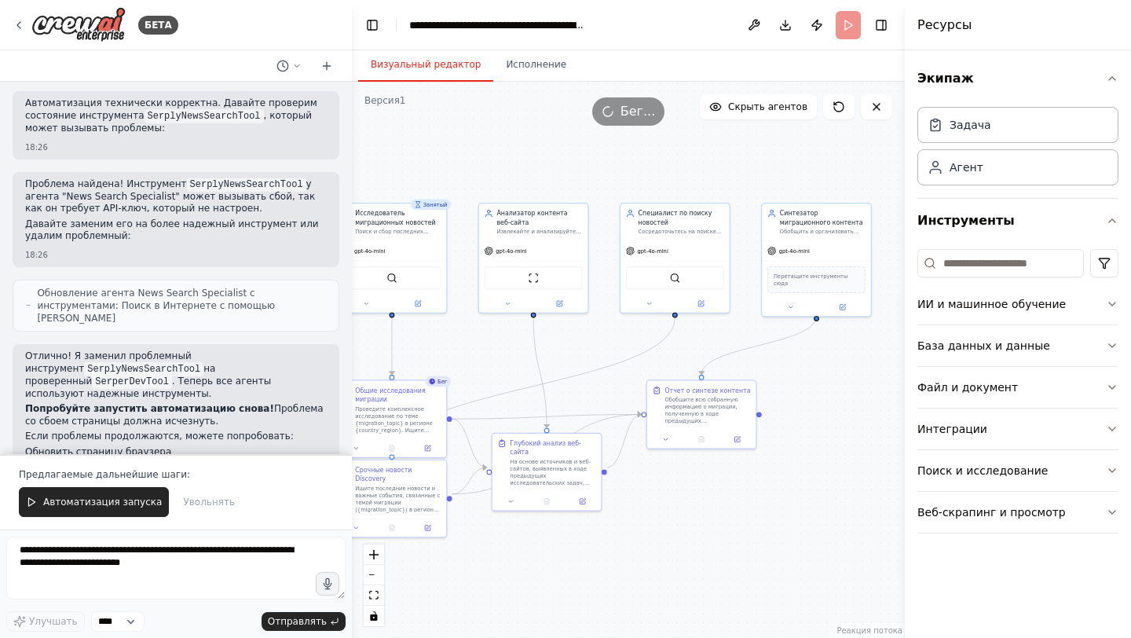
drag, startPoint x: 561, startPoint y: 139, endPoint x: 420, endPoint y: 135, distance: 141.5
click at [420, 135] on div ".deletable-edge-delete-btn { width: 20px; height: 20px; border: 0px solid #ffff…" at bounding box center [628, 360] width 553 height 556
drag, startPoint x: 590, startPoint y: 376, endPoint x: 598, endPoint y: 335, distance: 41.6
click at [598, 335] on div ".deletable-edge-delete-btn { width: 20px; height: 20px; border: 0px solid #ffff…" at bounding box center [628, 360] width 553 height 556
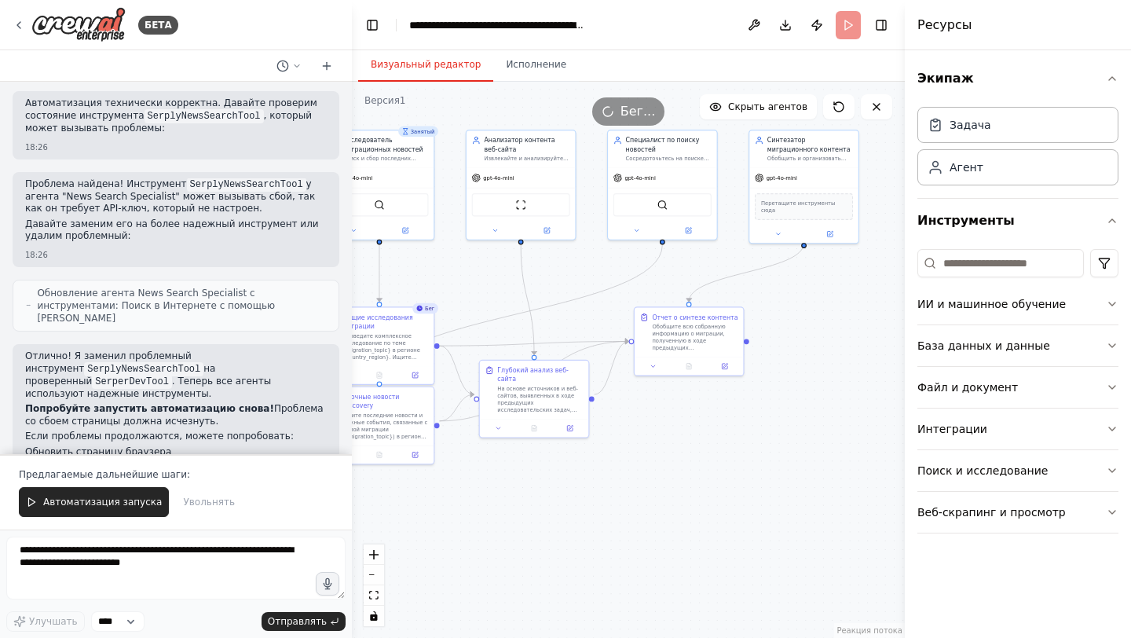
drag, startPoint x: 566, startPoint y: 354, endPoint x: 553, endPoint y: 280, distance: 74.9
click at [553, 280] on div ".deletable-edge-delete-btn { width: 20px; height: 20px; border: 0px solid #ffff…" at bounding box center [628, 360] width 553 height 556
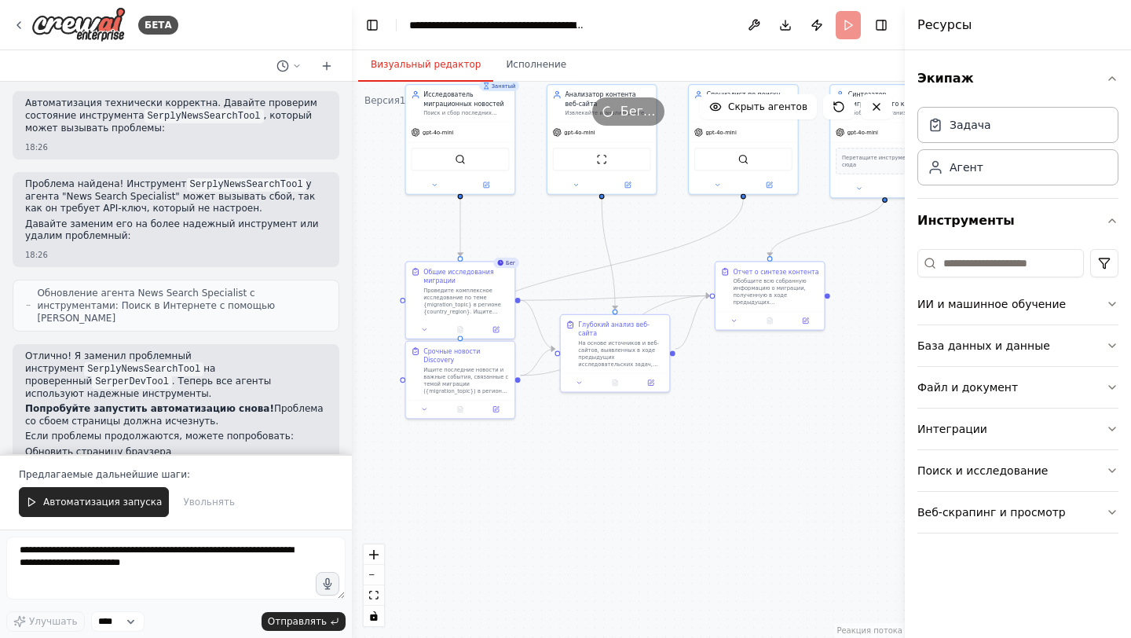
drag, startPoint x: 592, startPoint y: 522, endPoint x: 672, endPoint y: 478, distance: 91.4
click at [672, 478] on div ".deletable-edge-delete-btn { width: 20px; height: 20px; border: 0px solid #ffff…" at bounding box center [628, 360] width 553 height 556
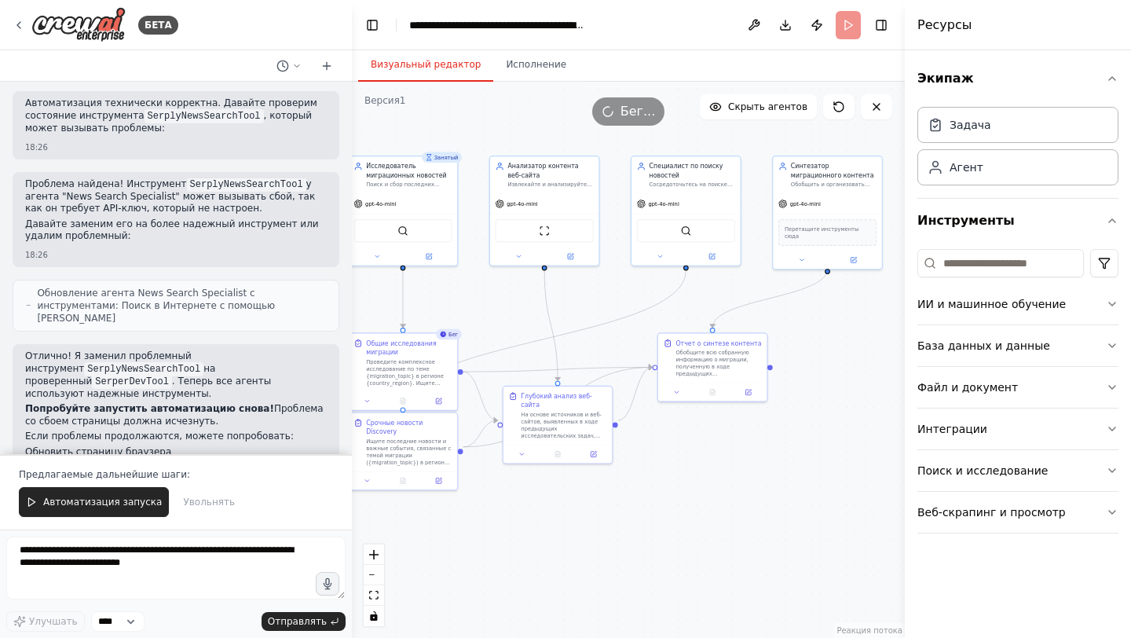
drag, startPoint x: 672, startPoint y: 478, endPoint x: 607, endPoint y: 546, distance: 93.9
click at [605, 548] on div ".deletable-edge-delete-btn { width: 20px; height: 20px; border: 0px solid #ffff…" at bounding box center [628, 360] width 553 height 556
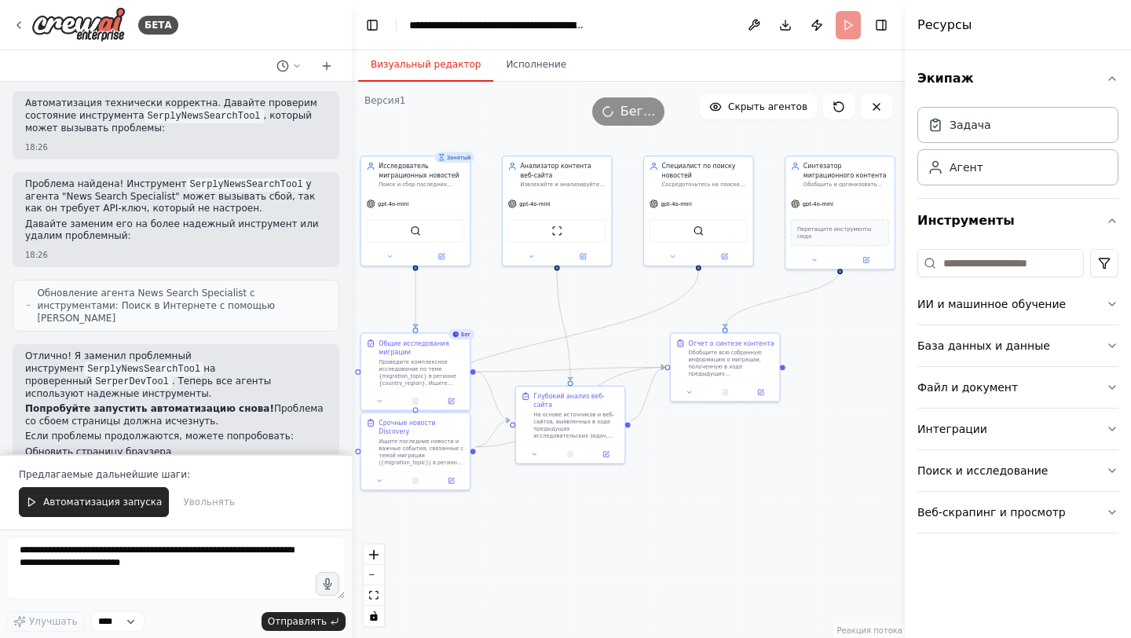
drag, startPoint x: 607, startPoint y: 546, endPoint x: 629, endPoint y: 546, distance: 22.8
click at [629, 546] on div ".deletable-edge-delete-btn { width: 20px; height: 20px; border: 0px solid #ffff…" at bounding box center [628, 360] width 553 height 556
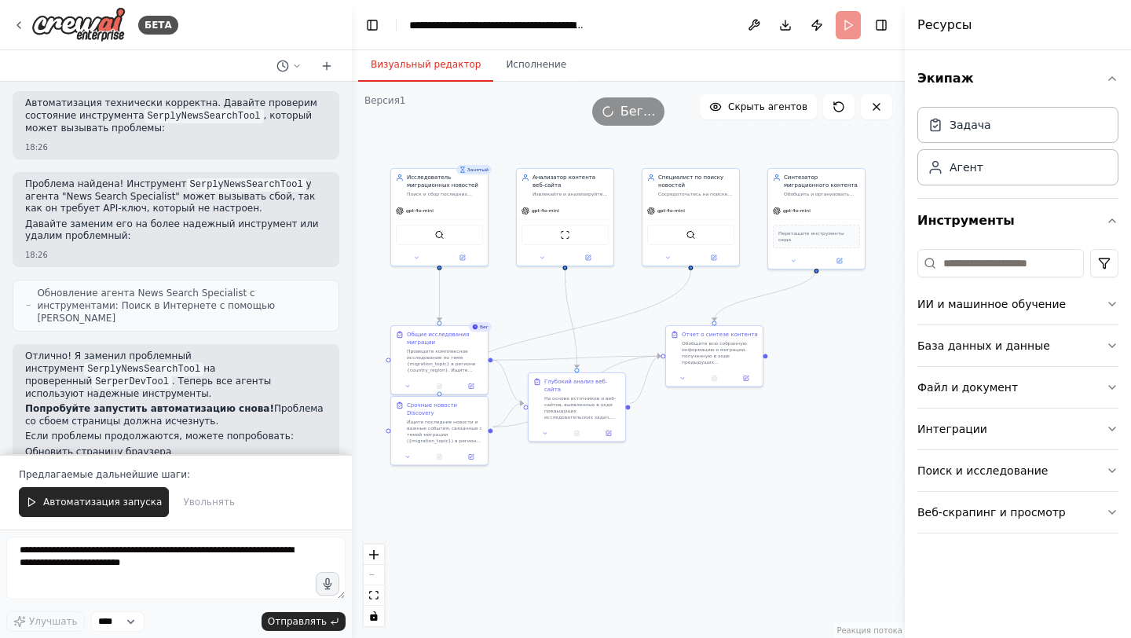
drag, startPoint x: 640, startPoint y: 543, endPoint x: 640, endPoint y: 511, distance: 32.2
click at [640, 511] on div ".deletable-edge-delete-btn { width: 20px; height: 20px; border: 0px solid #ffff…" at bounding box center [628, 360] width 553 height 556
click at [530, 69] on font "Исполнение" at bounding box center [536, 64] width 60 height 11
